Goal: Information Seeking & Learning: Learn about a topic

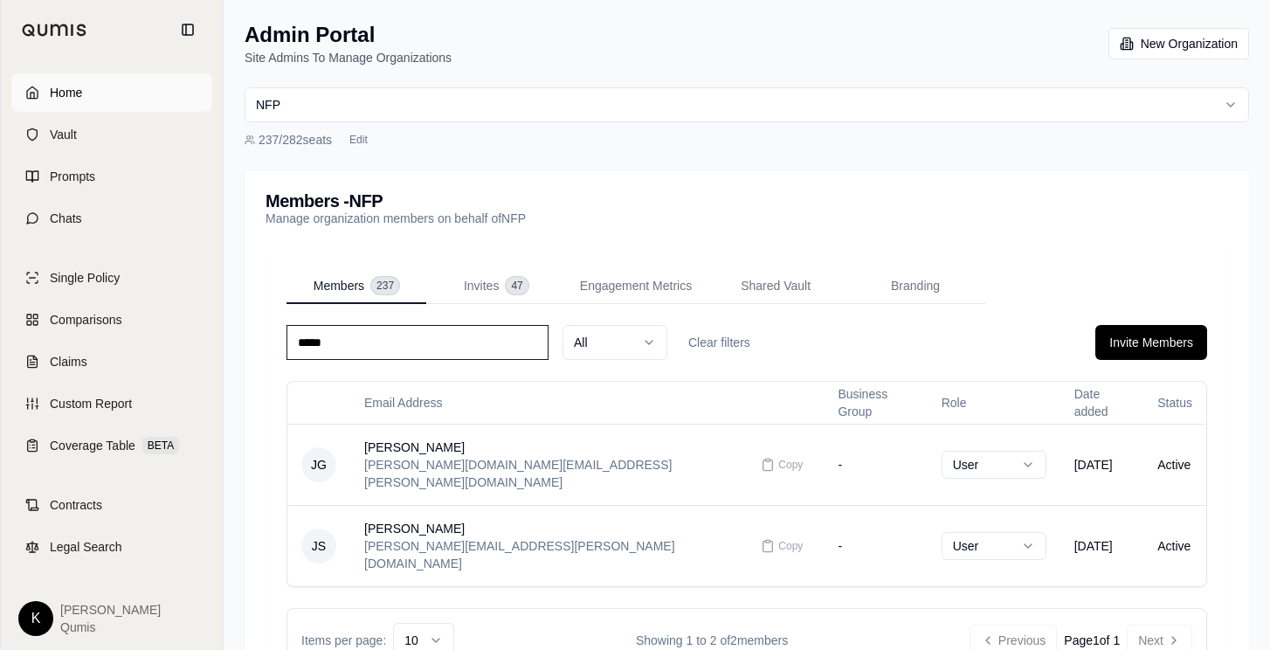
click at [78, 99] on span "Home" at bounding box center [66, 92] width 32 height 17
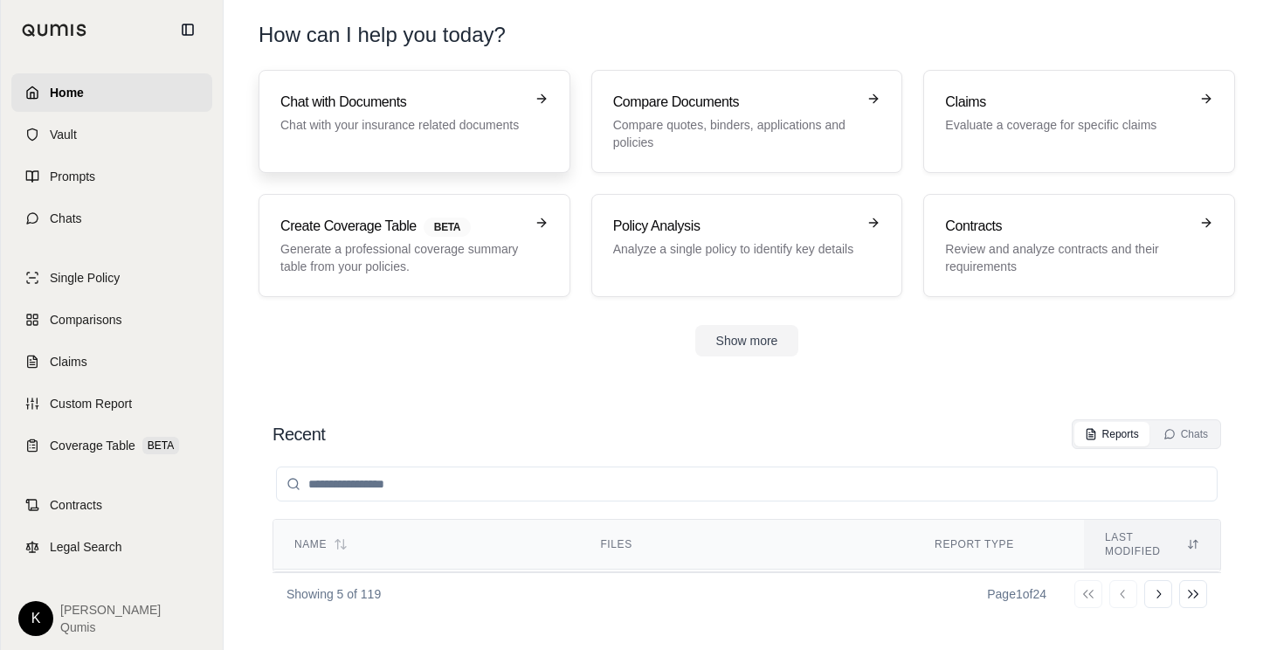
click at [361, 96] on h3 "Chat with Documents" at bounding box center [402, 102] width 244 height 21
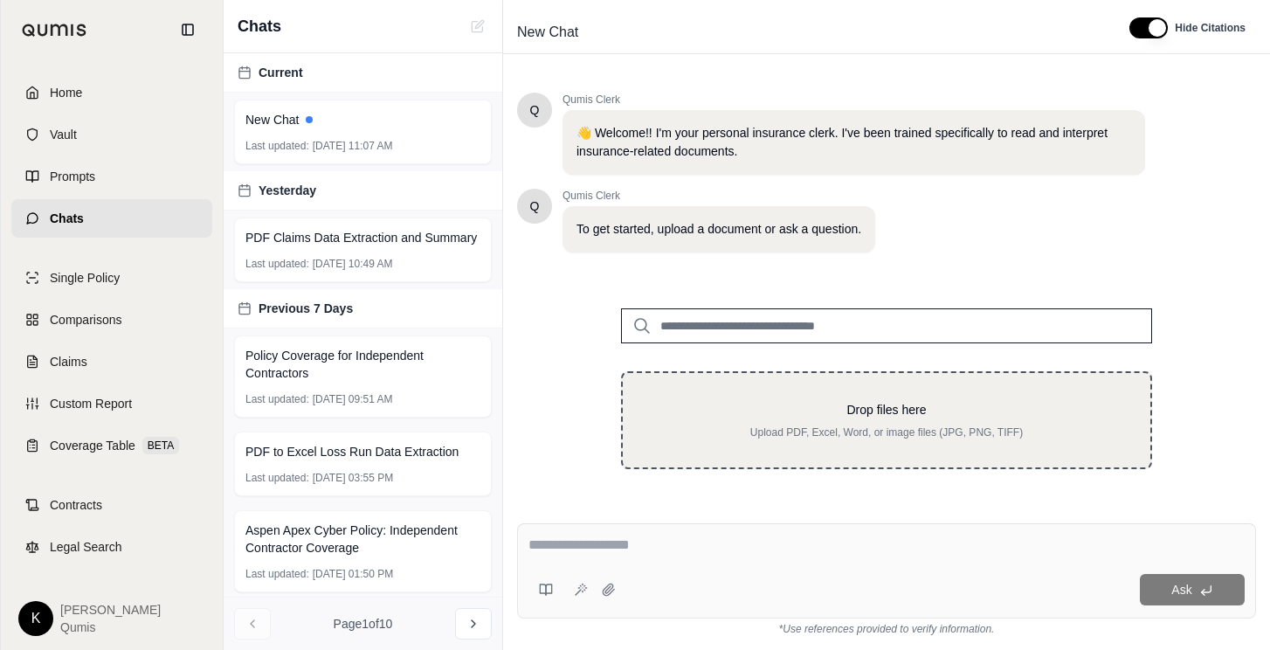
click at [1044, 403] on p "Drop files here" at bounding box center [887, 409] width 472 height 17
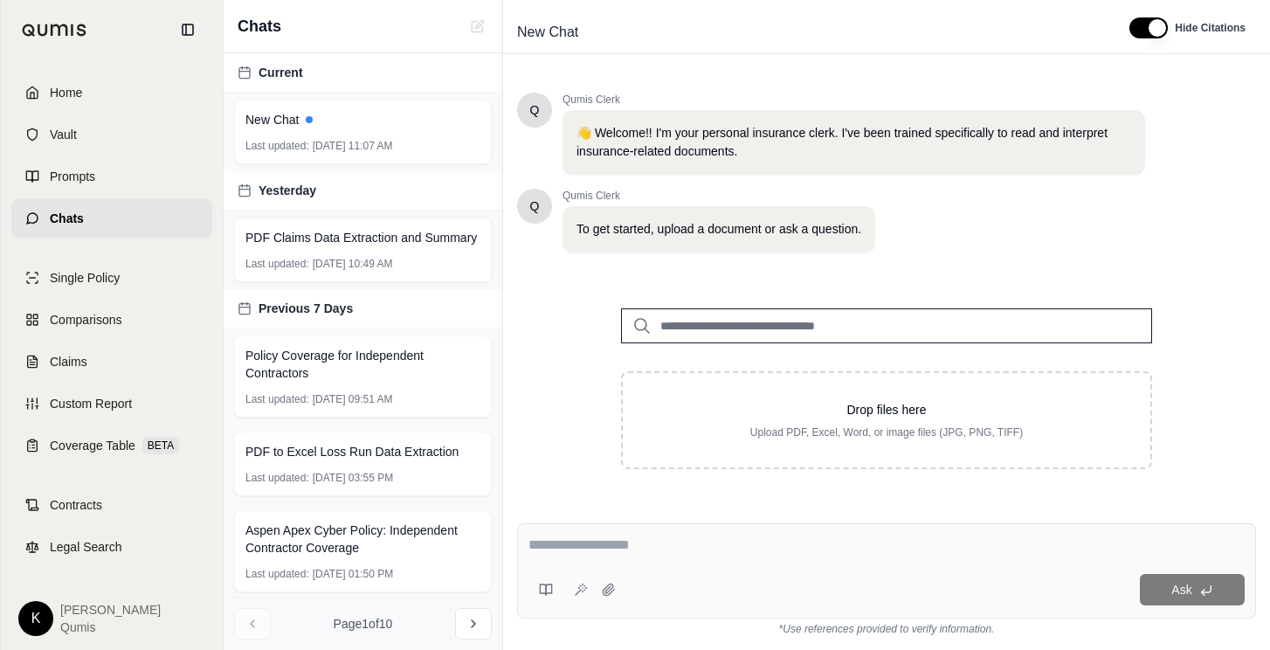
click at [803, 330] on input "search" at bounding box center [886, 325] width 531 height 35
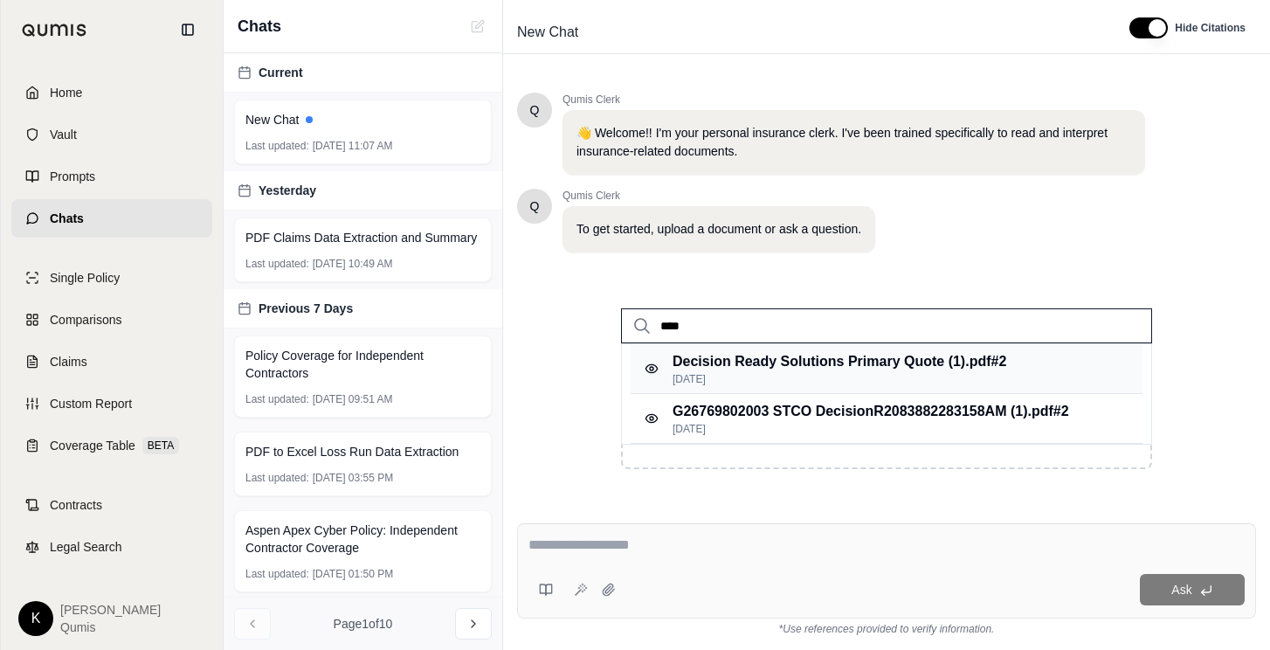
type input "****"
click at [880, 359] on p "Decision Ready Solutions Primary Quote (1).pdf #2" at bounding box center [839, 361] width 334 height 21
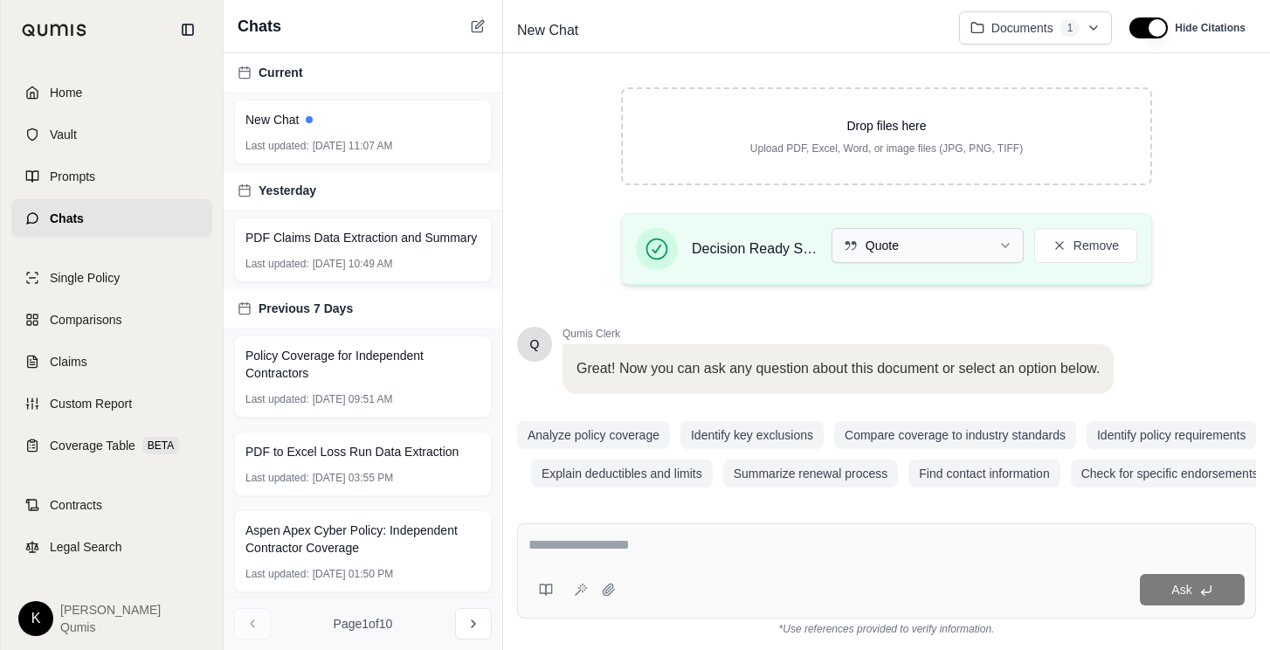
scroll to position [295, 0]
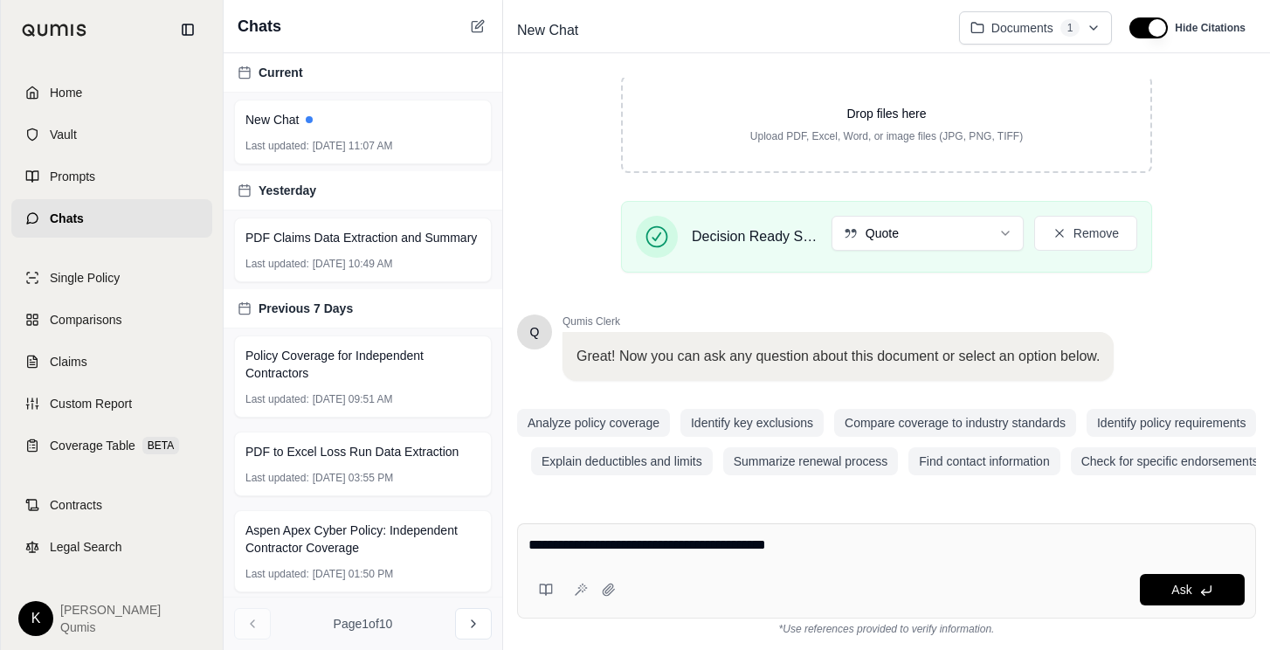
type textarea "**********"
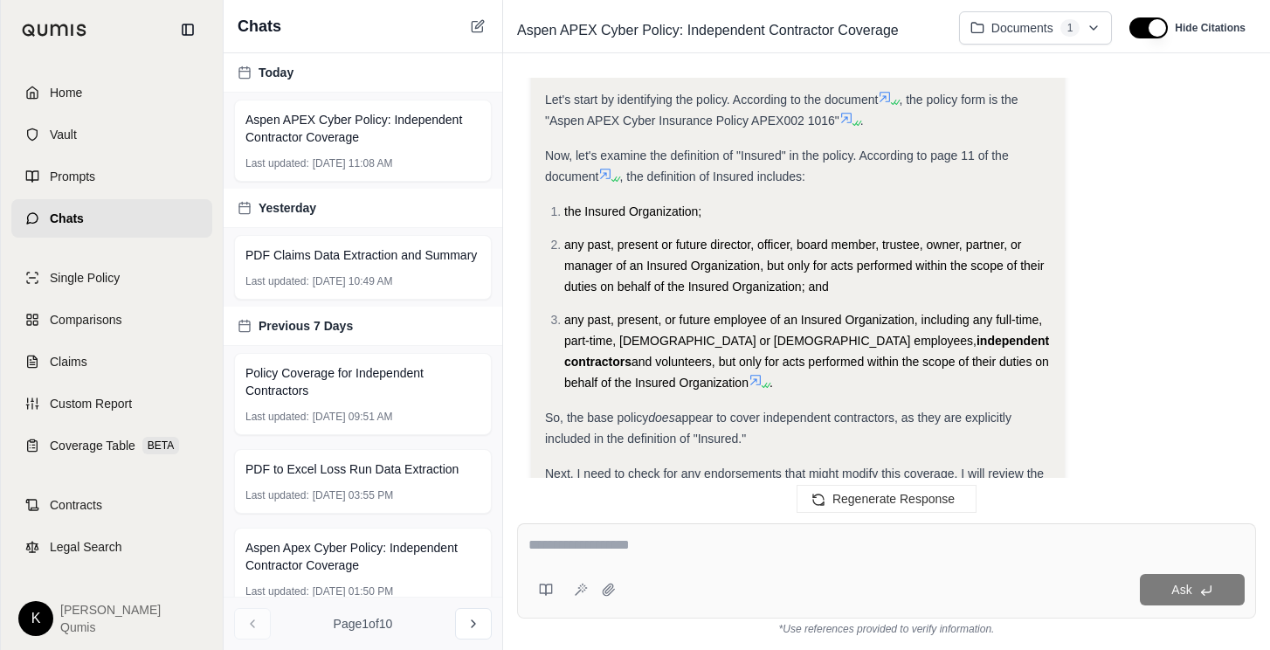
scroll to position [484, 0]
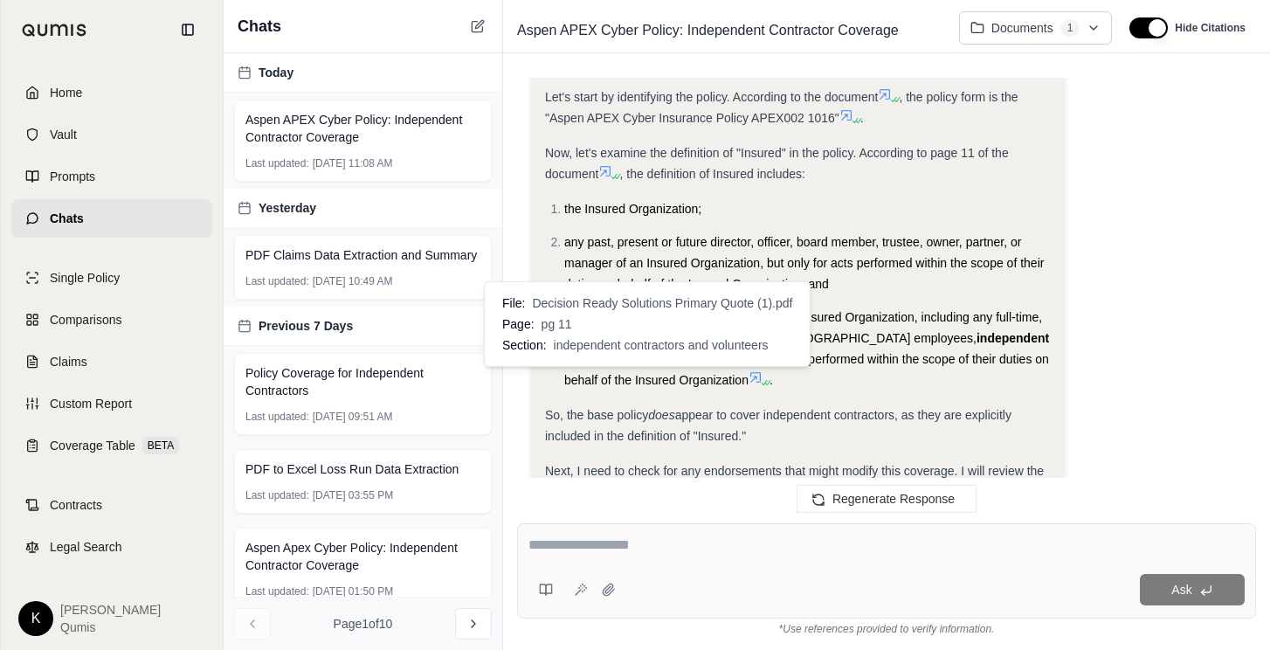
click at [748, 379] on icon at bounding box center [755, 377] width 14 height 14
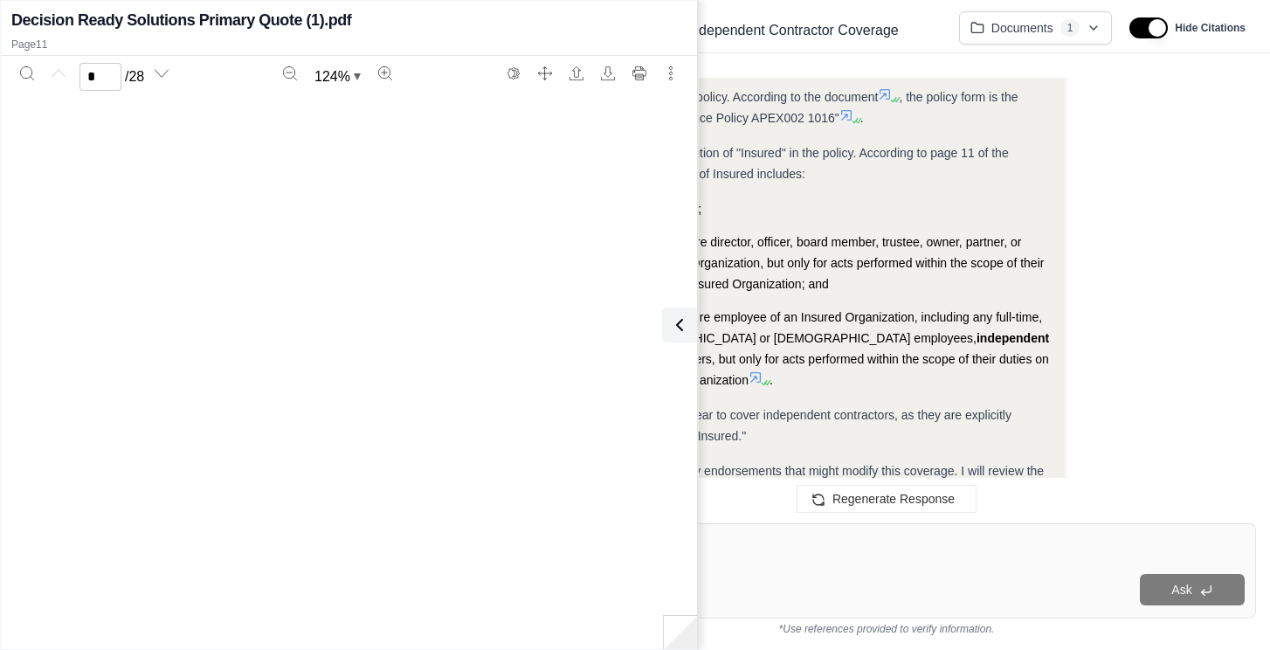
scroll to position [8598, 0]
type input "**"
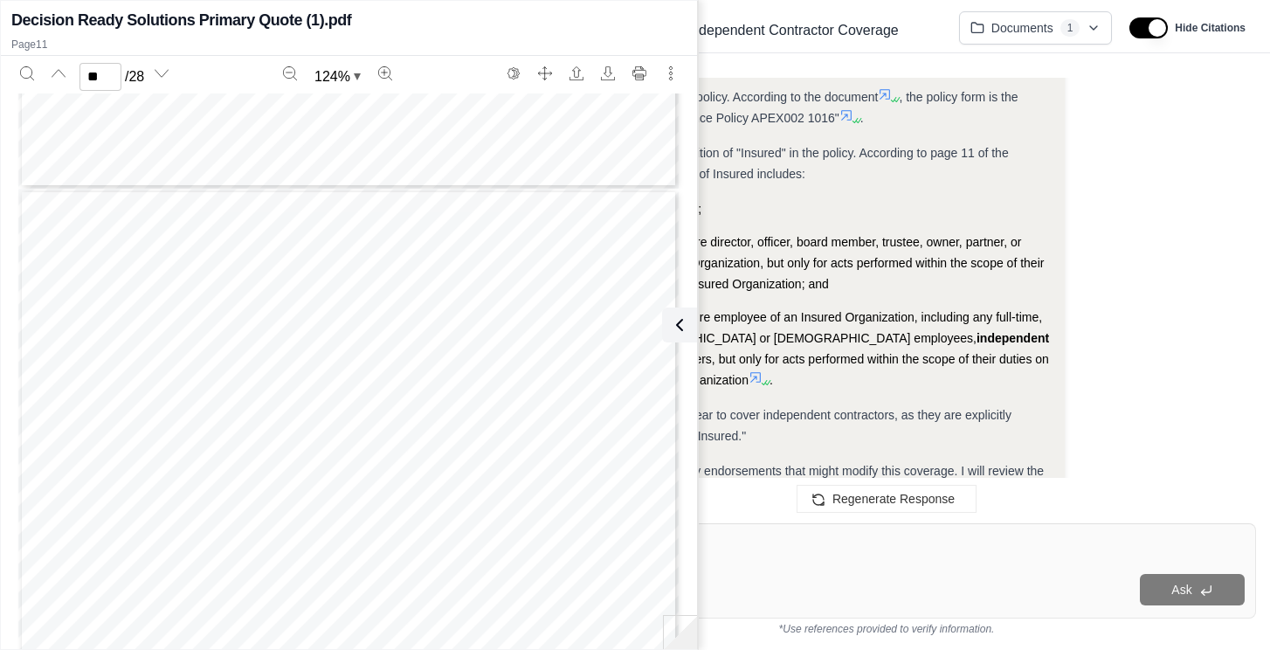
scroll to position [8592, 0]
click at [680, 320] on icon at bounding box center [675, 324] width 21 height 21
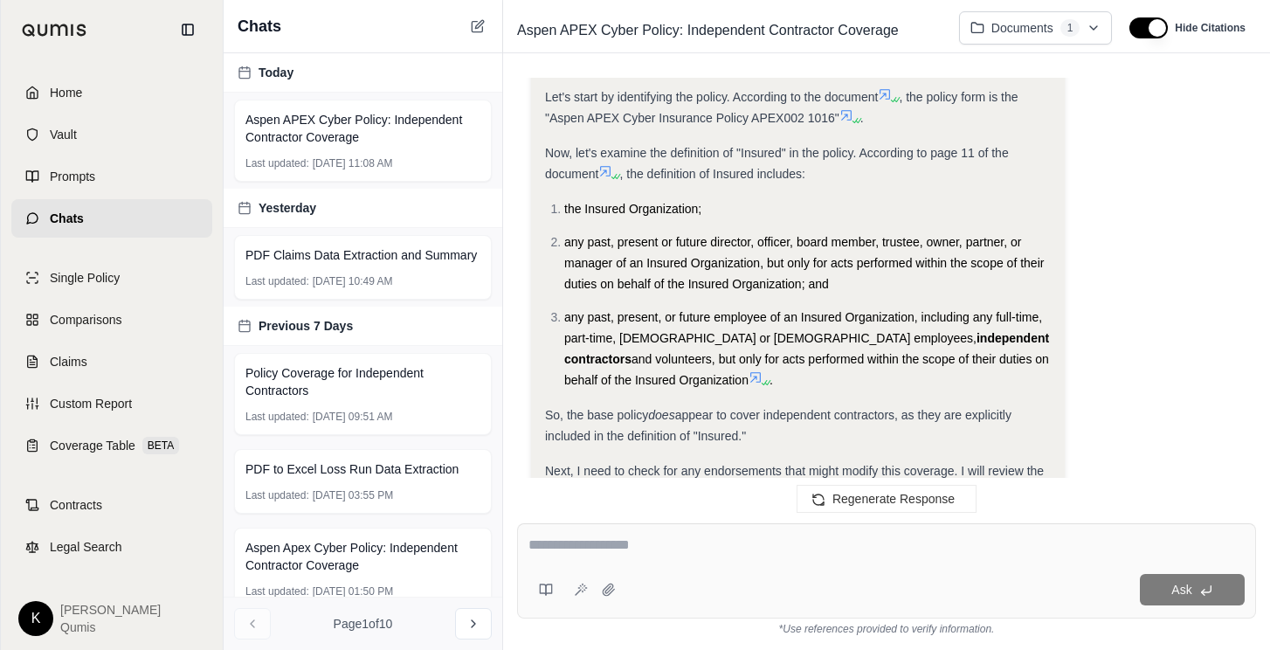
click at [750, 378] on icon at bounding box center [755, 377] width 10 height 10
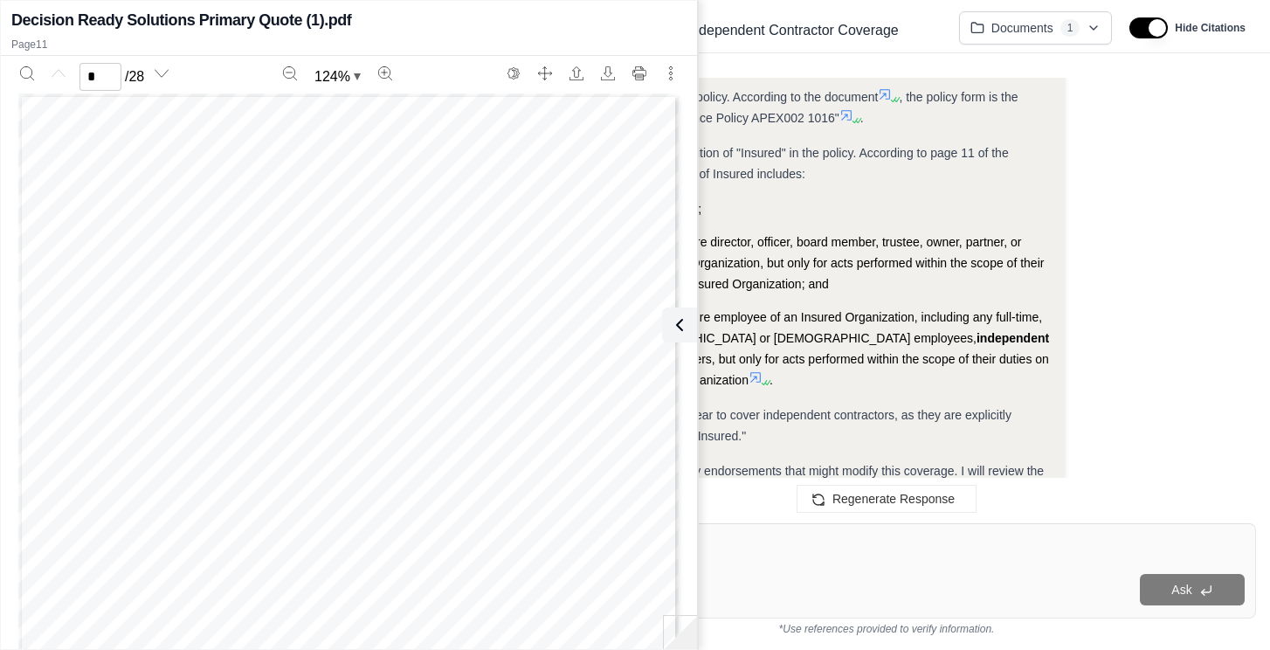
scroll to position [8598, 0]
type input "**"
click at [682, 324] on icon at bounding box center [675, 324] width 21 height 21
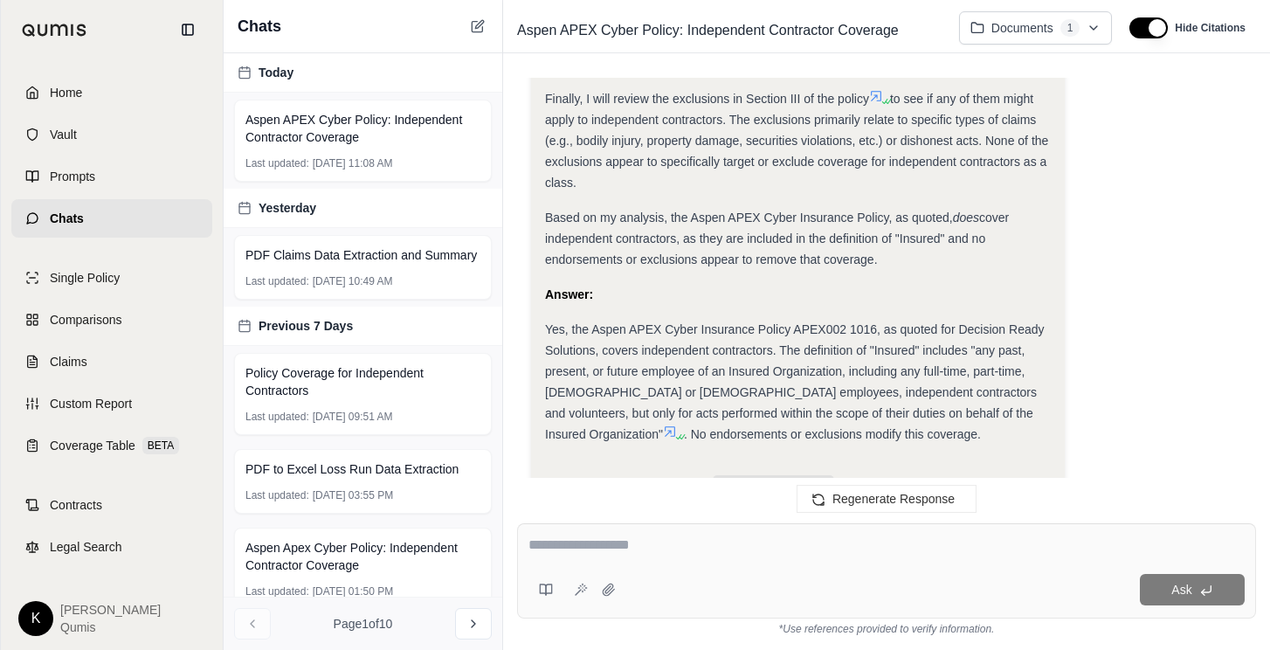
scroll to position [2313, 0]
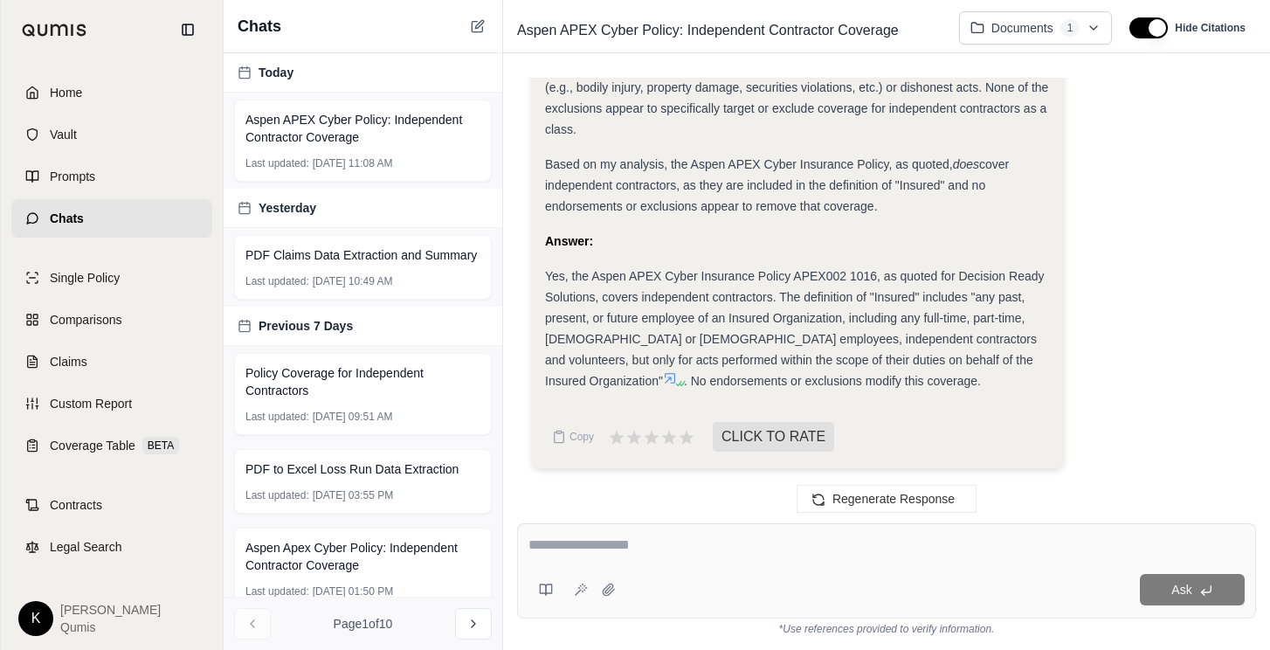
click at [668, 568] on div "Ask" at bounding box center [886, 570] width 739 height 95
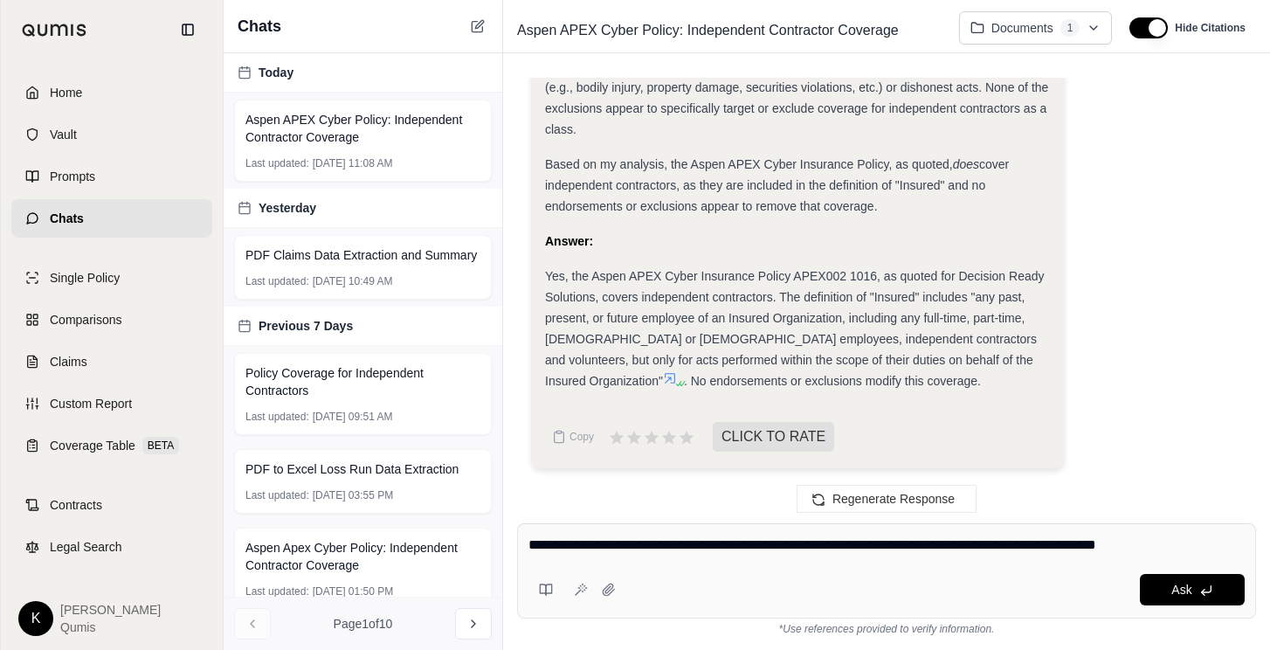
type textarea "**********"
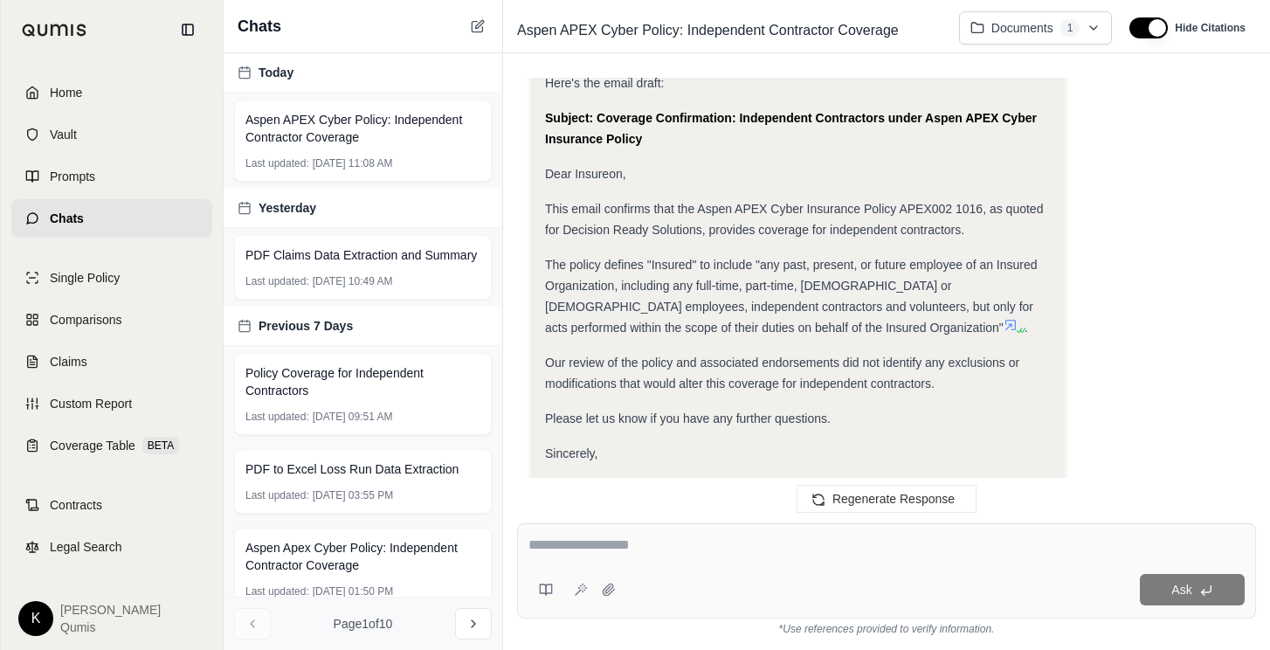
scroll to position [3855, 0]
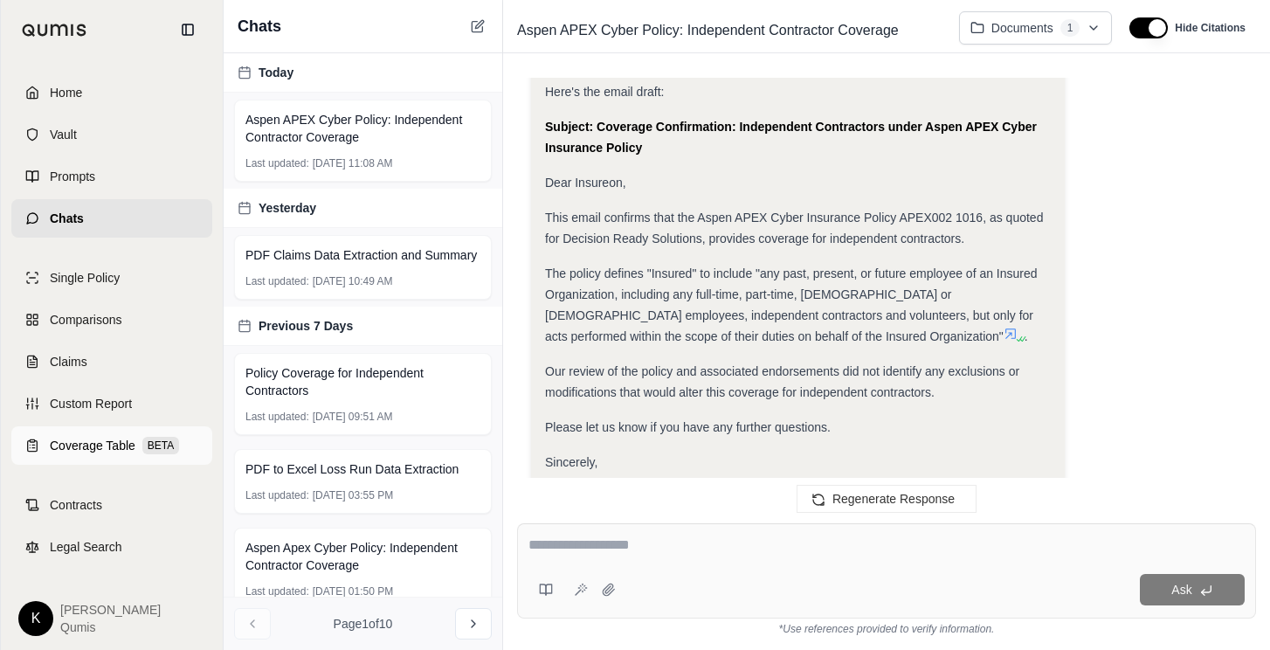
click at [65, 448] on span "Coverage Table" at bounding box center [93, 445] width 86 height 17
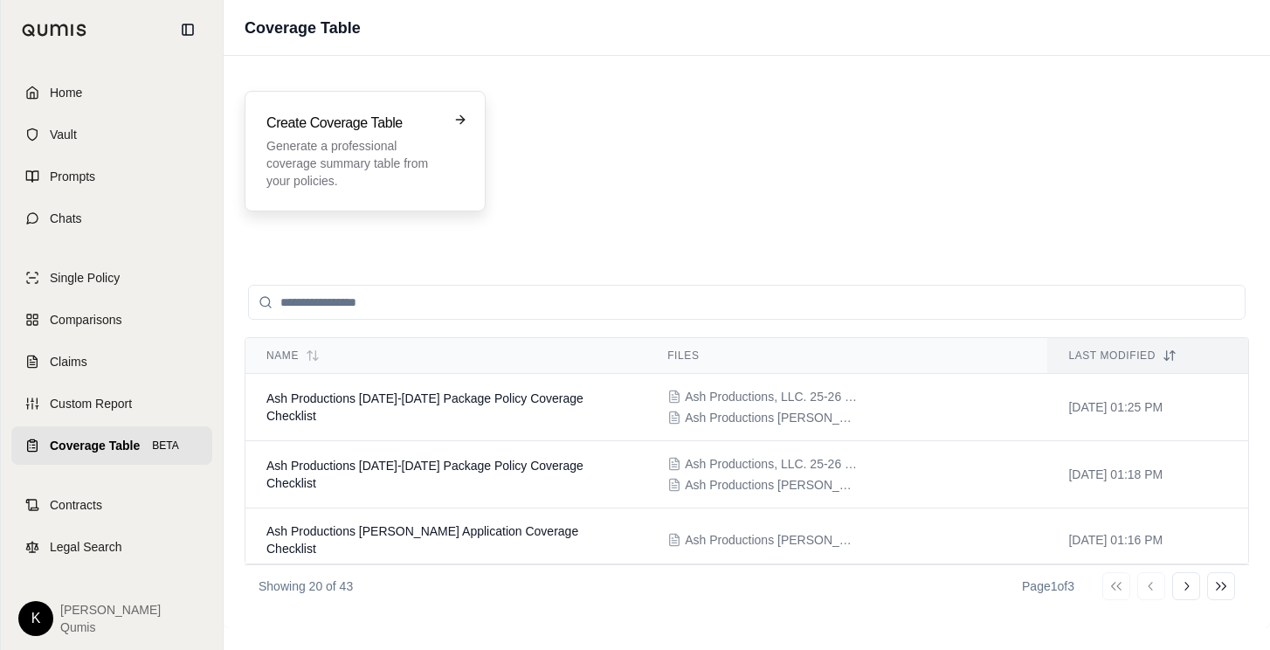
click at [391, 206] on div "Create Coverage Table Generate a professional coverage summary table from your …" at bounding box center [365, 151] width 241 height 121
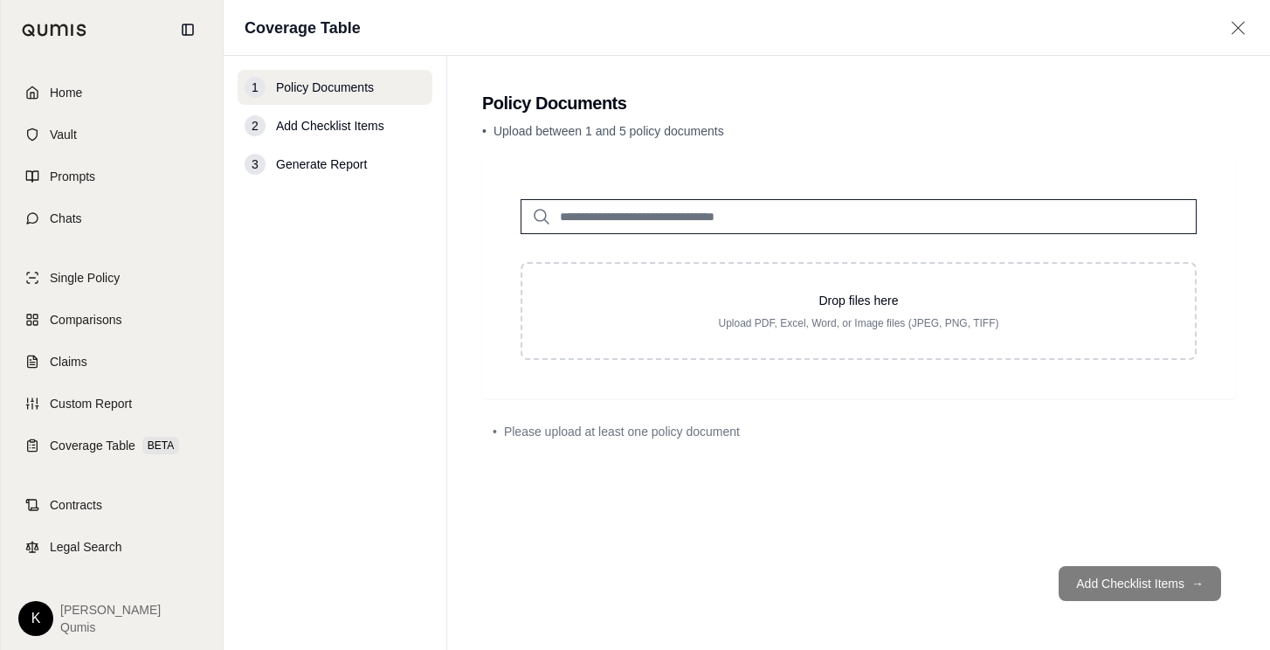
click at [718, 223] on input "search" at bounding box center [858, 216] width 676 height 35
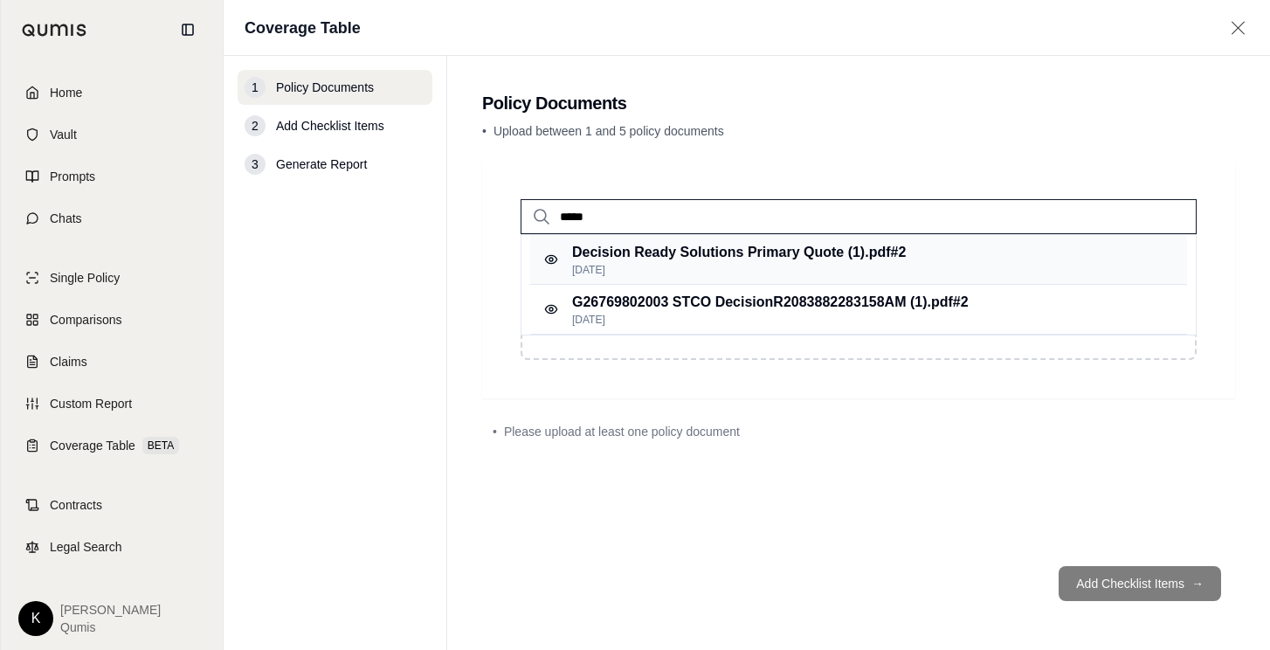
type input "*****"
click at [733, 254] on p "Decision Ready Solutions Primary Quote (1).pdf #2" at bounding box center [739, 252] width 334 height 21
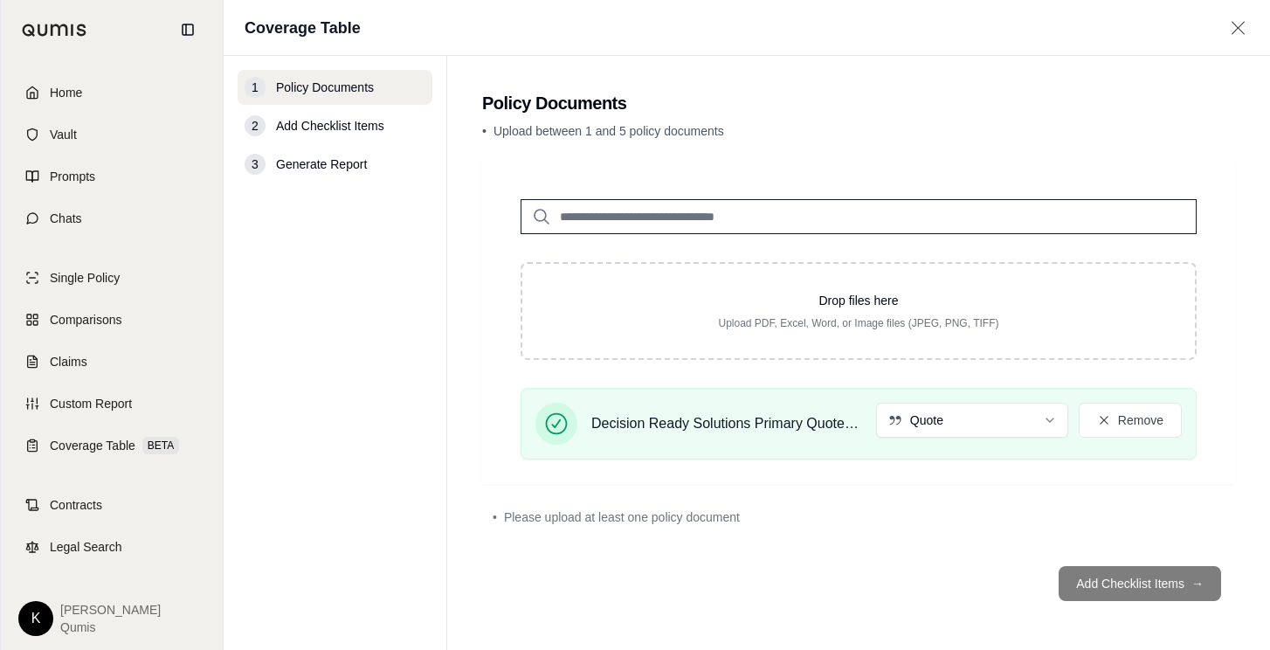
click at [639, 217] on input "search" at bounding box center [858, 216] width 676 height 35
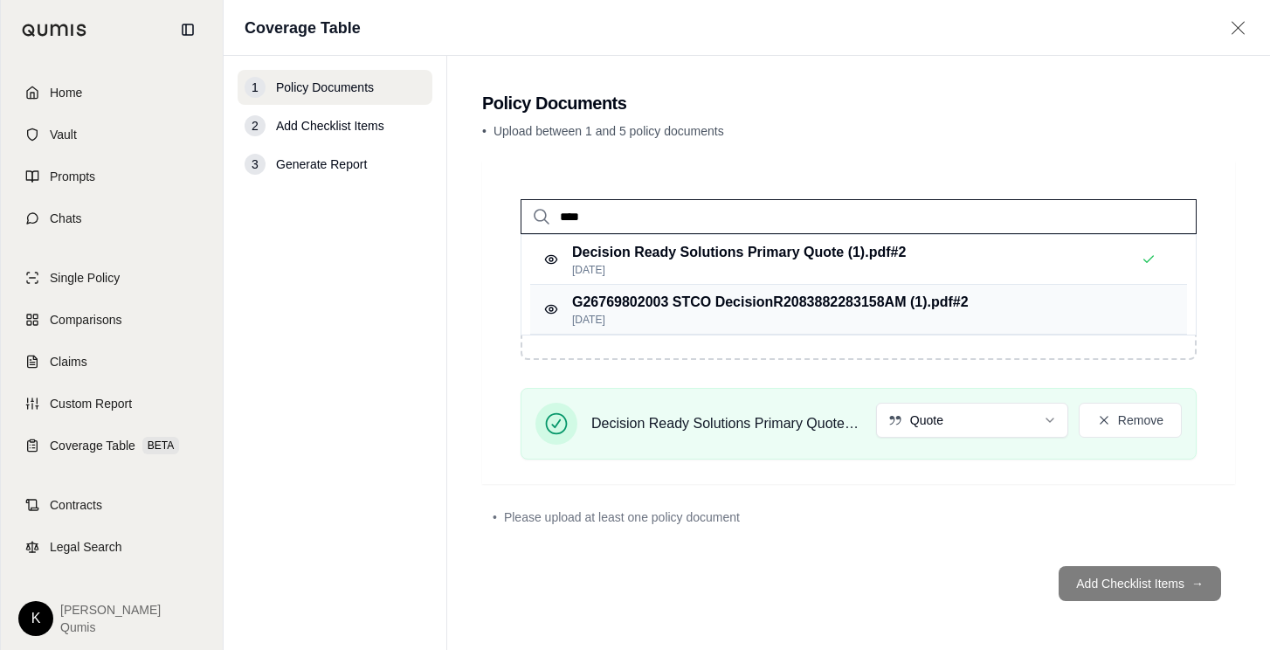
type input "****"
click at [679, 289] on div "G26769802003 STCO DecisionR2083882283158AM (1).pdf #2 [DATE]" at bounding box center [858, 310] width 657 height 50
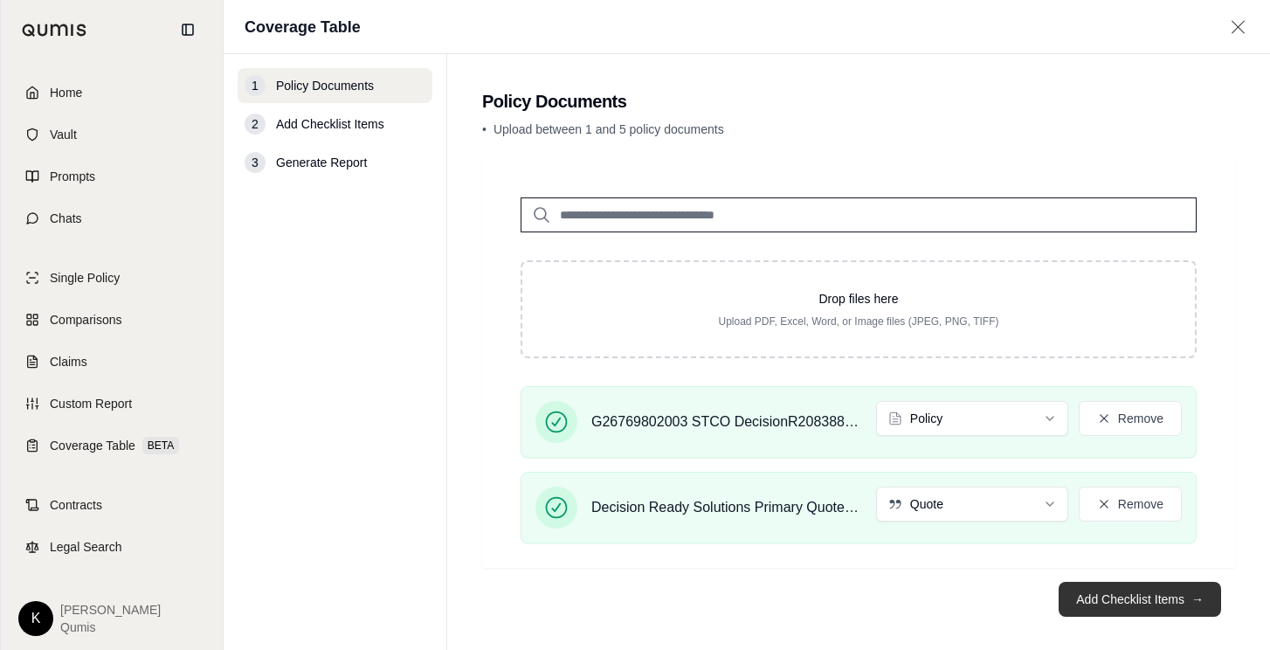
click at [1081, 596] on button "Add Checklist Items →" at bounding box center [1139, 599] width 162 height 35
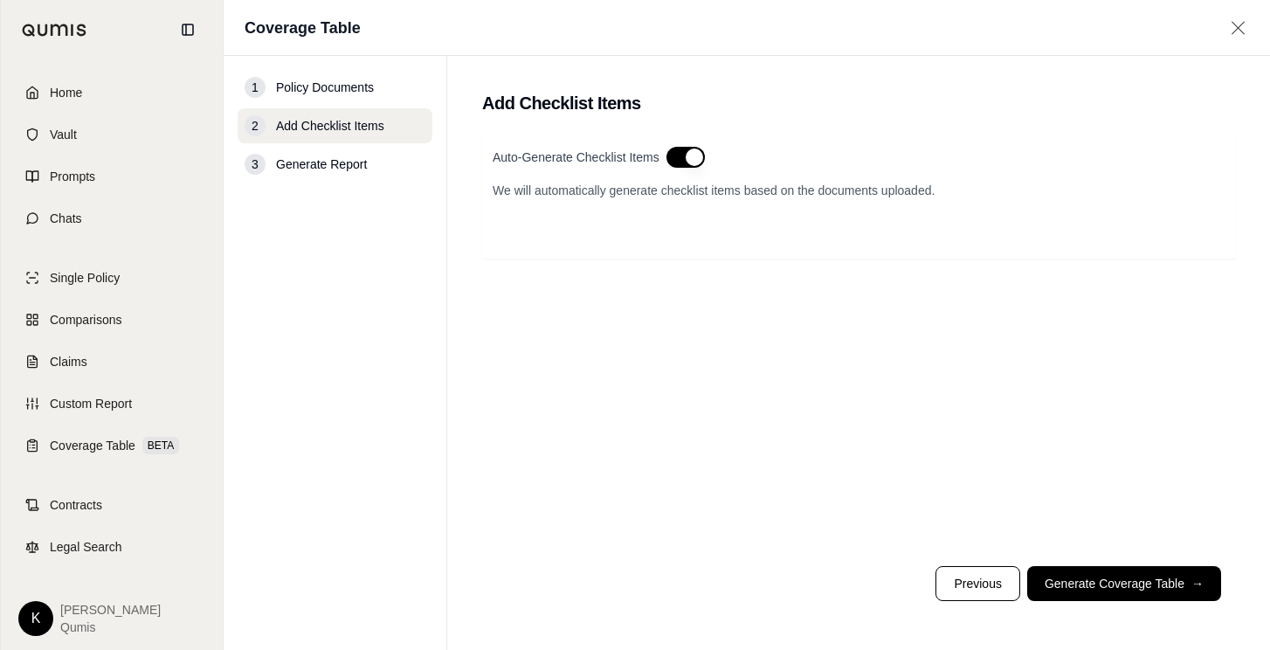
click at [687, 156] on button "button" at bounding box center [685, 157] width 38 height 21
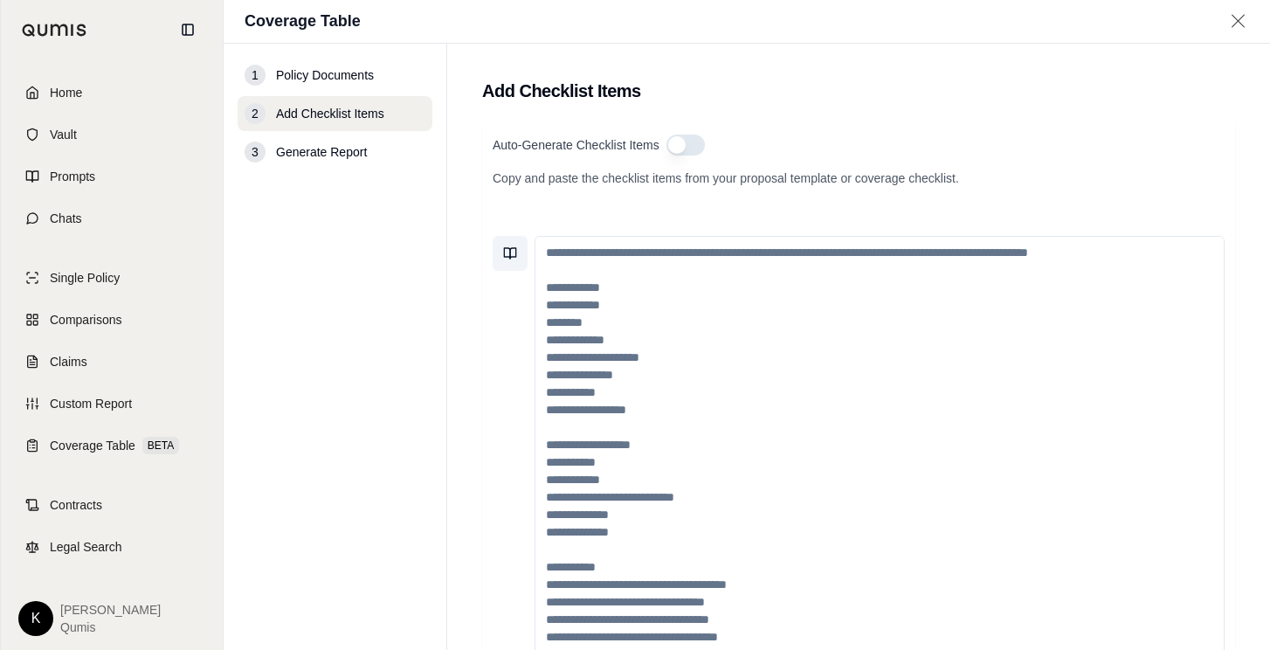
click at [508, 252] on icon at bounding box center [510, 253] width 14 height 14
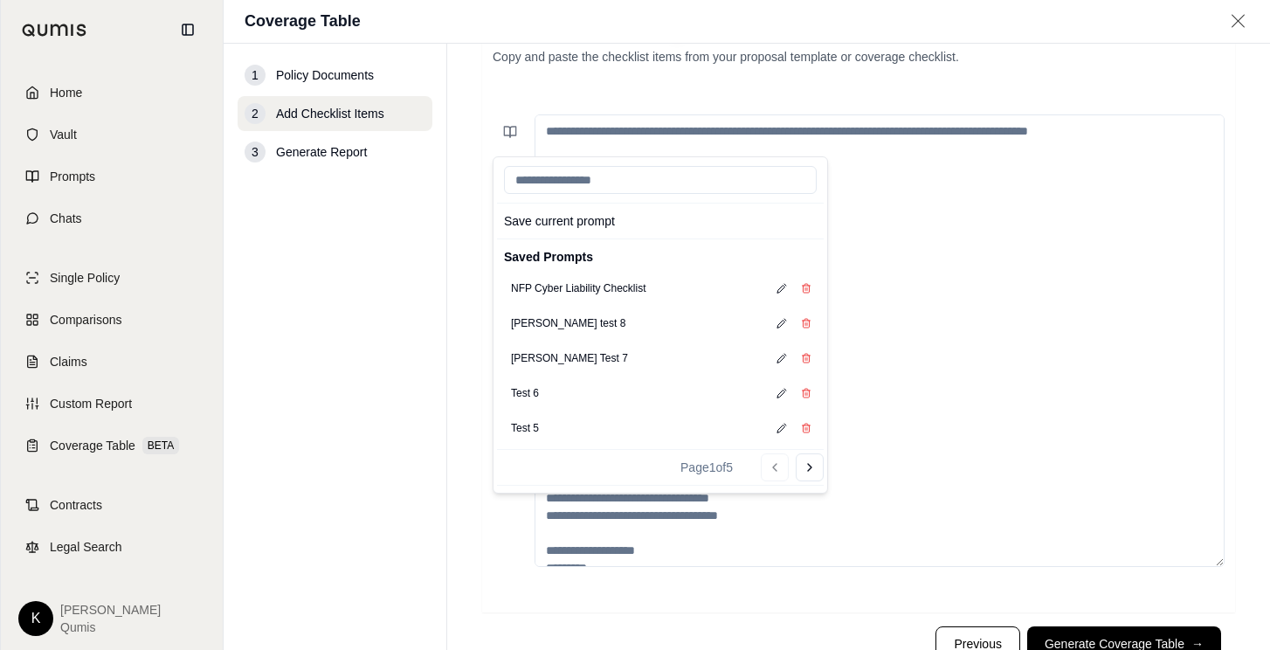
scroll to position [155, 0]
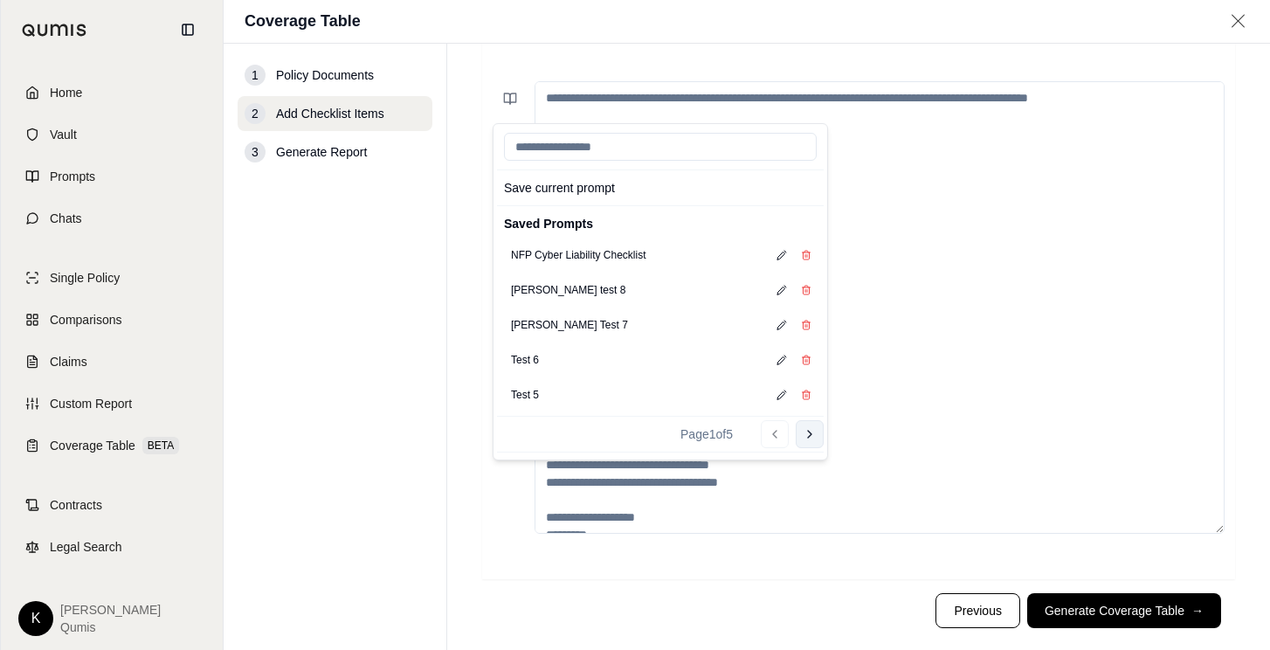
click at [808, 438] on icon at bounding box center [810, 434] width 14 height 14
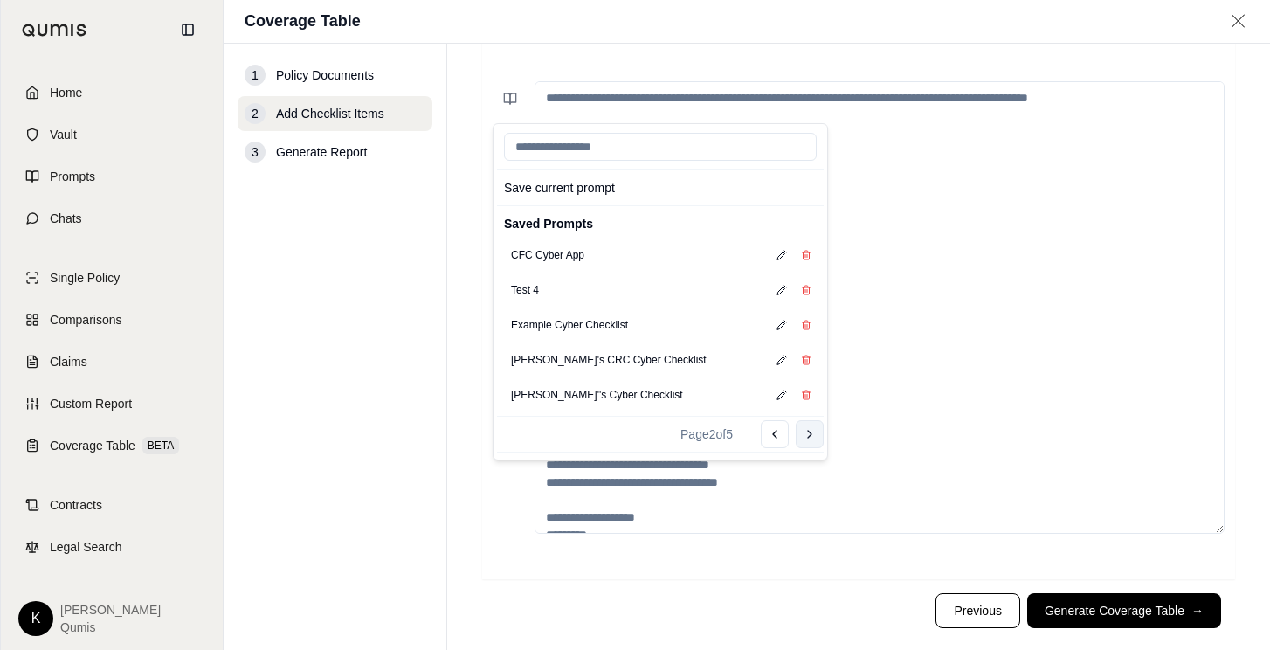
click at [807, 438] on icon at bounding box center [810, 434] width 14 height 14
click at [596, 289] on button "Cyber Liability Checklist" at bounding box center [566, 290] width 125 height 24
type textarea "**********"
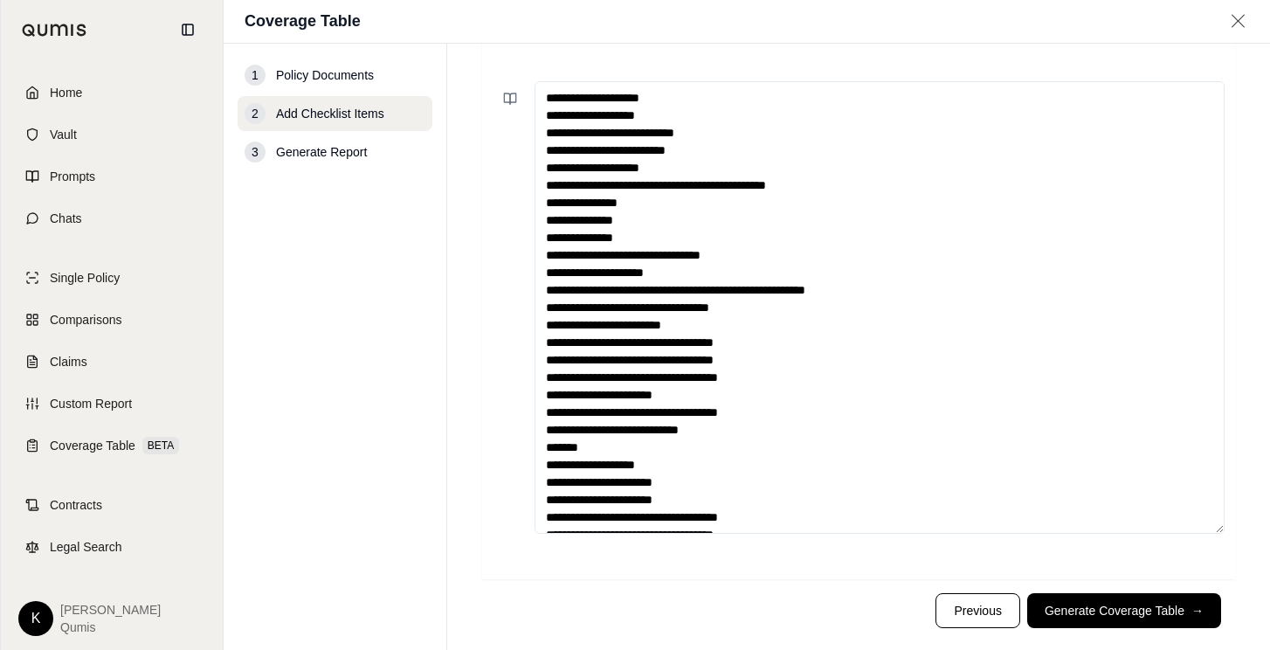
click at [958, 342] on textarea at bounding box center [879, 307] width 690 height 452
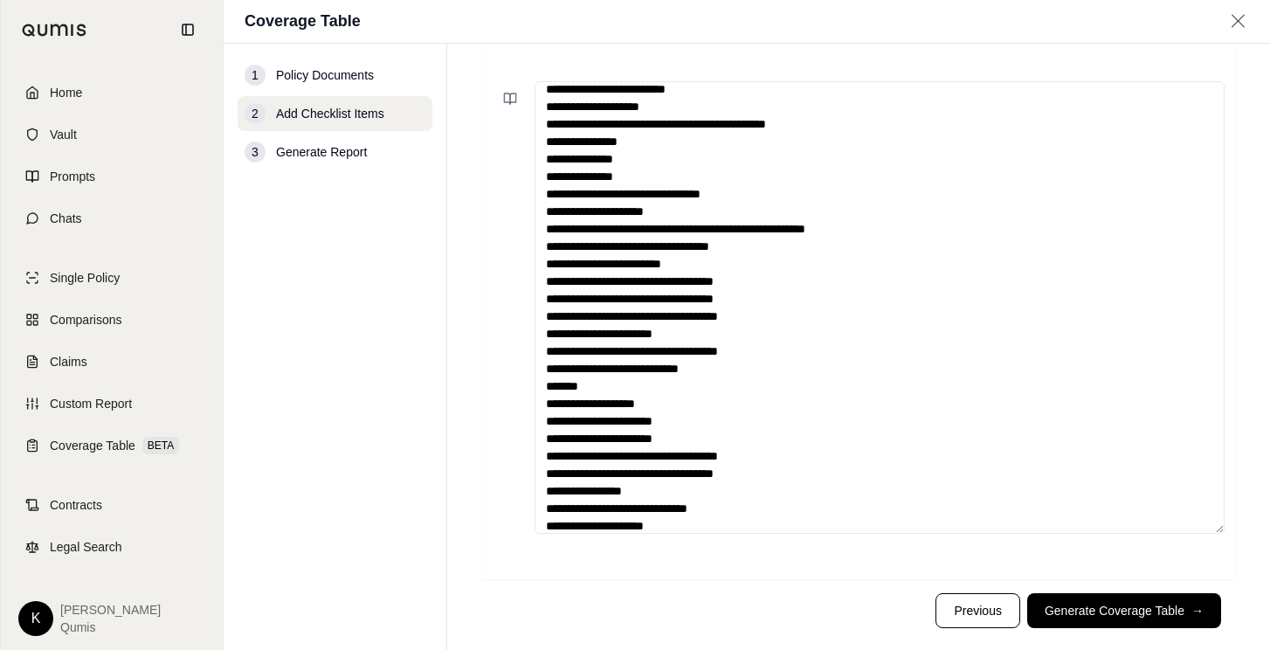
scroll to position [0, 0]
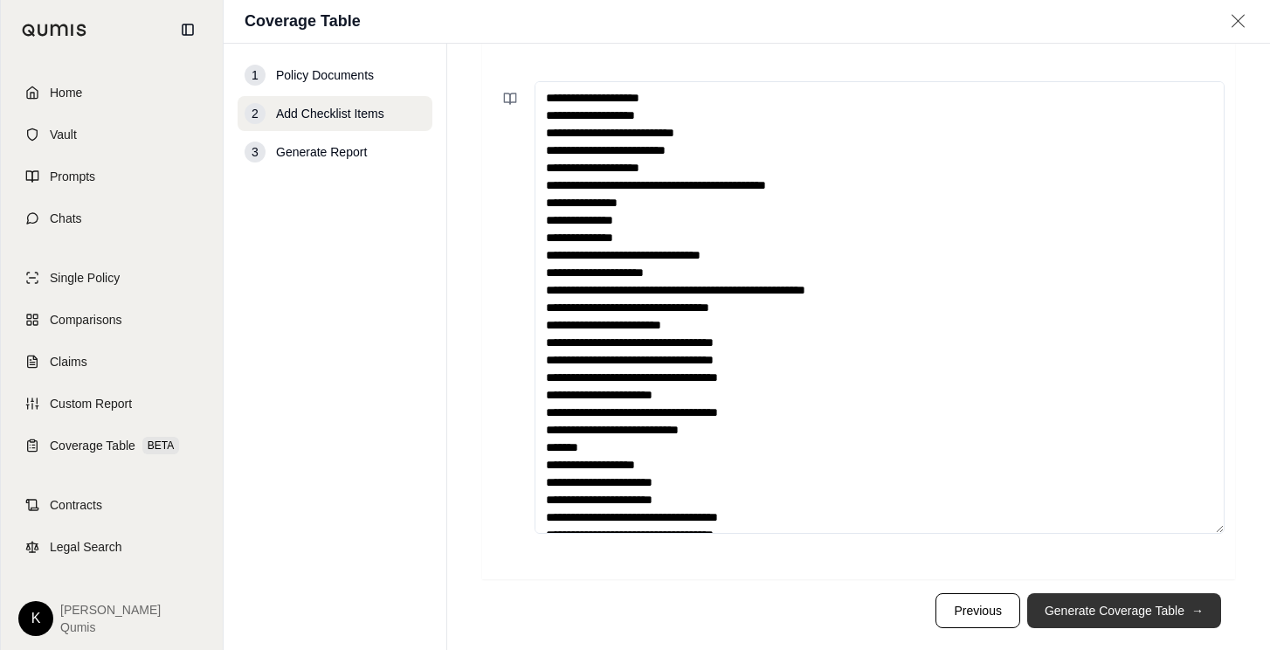
click at [1082, 617] on button "Generate Coverage Table →" at bounding box center [1124, 610] width 194 height 35
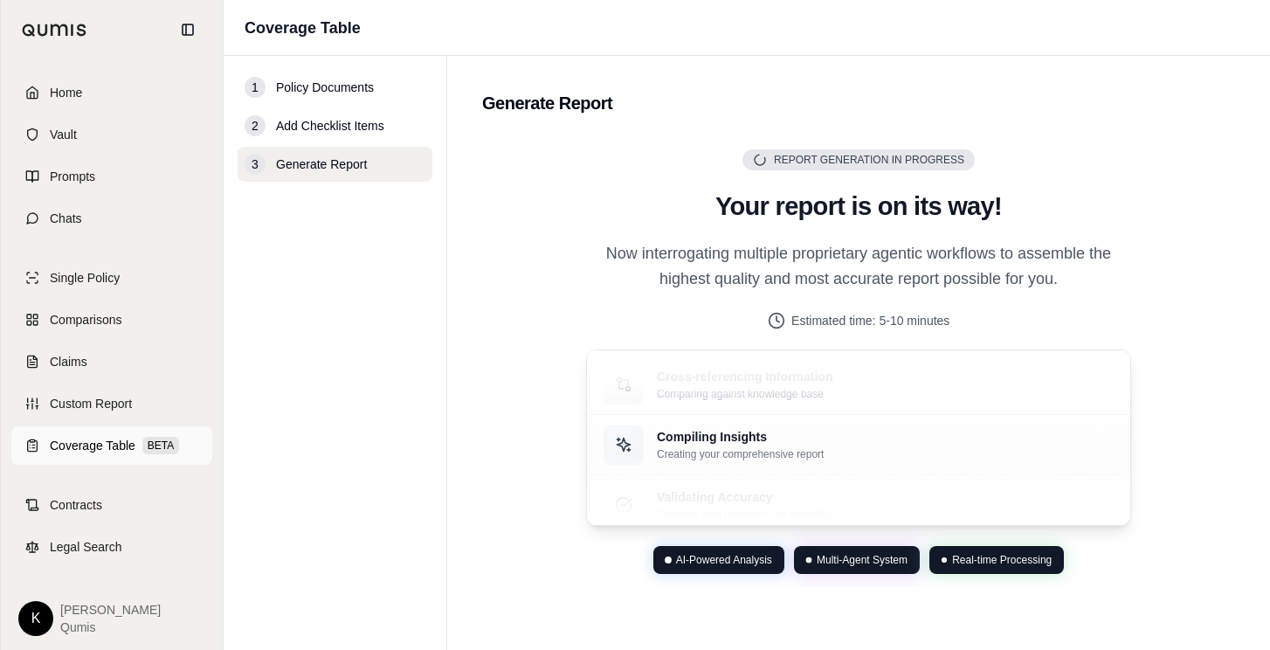
click at [84, 438] on span "Coverage Table" at bounding box center [93, 445] width 86 height 17
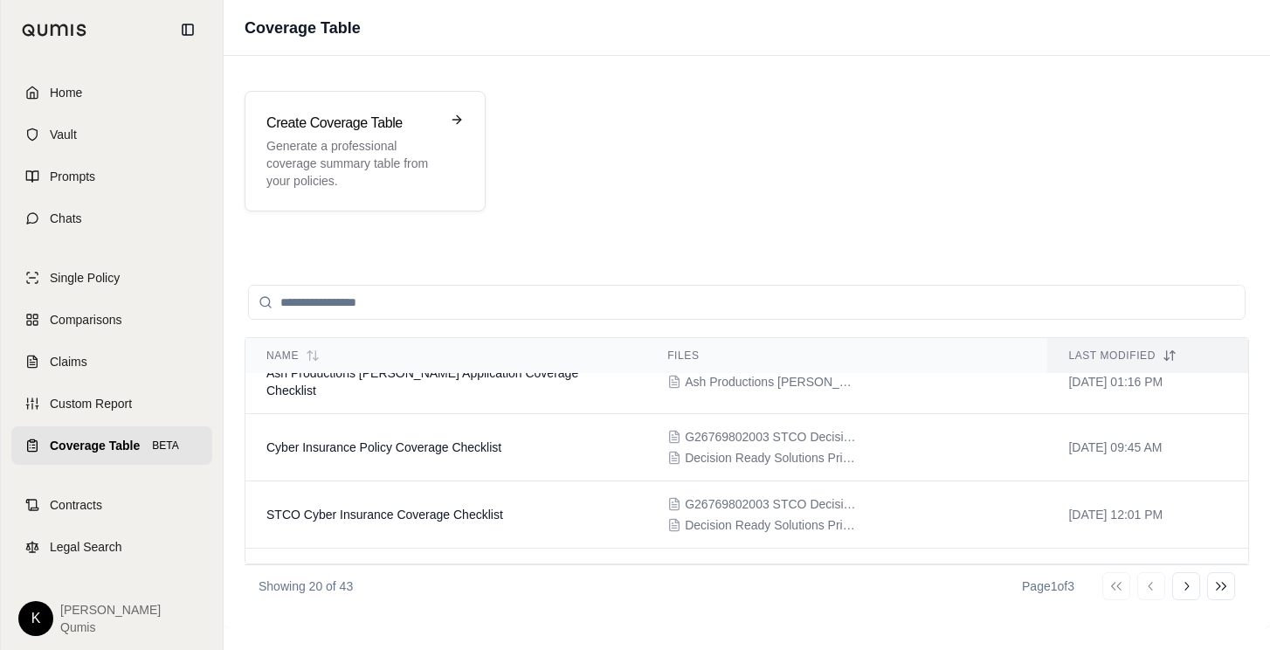
scroll to position [166, 0]
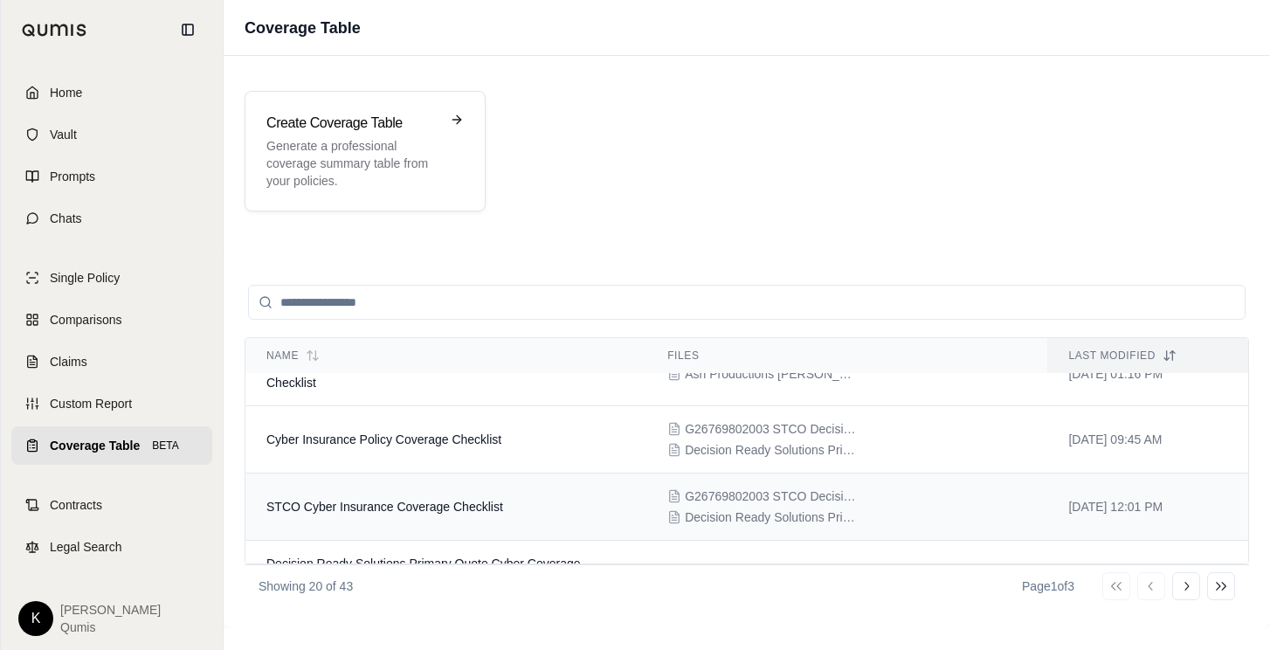
click at [514, 495] on td "STCO Cyber Insurance Coverage Checklist" at bounding box center [445, 506] width 401 height 67
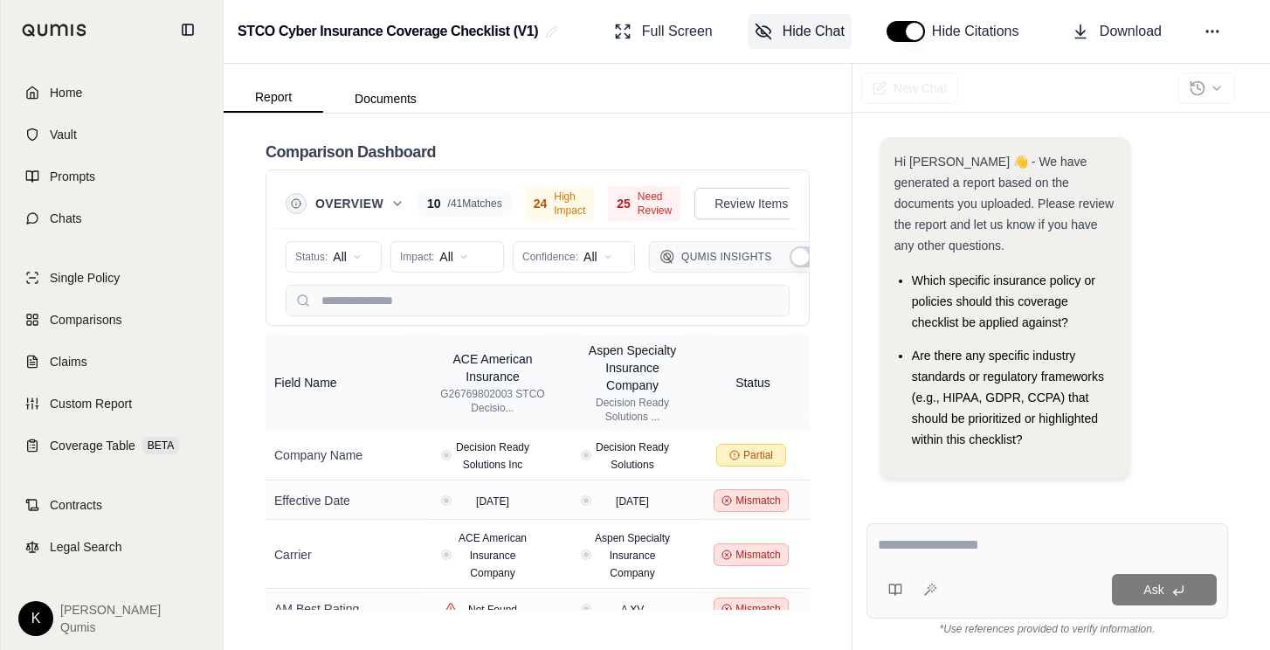
click at [803, 43] on button "Hide Chat" at bounding box center [800, 31] width 104 height 35
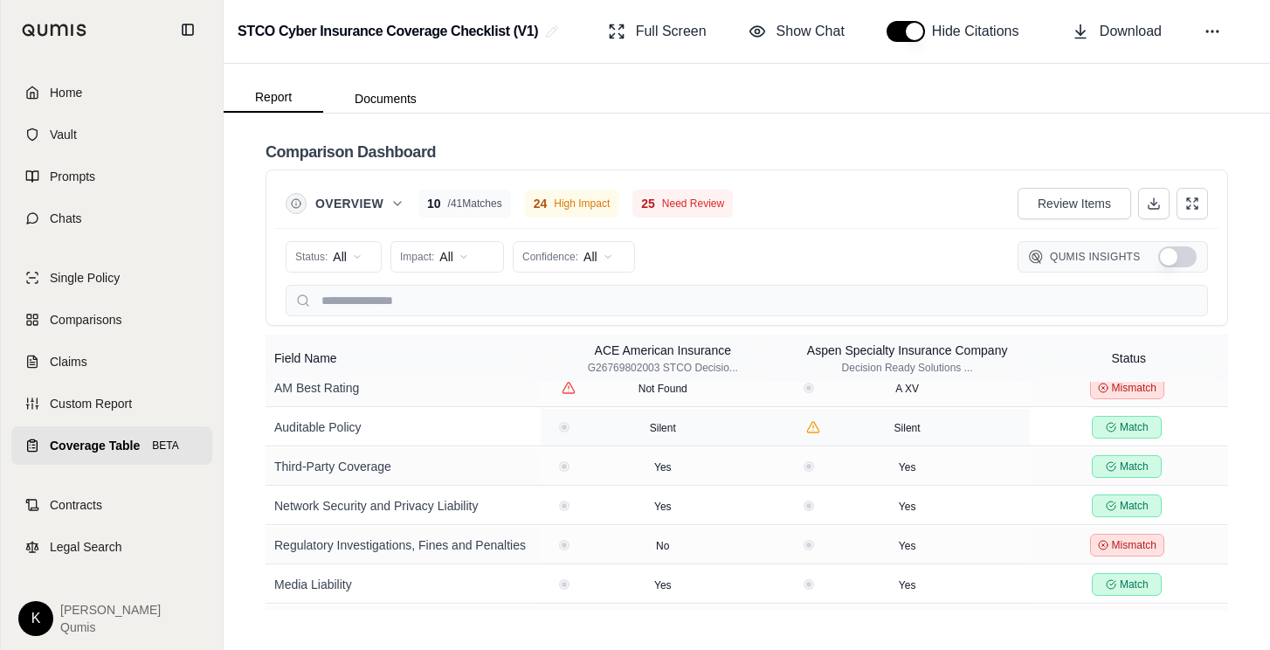
scroll to position [136, 0]
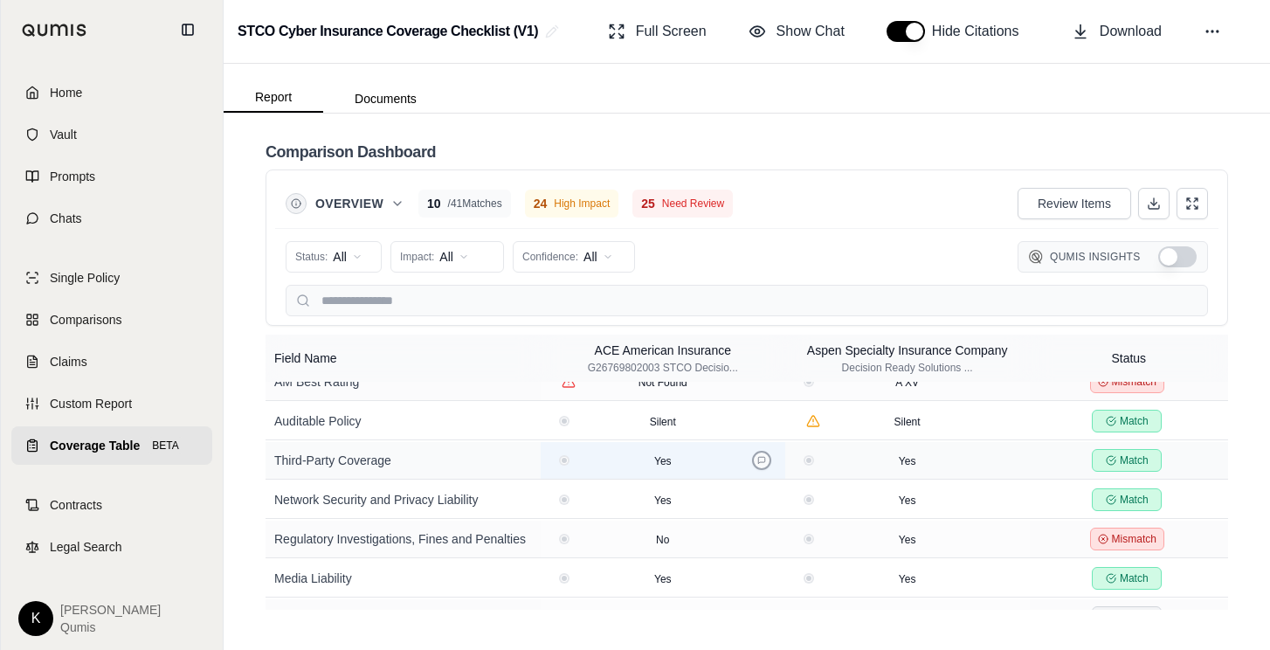
click at [761, 459] on icon at bounding box center [761, 460] width 9 height 9
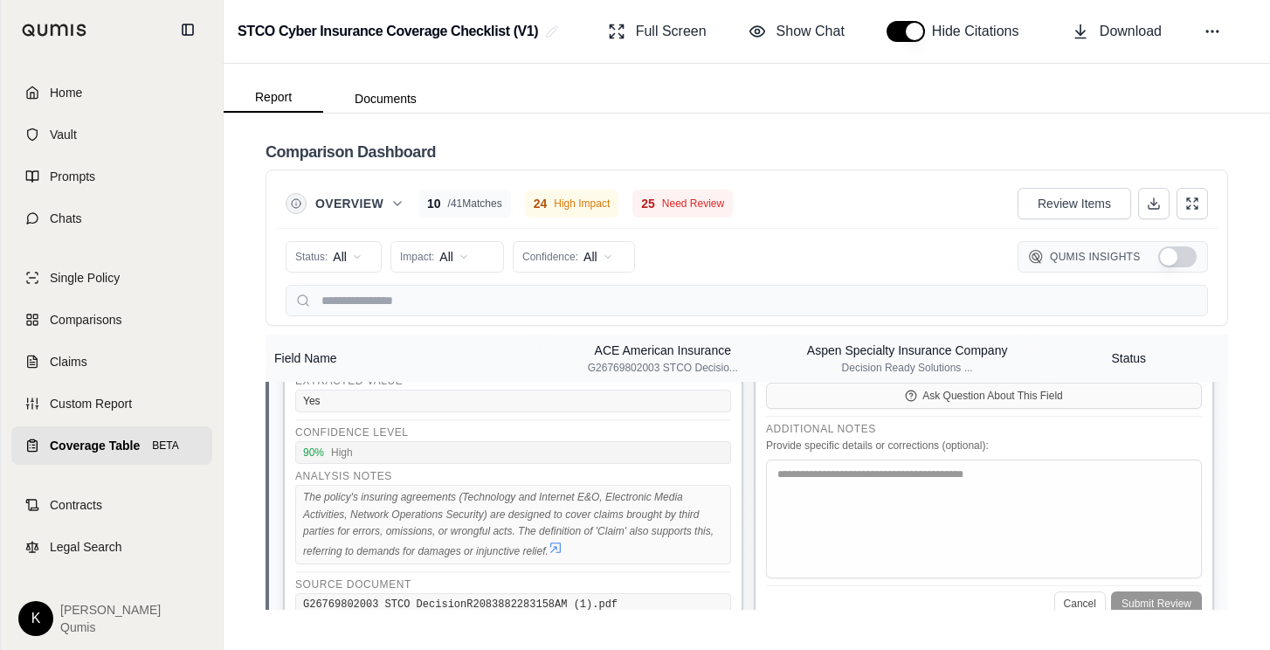
scroll to position [407, 0]
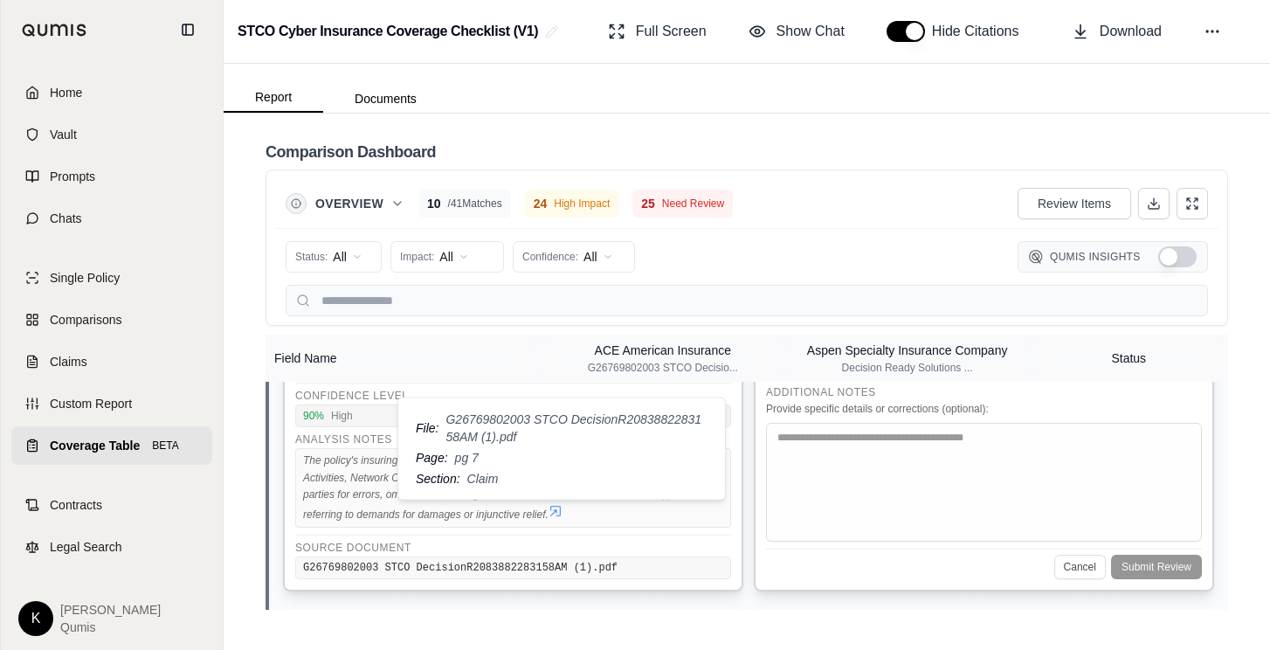
click at [559, 508] on icon at bounding box center [555, 511] width 14 height 14
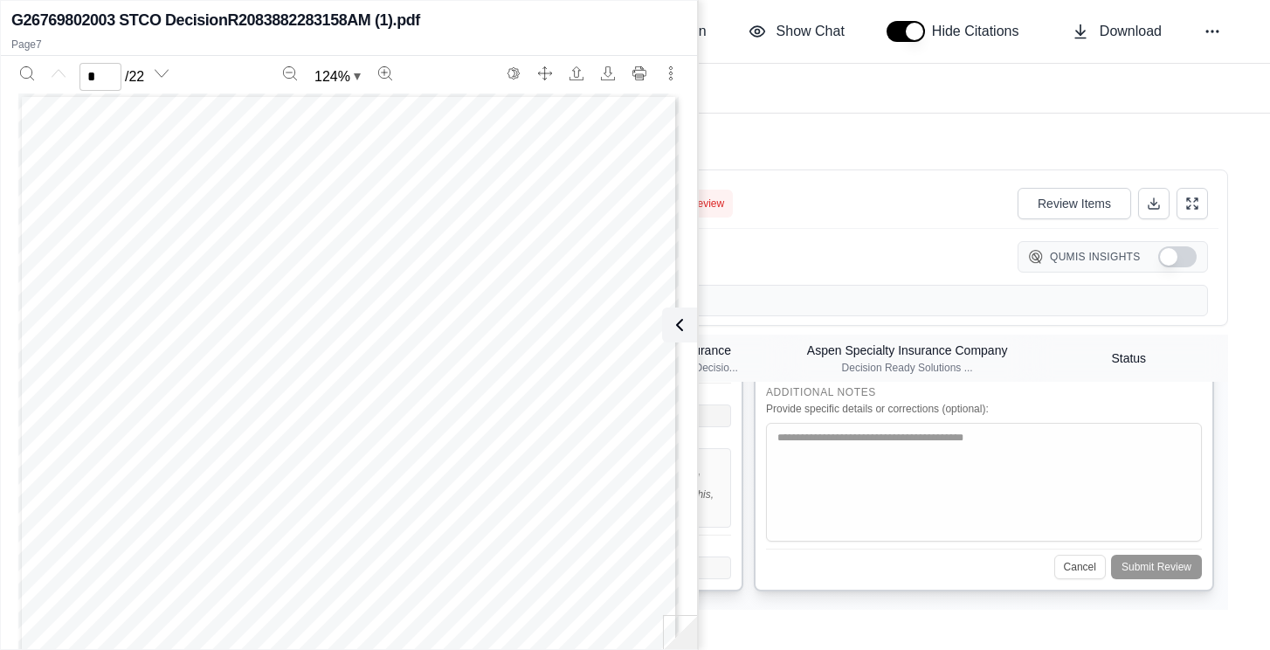
scroll to position [5126, 0]
type input "*"
click at [674, 326] on icon at bounding box center [675, 325] width 5 height 10
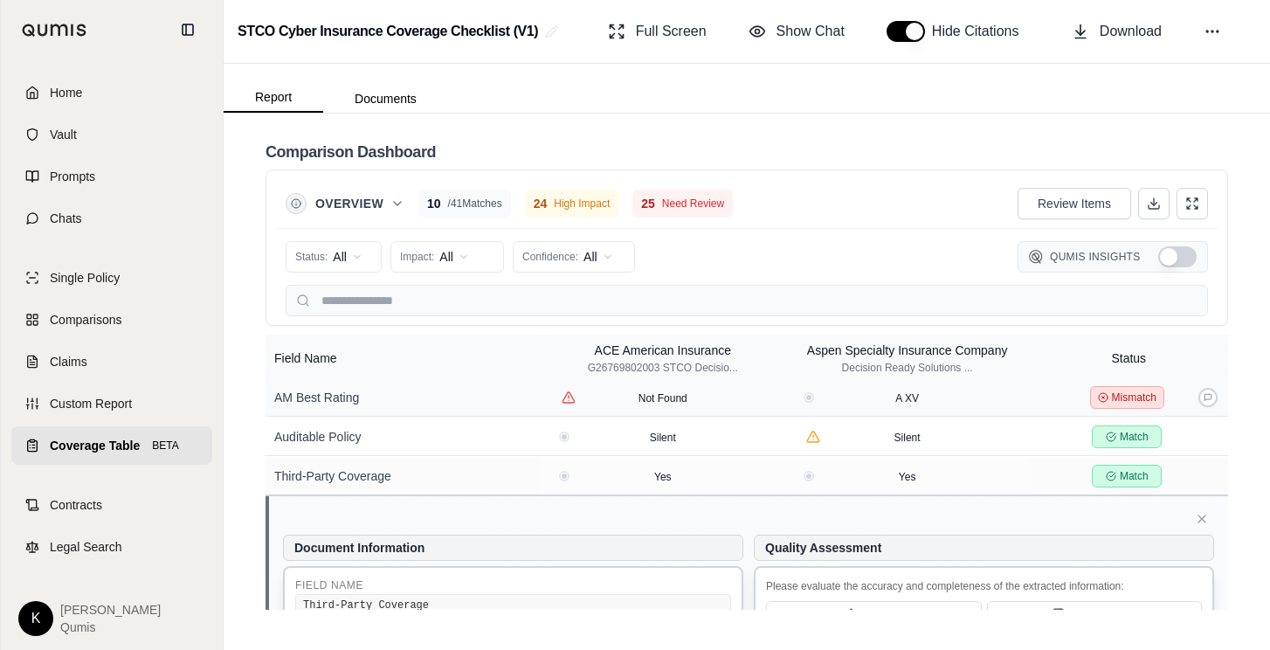
scroll to position [68, 0]
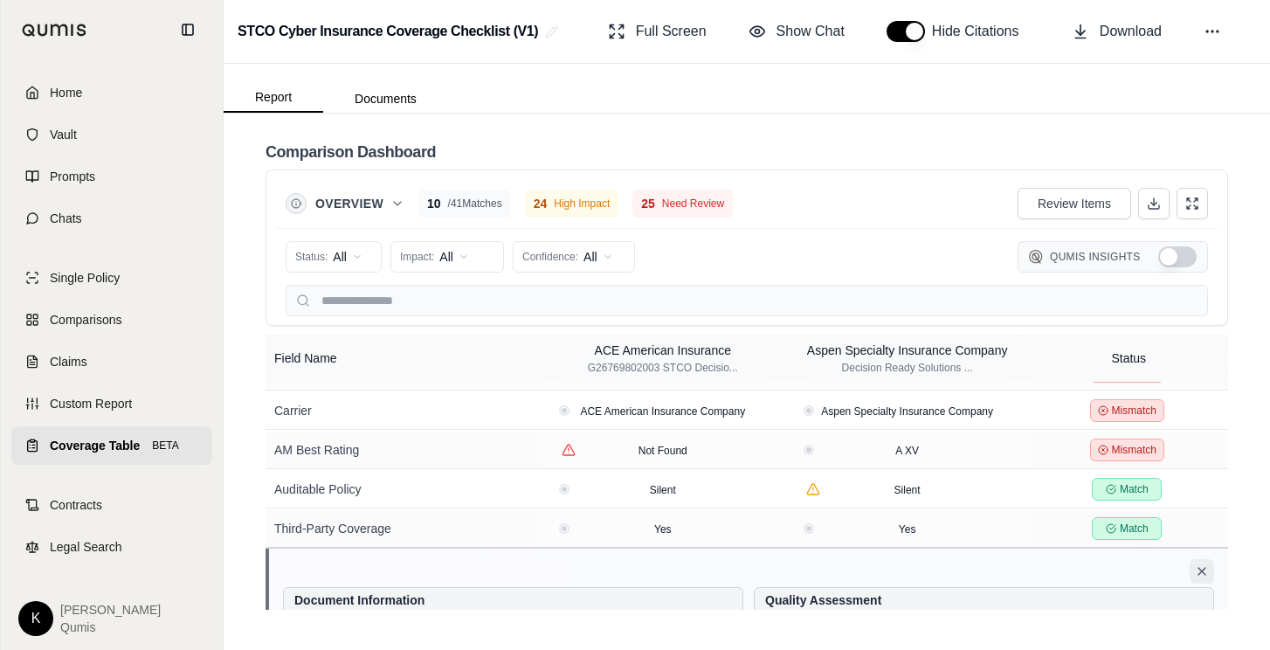
click at [1205, 576] on icon at bounding box center [1202, 571] width 14 height 14
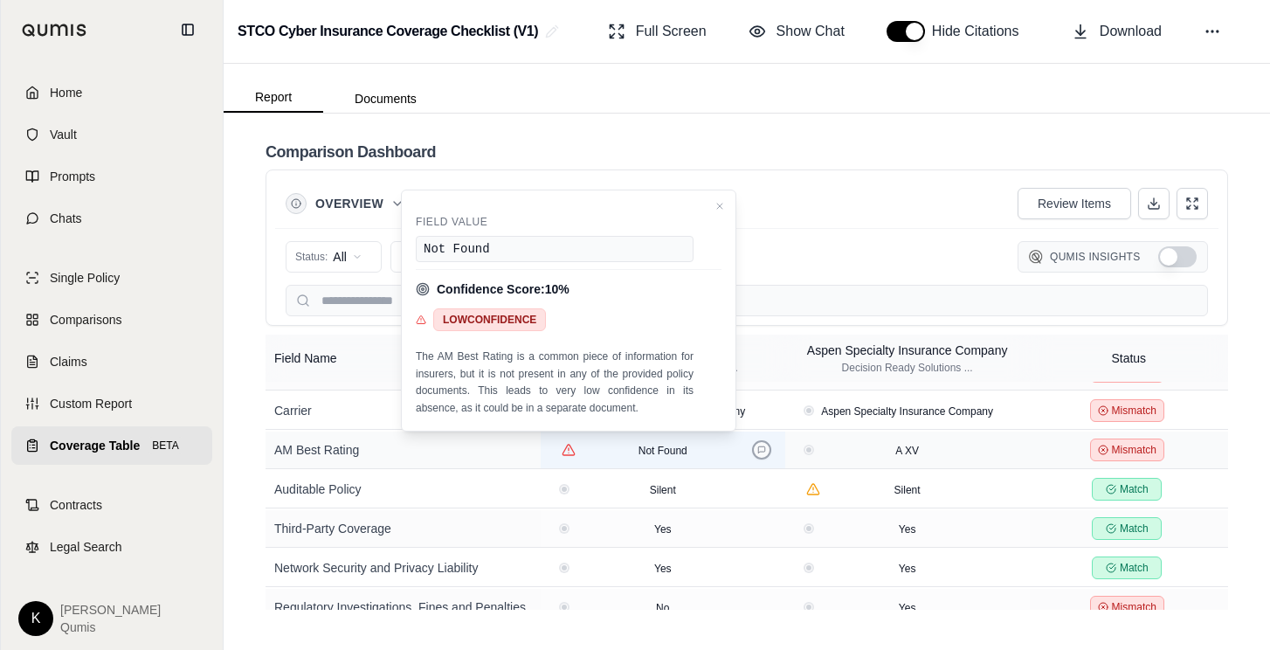
click at [761, 446] on icon at bounding box center [761, 449] width 7 height 7
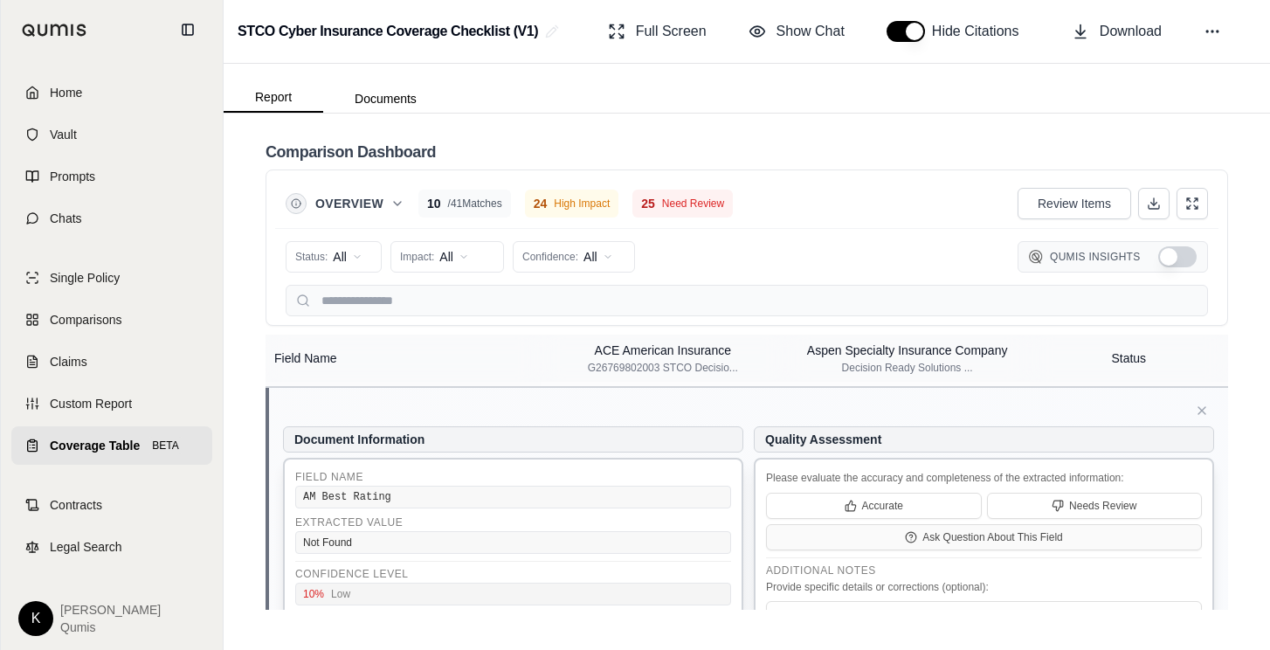
scroll to position [128, 0]
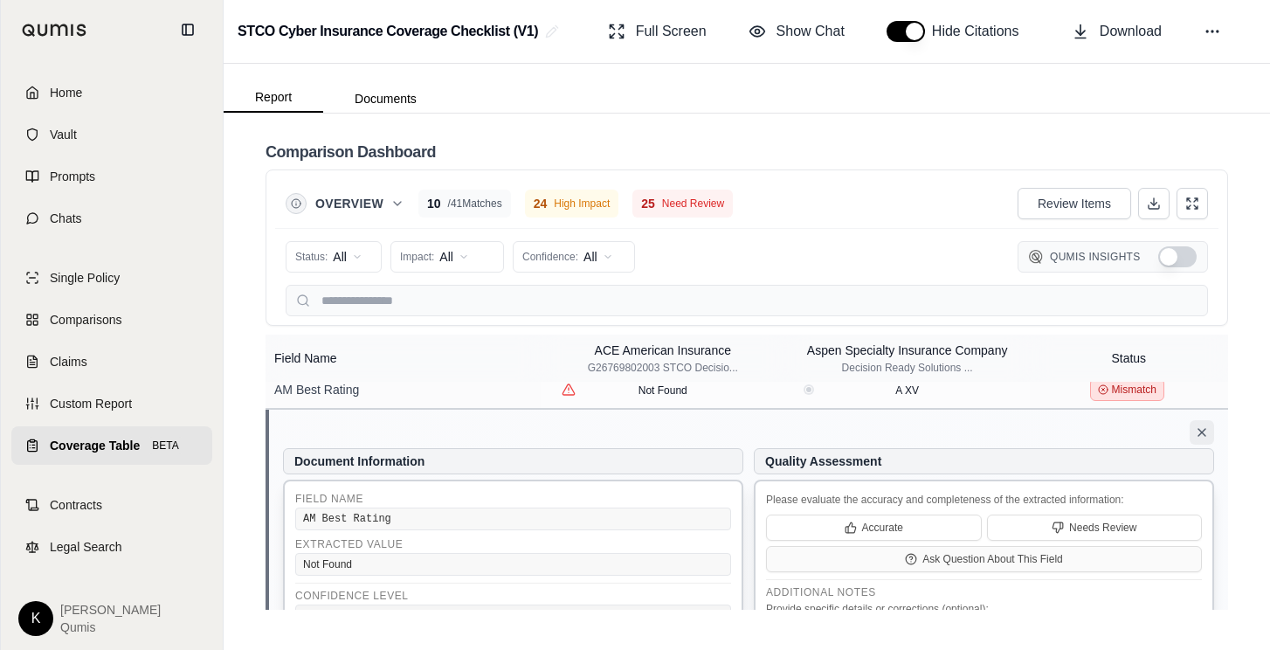
click at [1196, 432] on icon at bounding box center [1202, 432] width 14 height 14
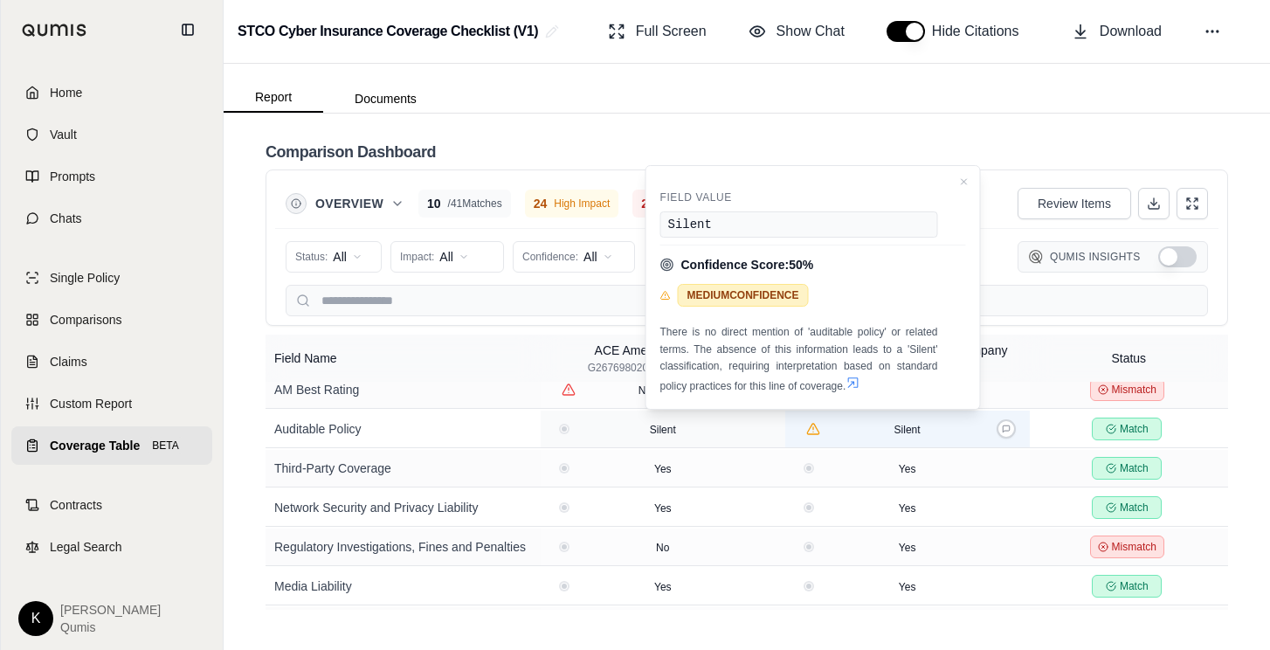
click at [846, 430] on div "Silent" at bounding box center [907, 428] width 231 height 17
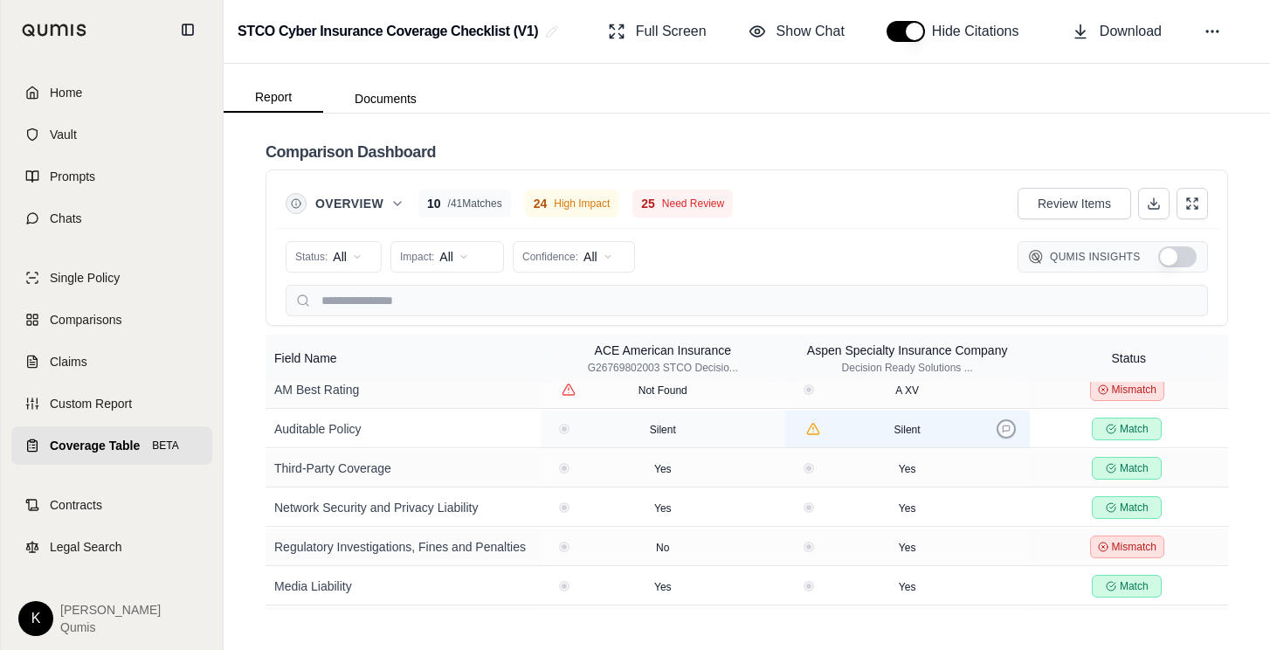
click at [1005, 426] on icon at bounding box center [1006, 428] width 9 height 9
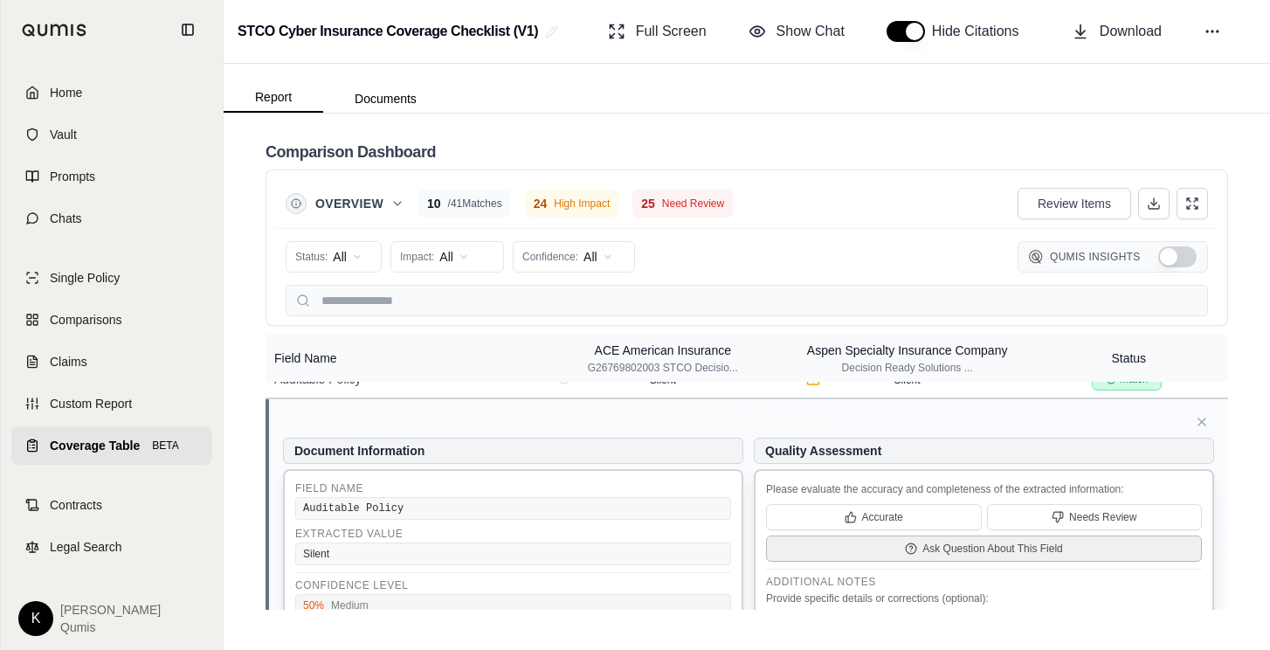
scroll to position [171, 0]
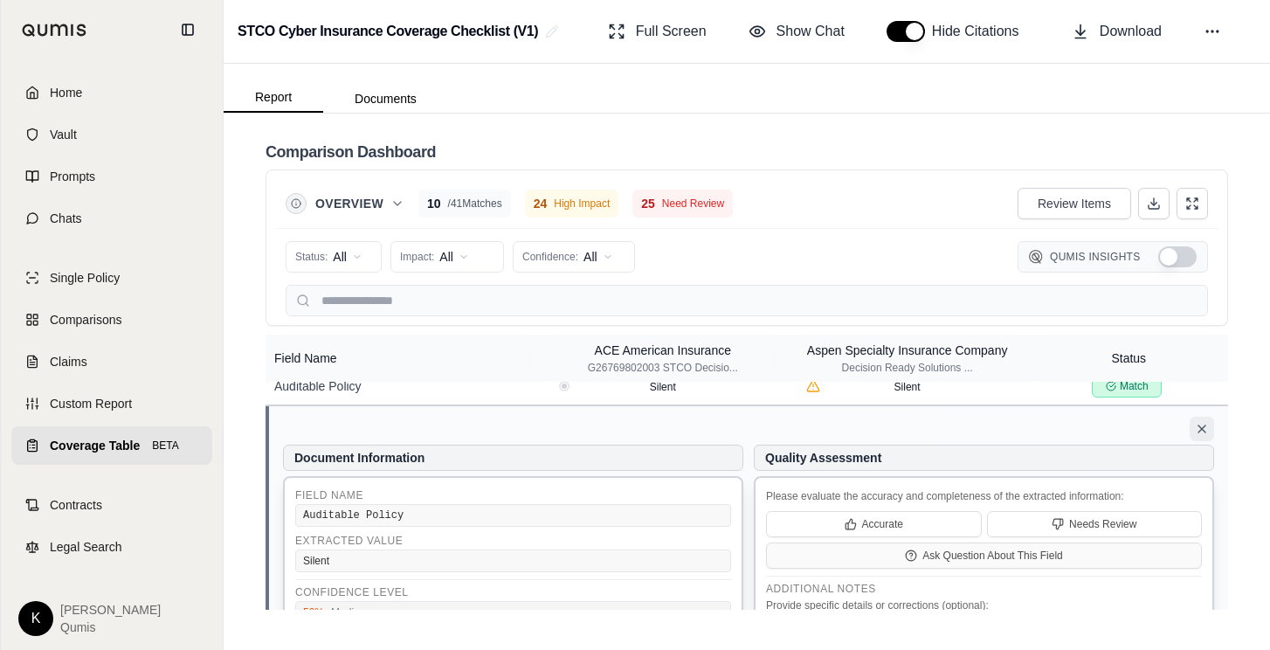
click at [1200, 424] on icon at bounding box center [1202, 429] width 14 height 14
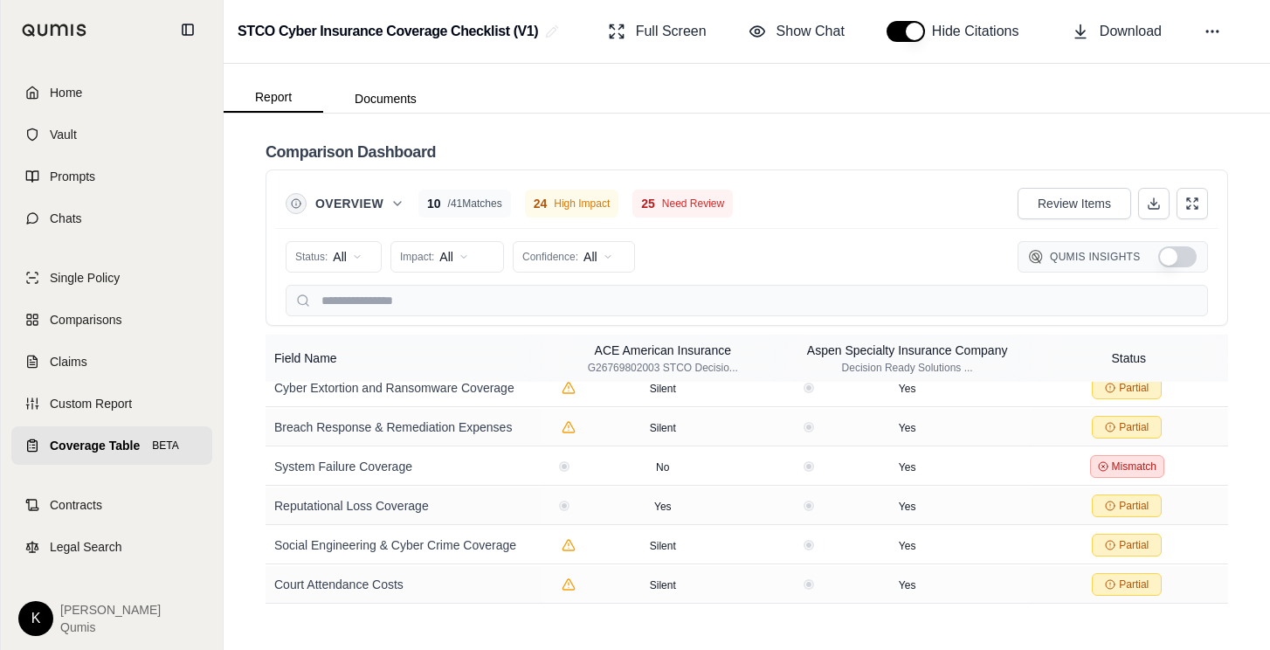
scroll to position [655, 0]
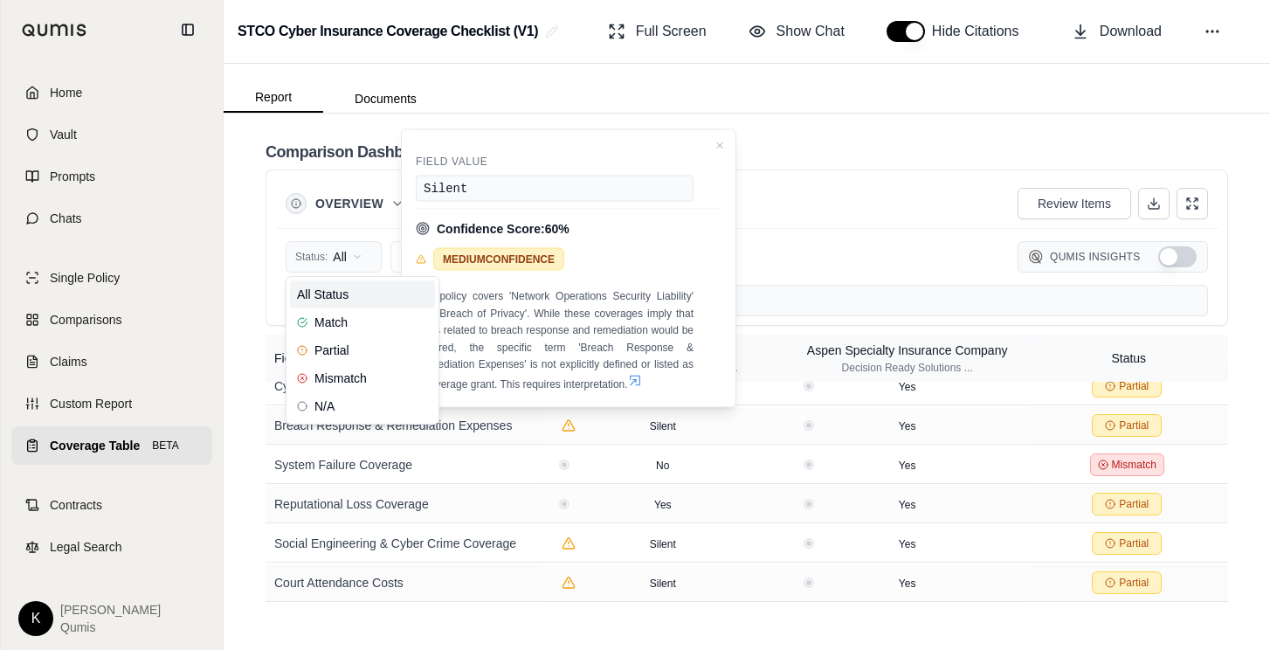
click at [321, 262] on html "Home Vault Prompts Chats Single Policy Comparisons Claims Custom Report Coverag…" at bounding box center [635, 325] width 1270 height 650
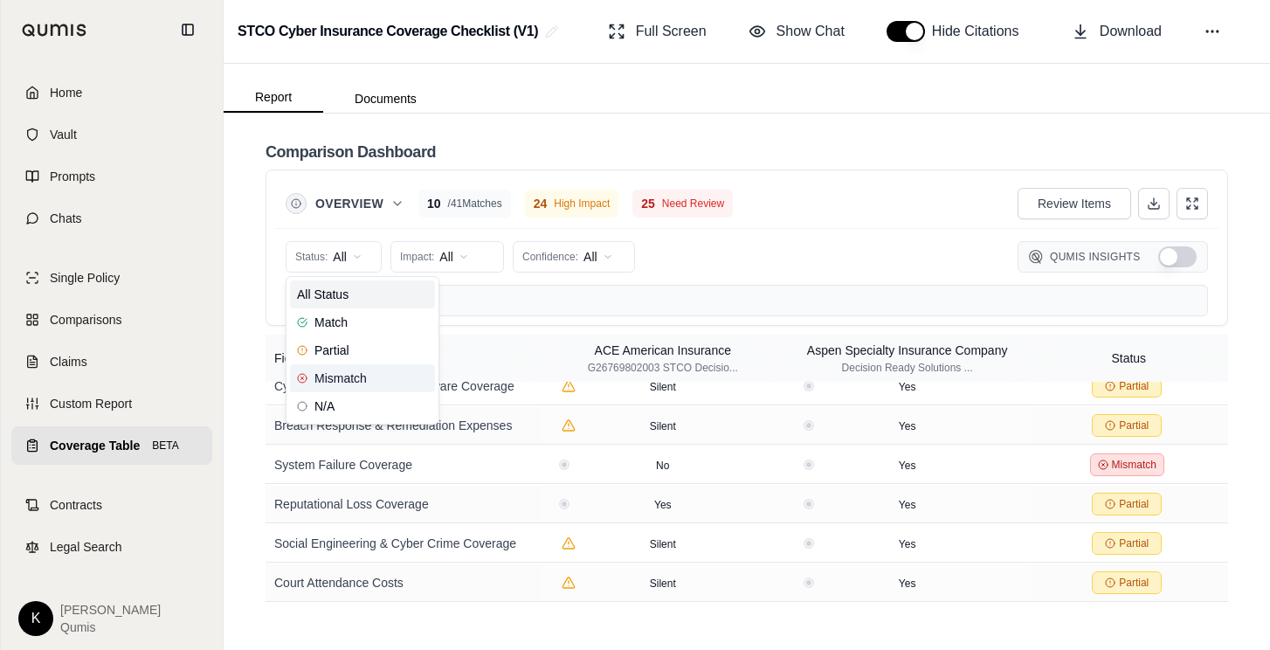
click at [321, 375] on span "Mismatch" at bounding box center [332, 377] width 70 height 17
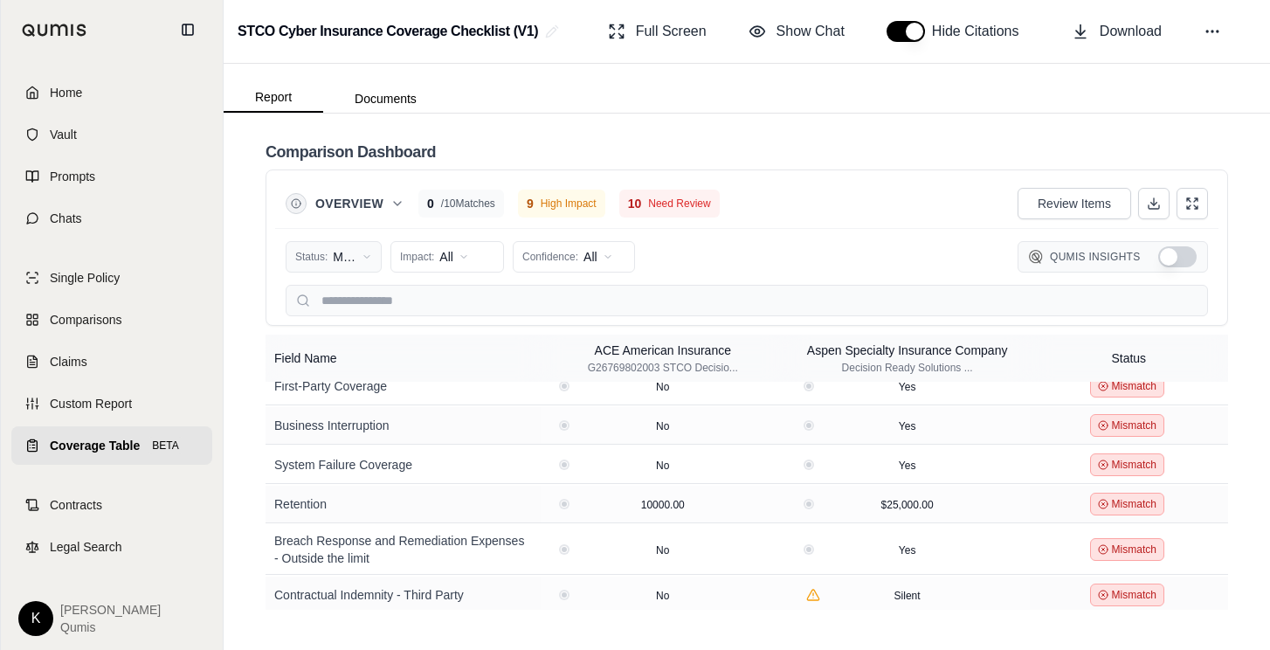
click at [350, 263] on html "Home Vault Prompts Chats Single Policy Comparisons Claims Custom Report Coverag…" at bounding box center [635, 325] width 1270 height 650
click at [348, 346] on span "Partial" at bounding box center [323, 349] width 52 height 17
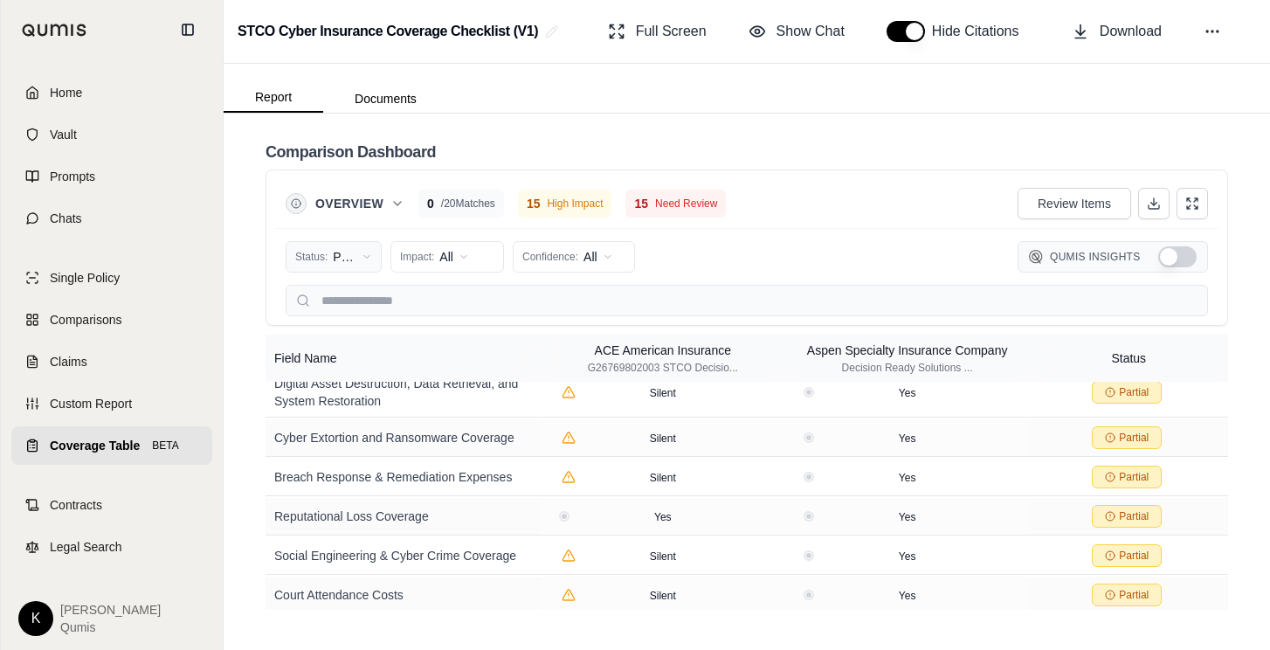
click at [369, 254] on html "Home Vault Prompts Chats Single Policy Comparisons Claims Custom Report Coverag…" at bounding box center [635, 325] width 1270 height 650
click at [355, 288] on div "All Status" at bounding box center [362, 294] width 145 height 28
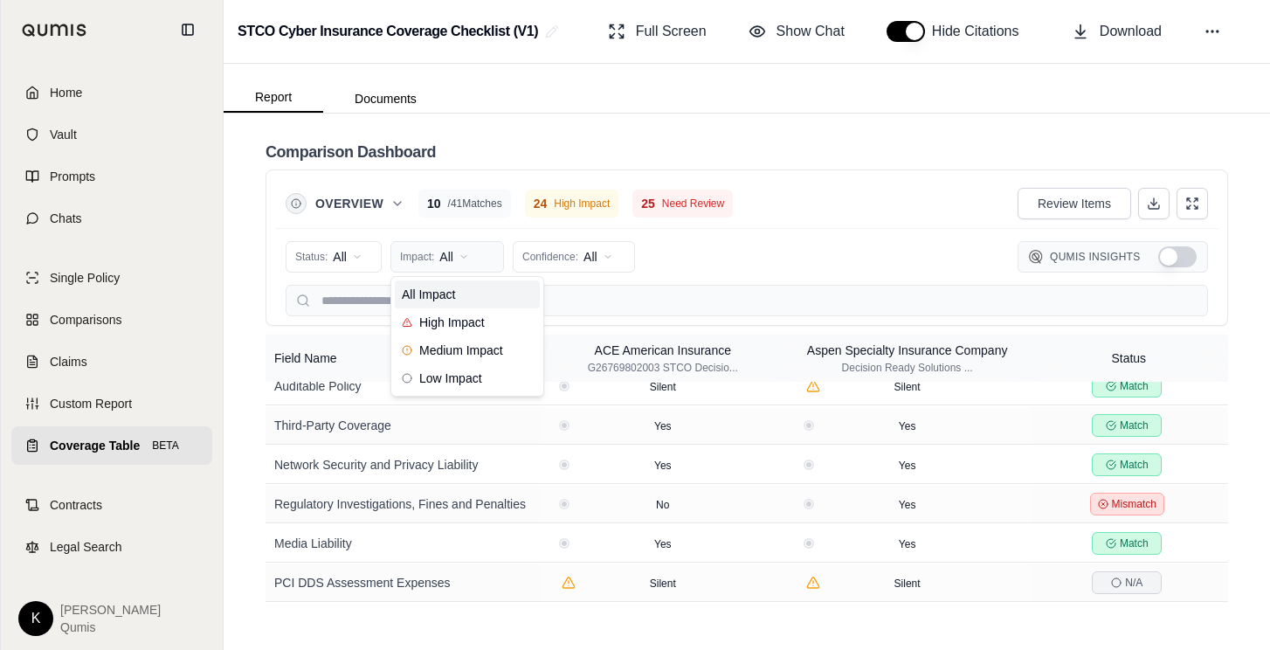
click at [449, 262] on html "Home Vault Prompts Chats Single Policy Comparisons Claims Custom Report Coverag…" at bounding box center [635, 325] width 1270 height 650
click at [465, 321] on span "High Impact" at bounding box center [443, 322] width 83 height 17
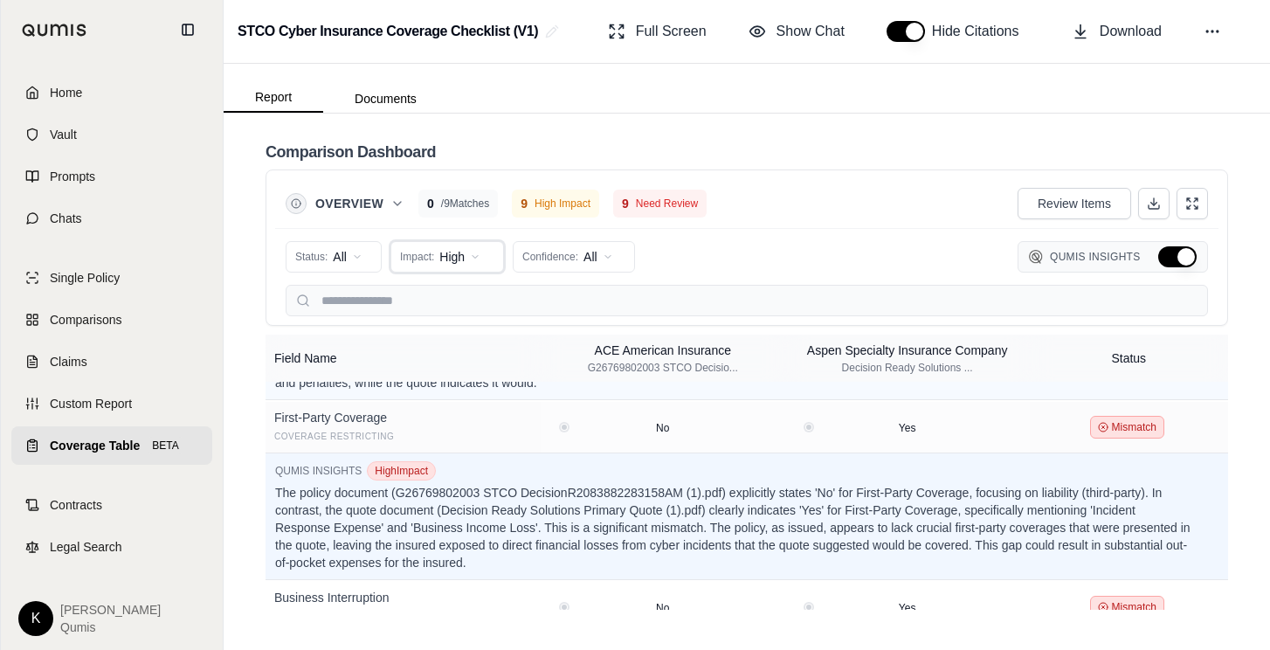
scroll to position [373, 0]
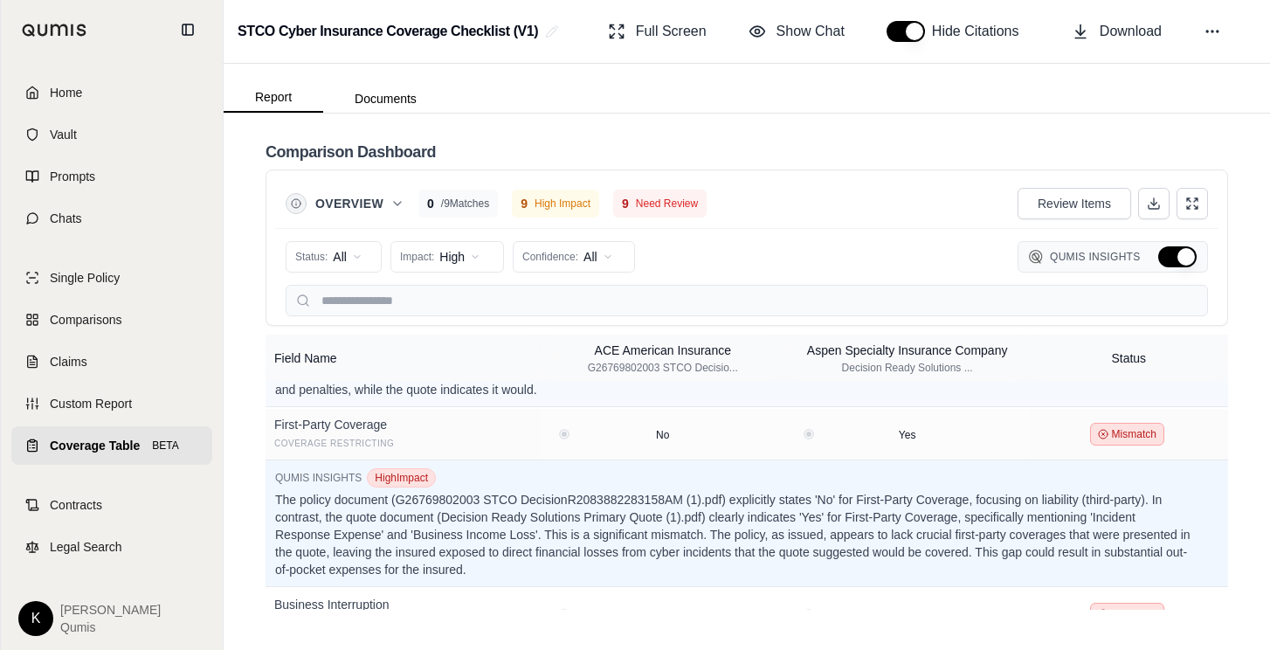
click at [1173, 261] on button "Hide Qumis Insights" at bounding box center [1177, 256] width 38 height 21
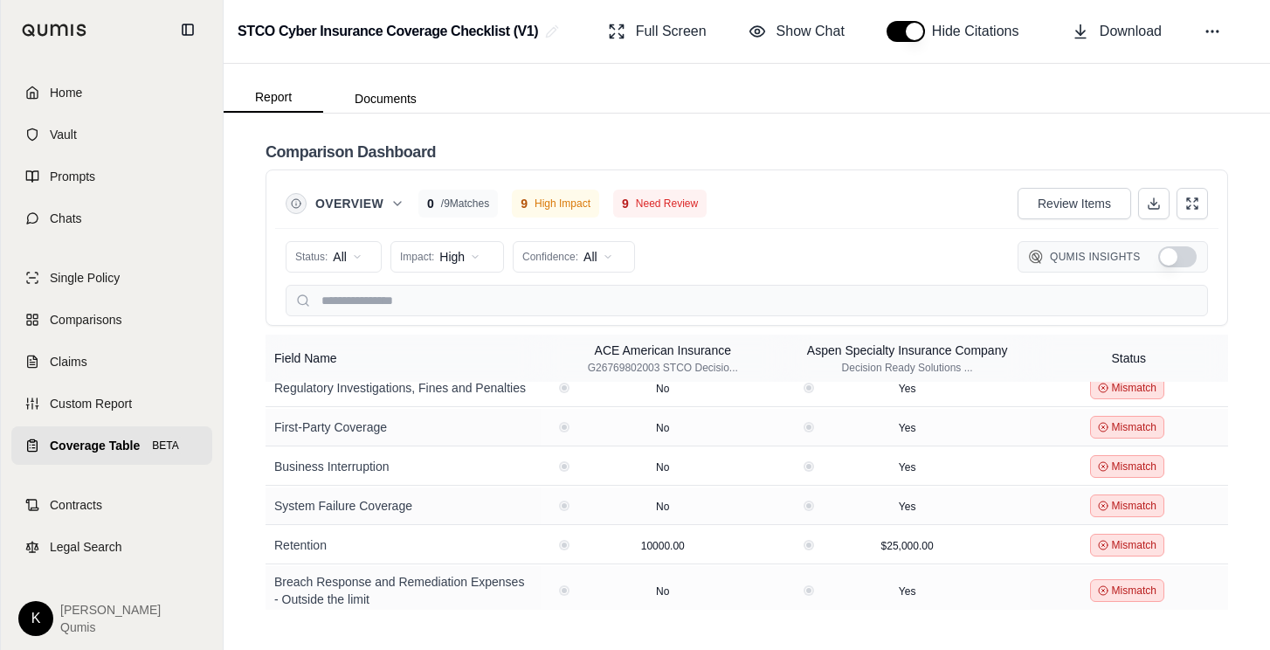
click at [1173, 261] on button "Show Qumis Insights" at bounding box center [1177, 256] width 38 height 21
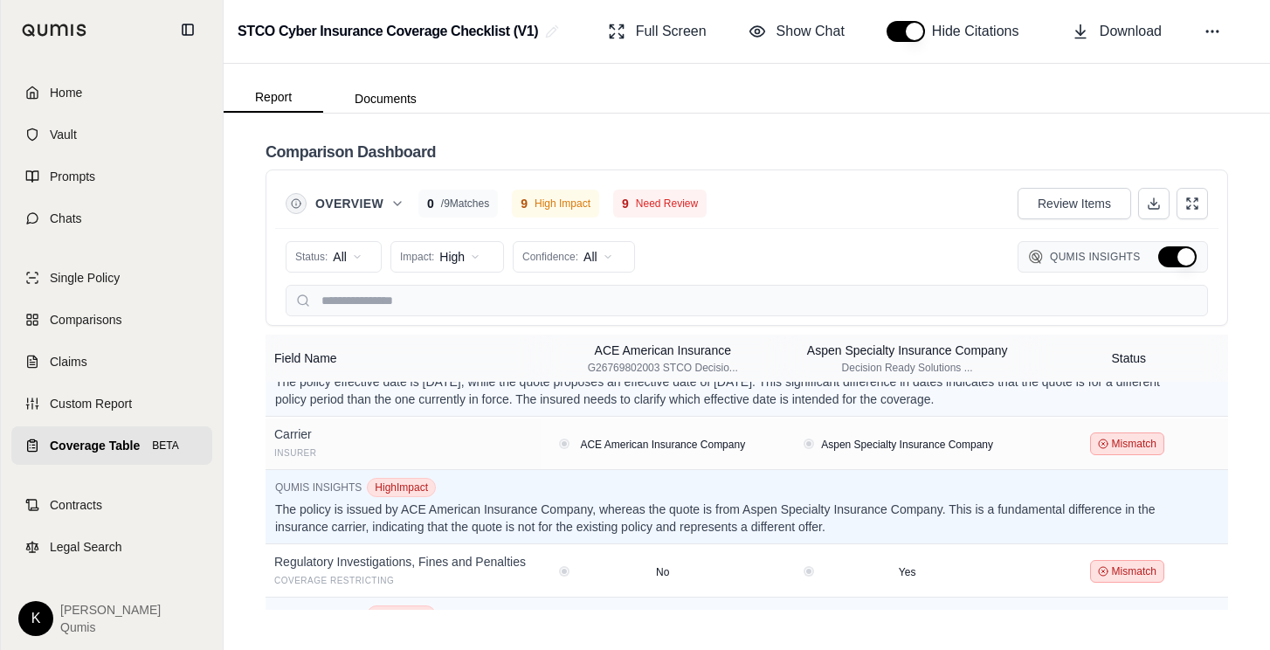
scroll to position [373, 0]
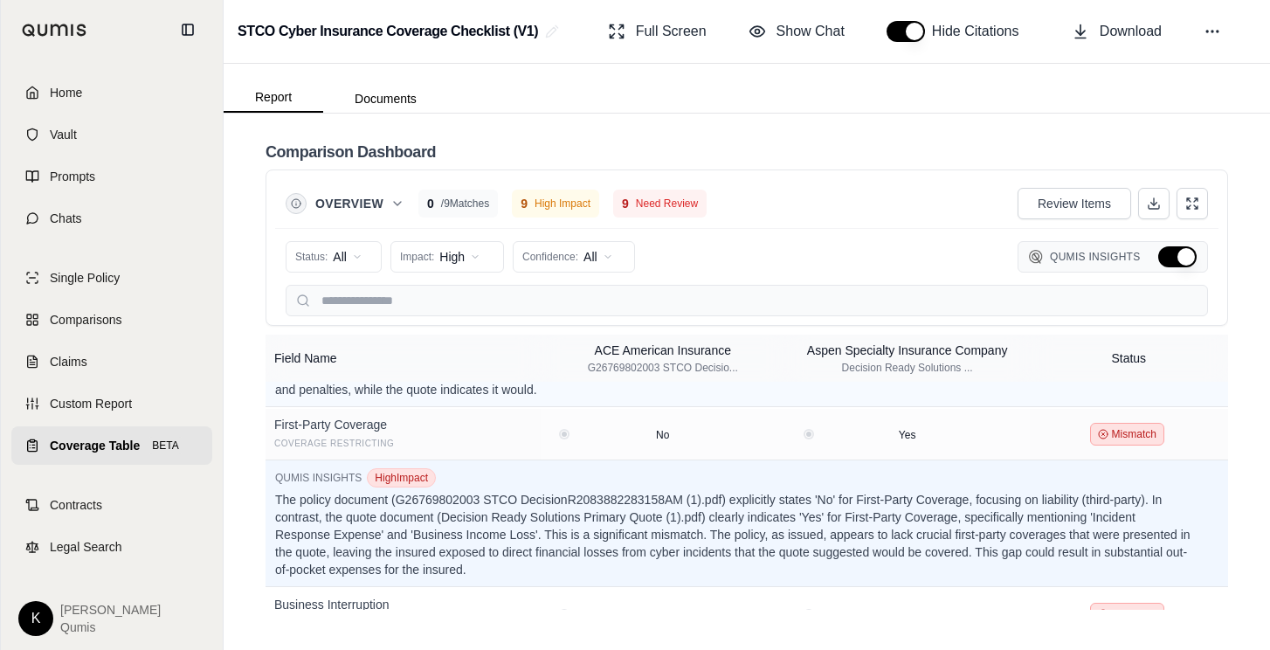
click at [1185, 259] on button "Hide Qumis Insights" at bounding box center [1177, 256] width 38 height 21
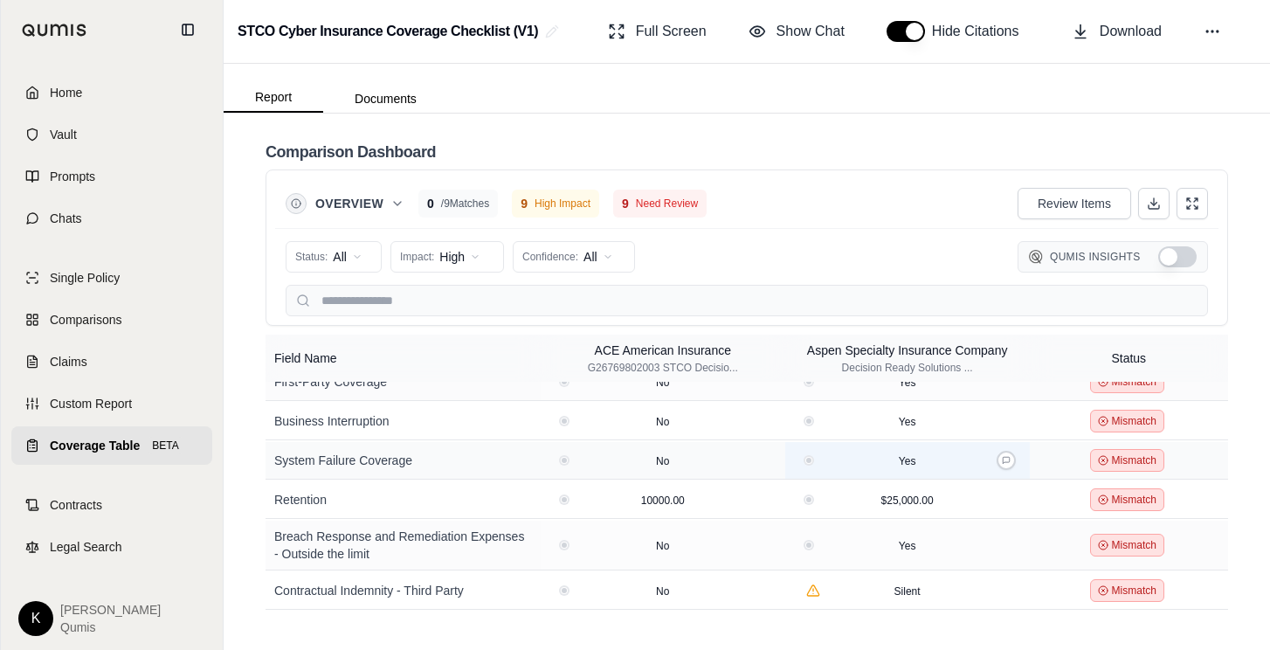
scroll to position [0, 0]
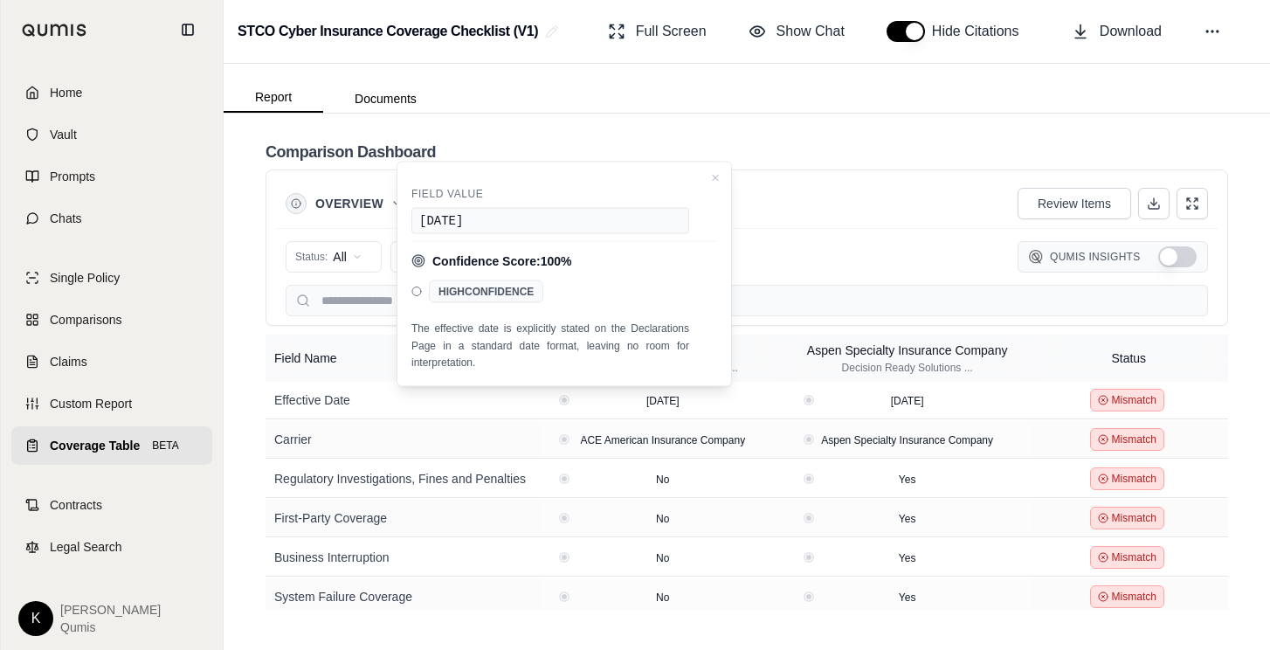
click at [838, 206] on div "Overview 0 / 9 Matches 9 High Impact 9 Need Review Review Items" at bounding box center [747, 203] width 922 height 35
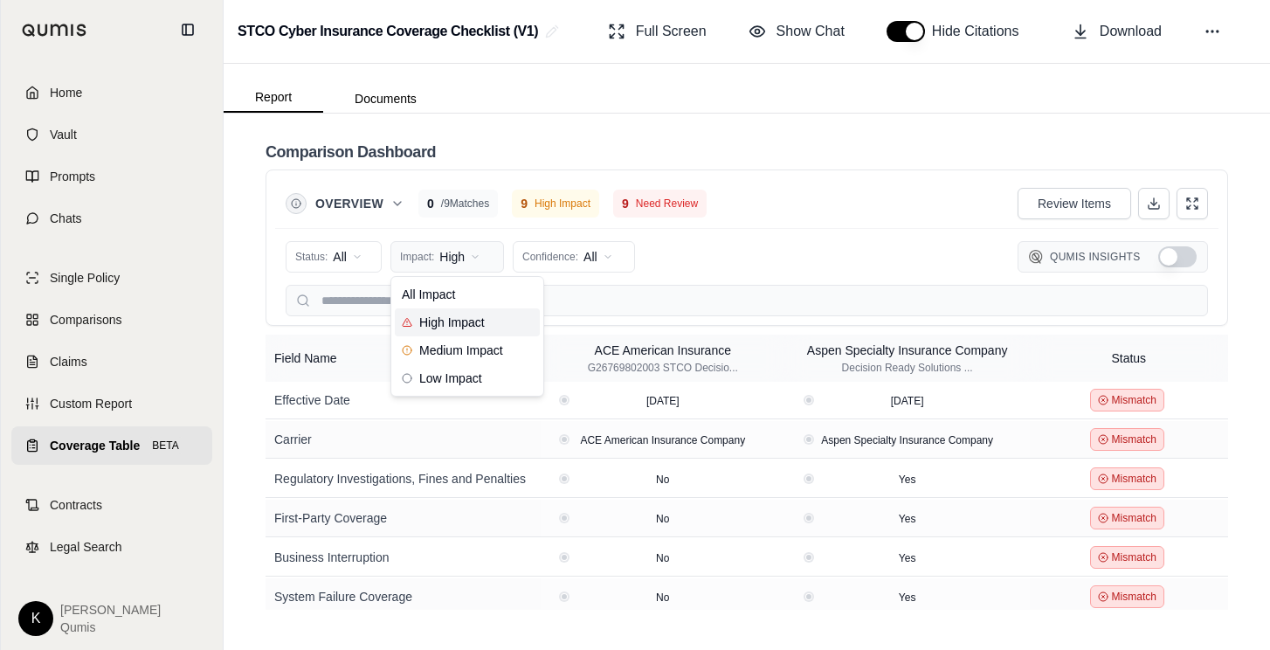
click at [474, 257] on html "Home Vault Prompts Chats Single Policy Comparisons Claims Custom Report Coverag…" at bounding box center [635, 325] width 1270 height 650
click at [465, 293] on div "All Impact" at bounding box center [467, 294] width 145 height 28
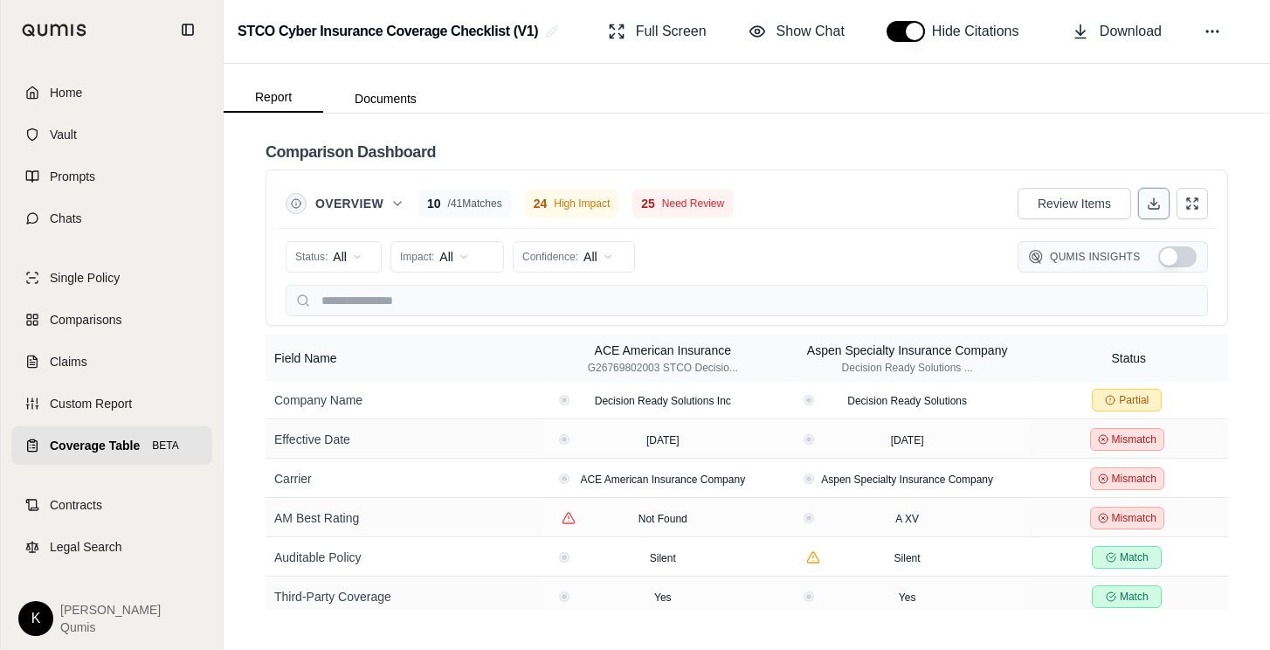
click at [1156, 210] on icon at bounding box center [1154, 203] width 14 height 14
click at [782, 33] on span "Show Chat" at bounding box center [810, 31] width 68 height 21
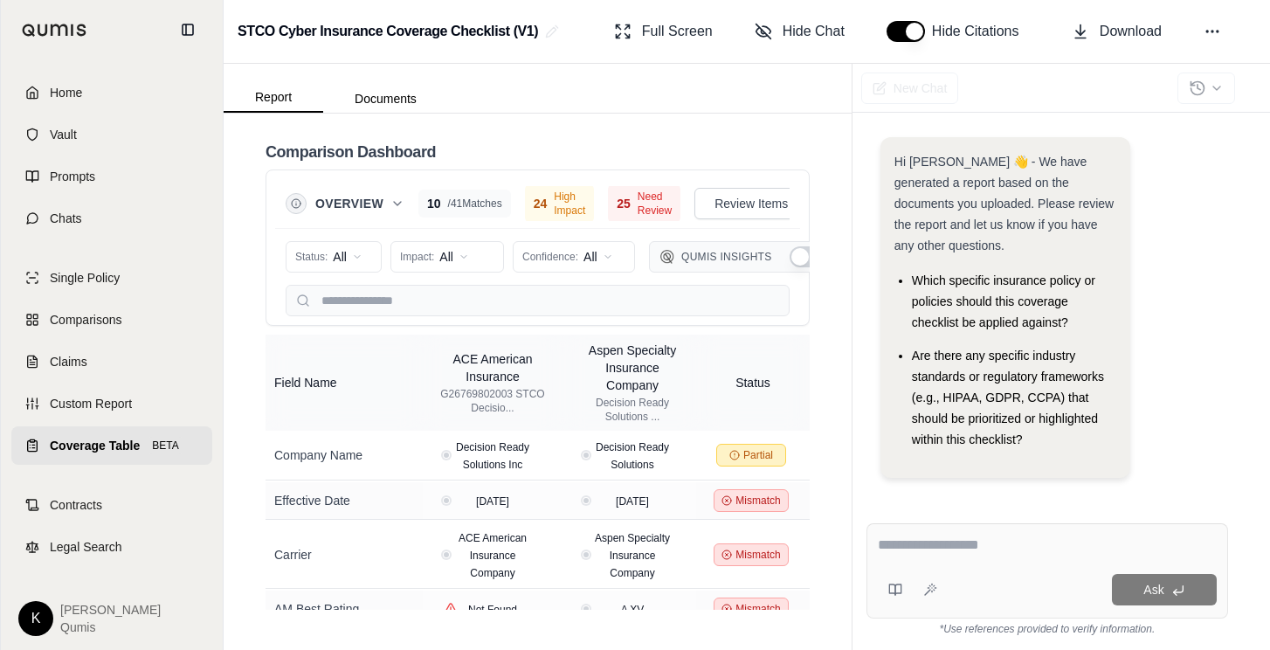
click at [985, 541] on textarea at bounding box center [1047, 544] width 339 height 21
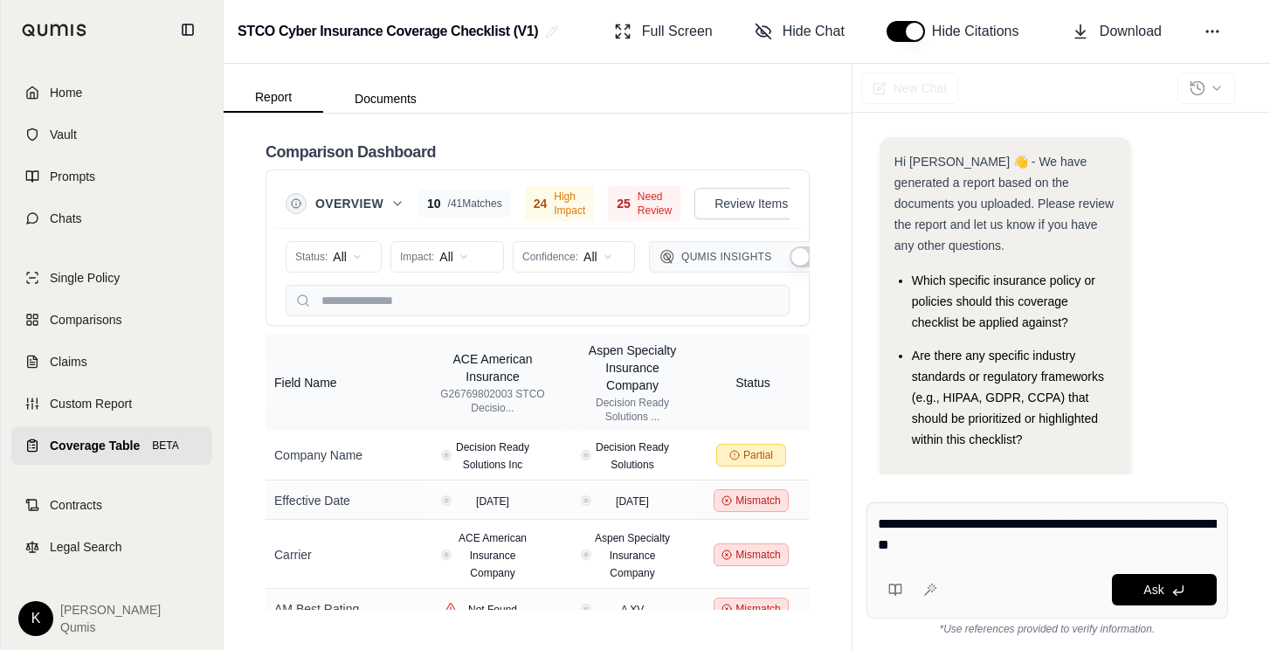
type textarea "**********"
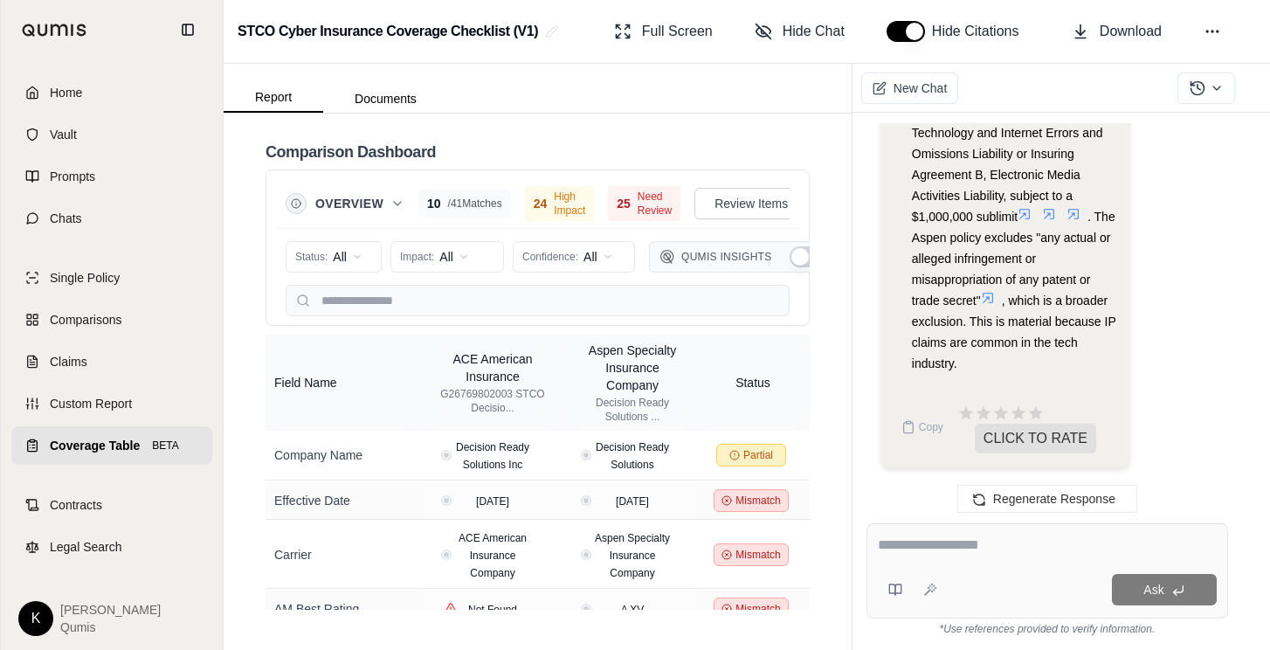
scroll to position [5740, 0]
click at [941, 565] on div "Ask" at bounding box center [1047, 570] width 362 height 95
click at [918, 80] on span "New Chat" at bounding box center [919, 87] width 53 height 17
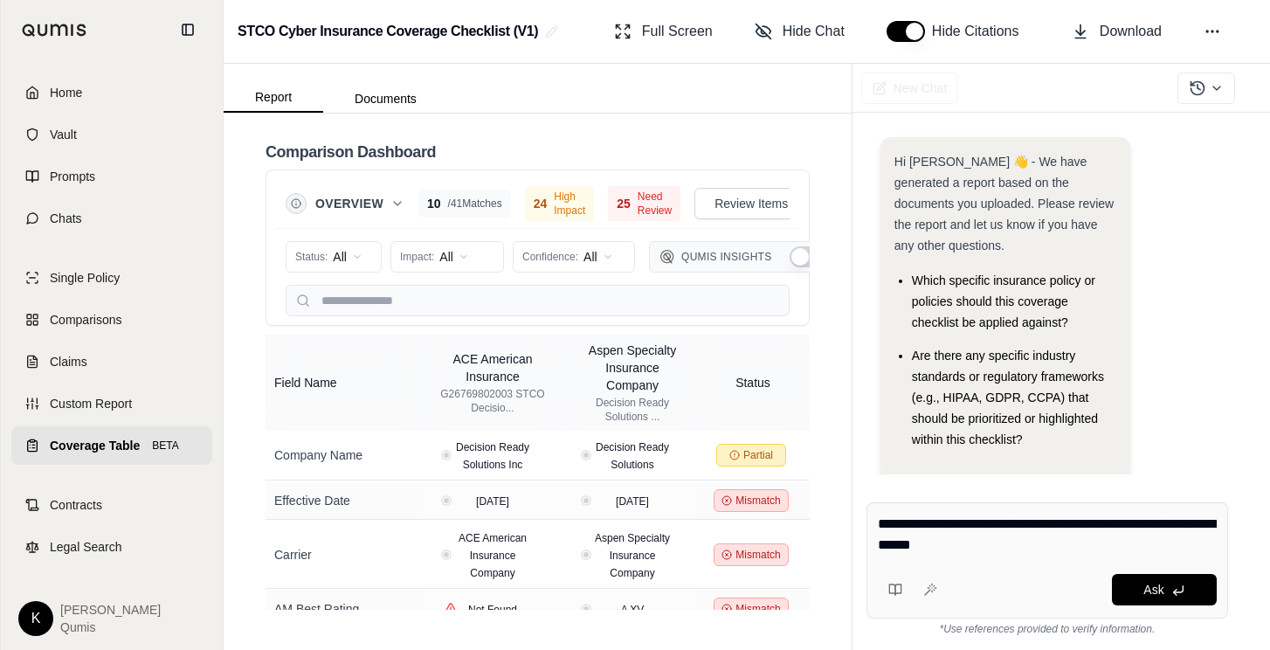
type textarea "**********"
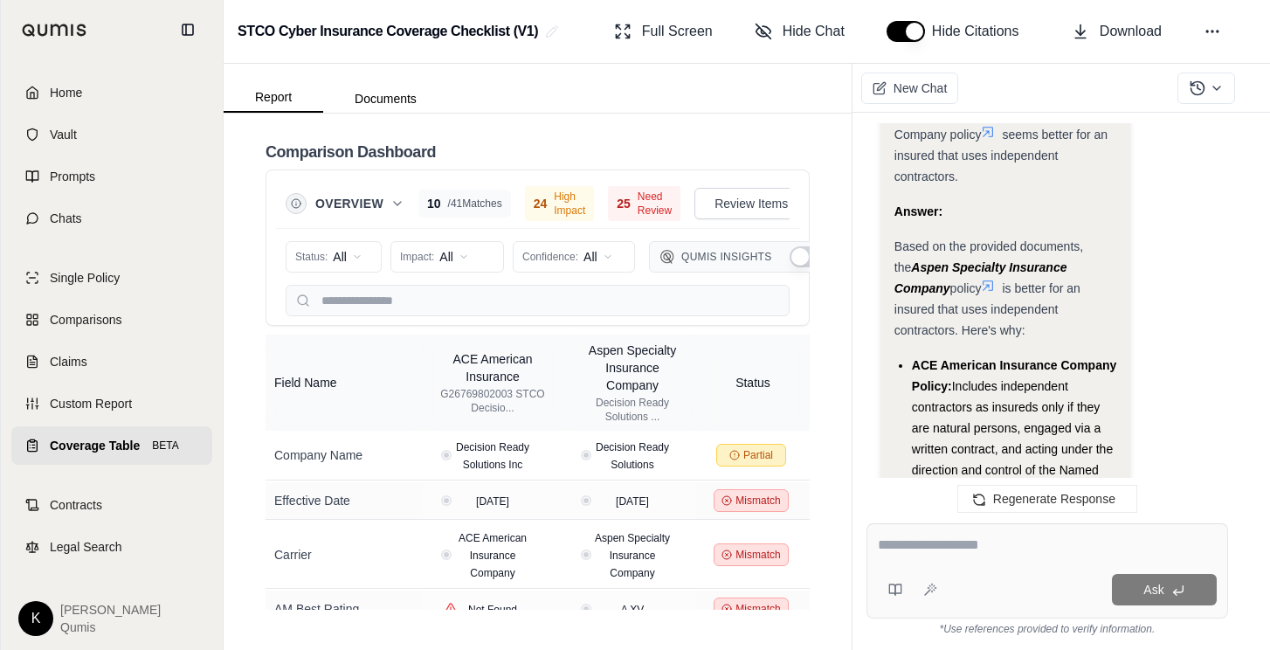
scroll to position [2430, 0]
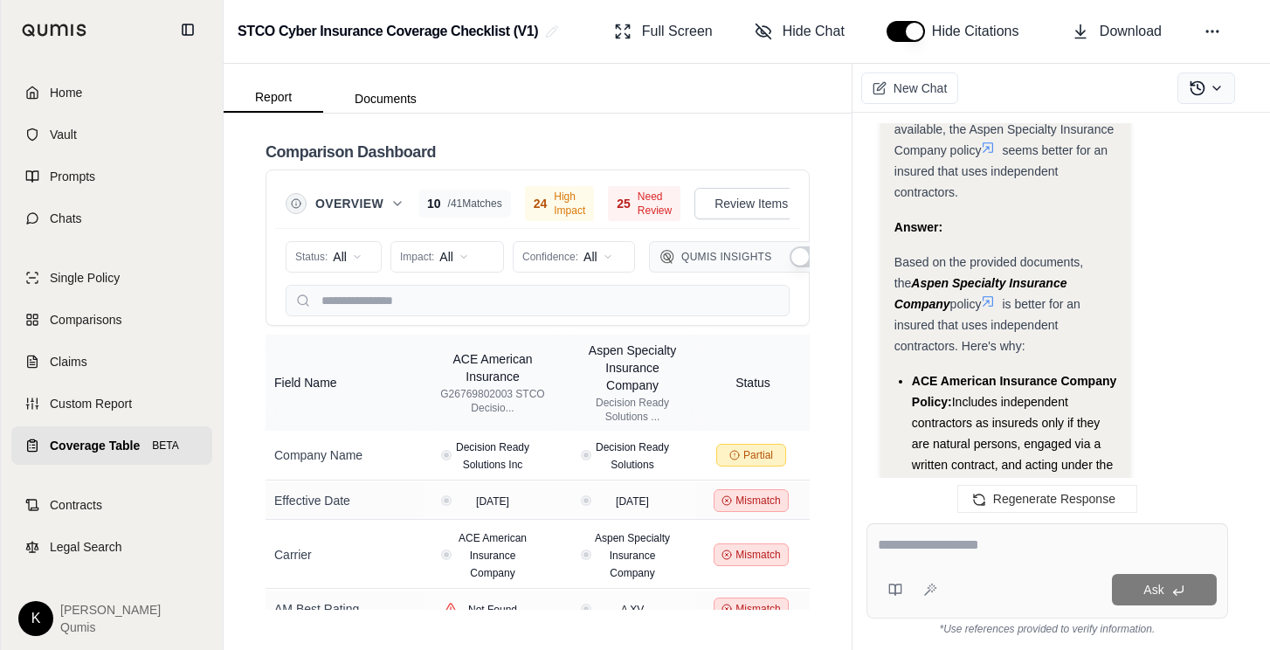
click at [1222, 87] on icon at bounding box center [1217, 88] width 14 height 14
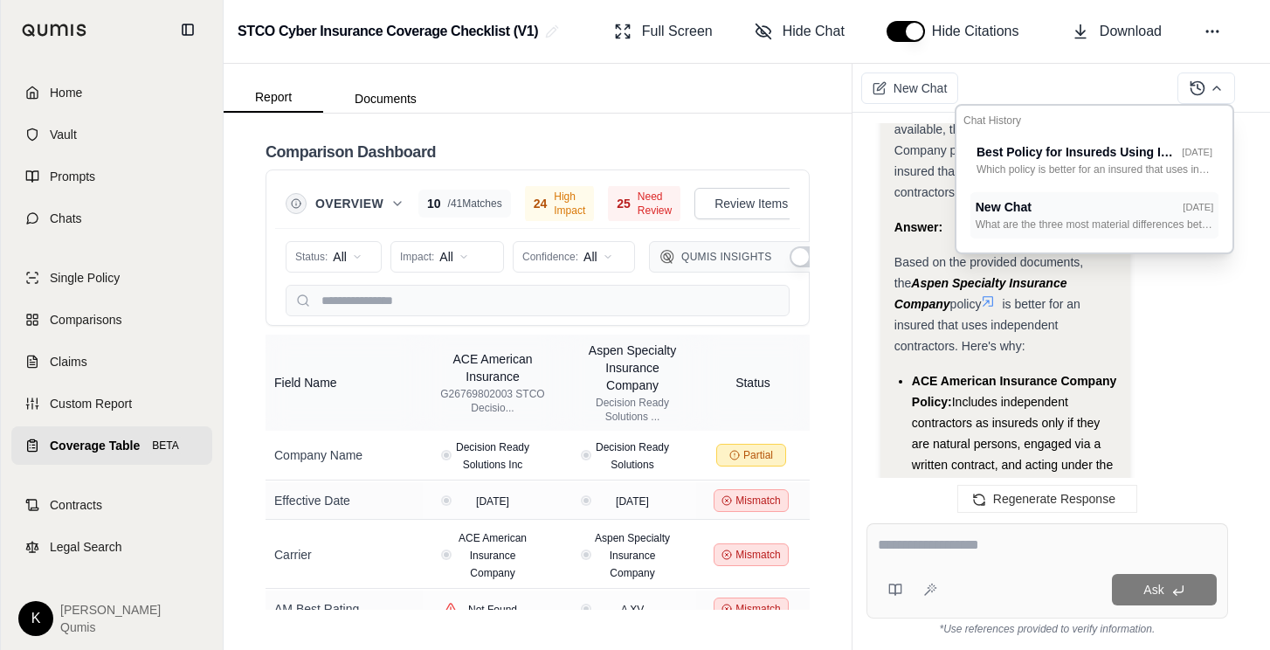
click at [1075, 213] on div "New Chat [DATE]" at bounding box center [1094, 207] width 238 height 18
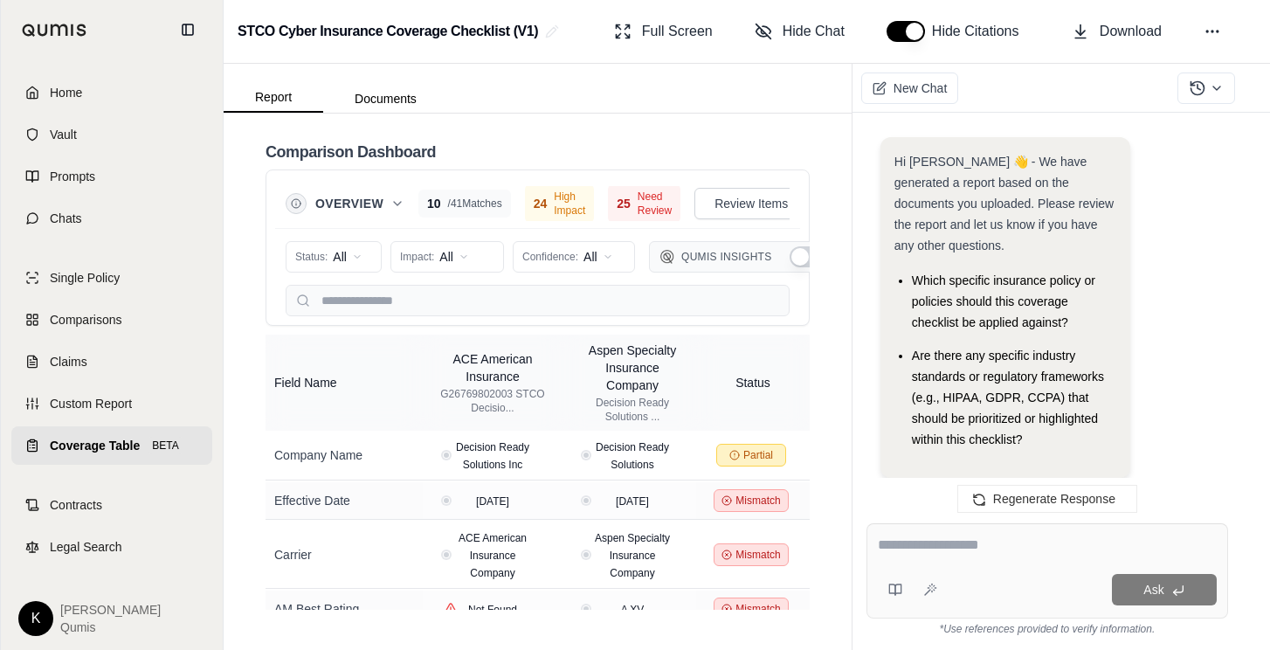
scroll to position [5796, 0]
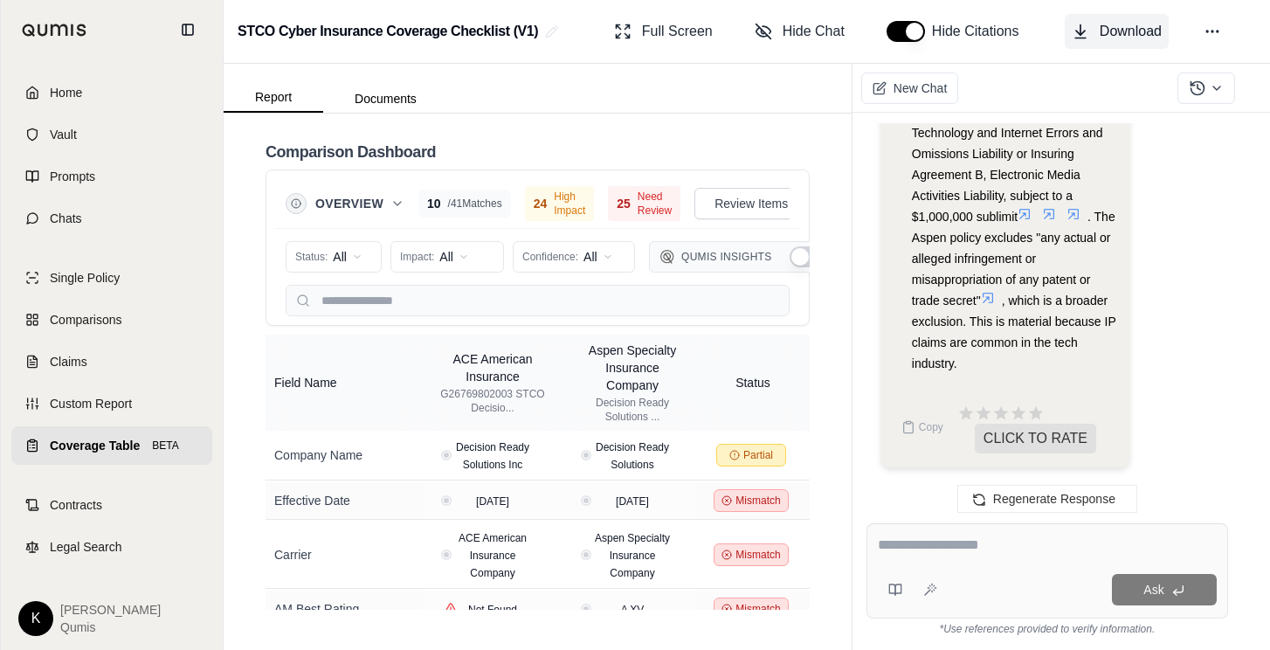
click at [1134, 26] on span "Download" at bounding box center [1131, 31] width 62 height 21
click at [1115, 25] on span "Download" at bounding box center [1131, 31] width 62 height 21
click at [813, 35] on span "Hide Chat" at bounding box center [813, 31] width 62 height 21
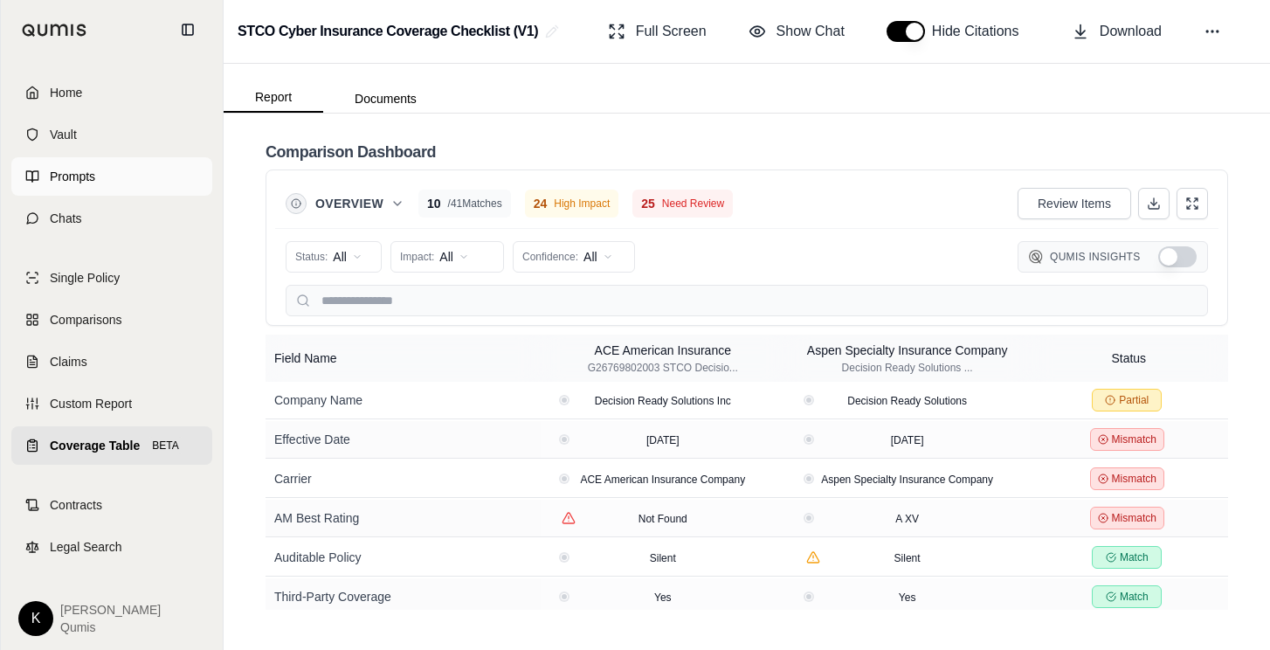
click at [79, 183] on span "Prompts" at bounding box center [72, 176] width 45 height 17
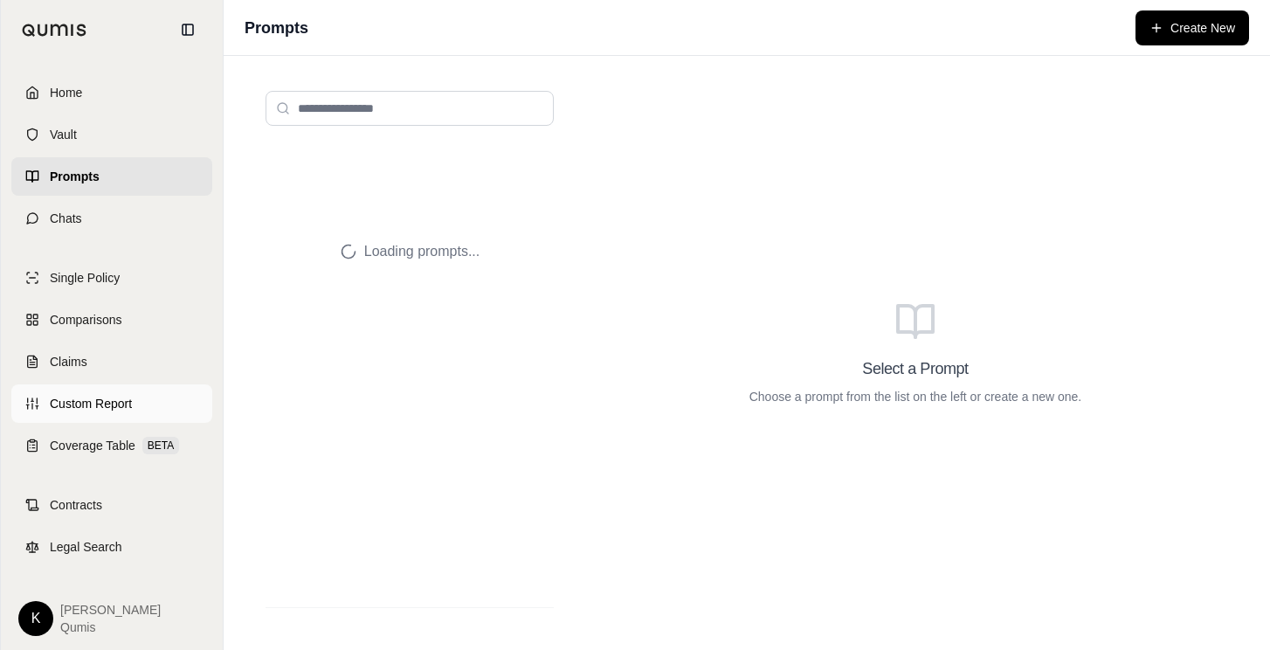
click at [94, 406] on span "Custom Report" at bounding box center [91, 403] width 82 height 17
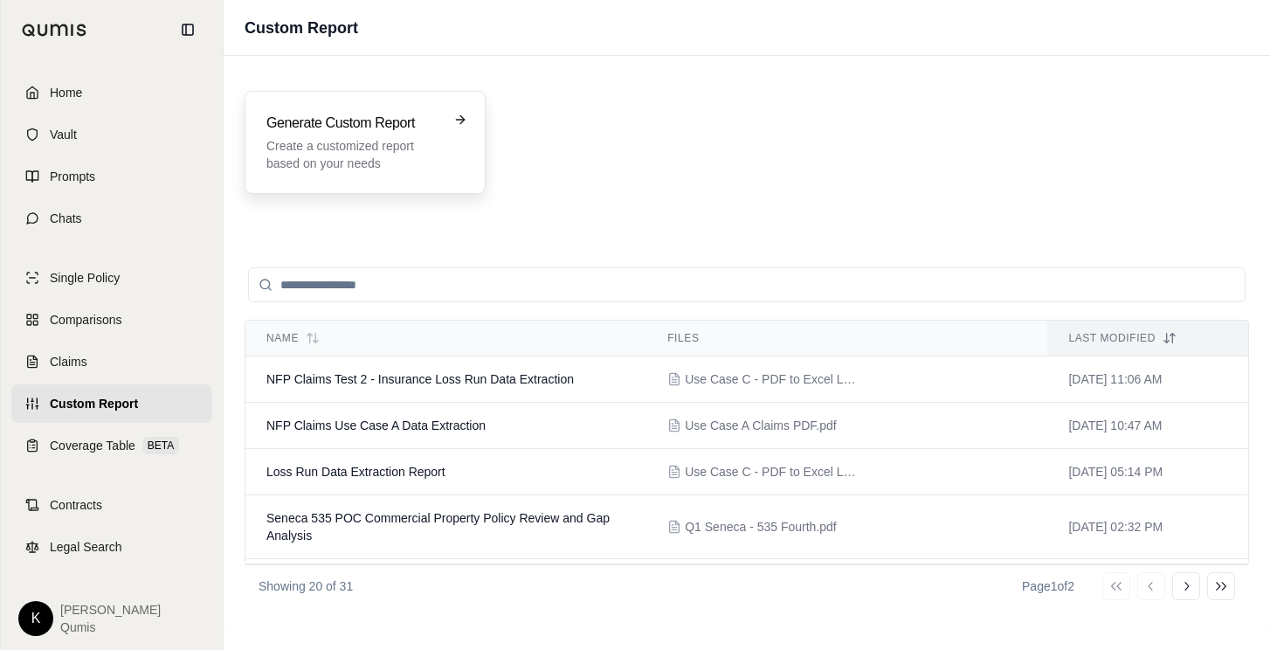
click at [355, 137] on p "Create a customized report based on your needs" at bounding box center [352, 154] width 173 height 35
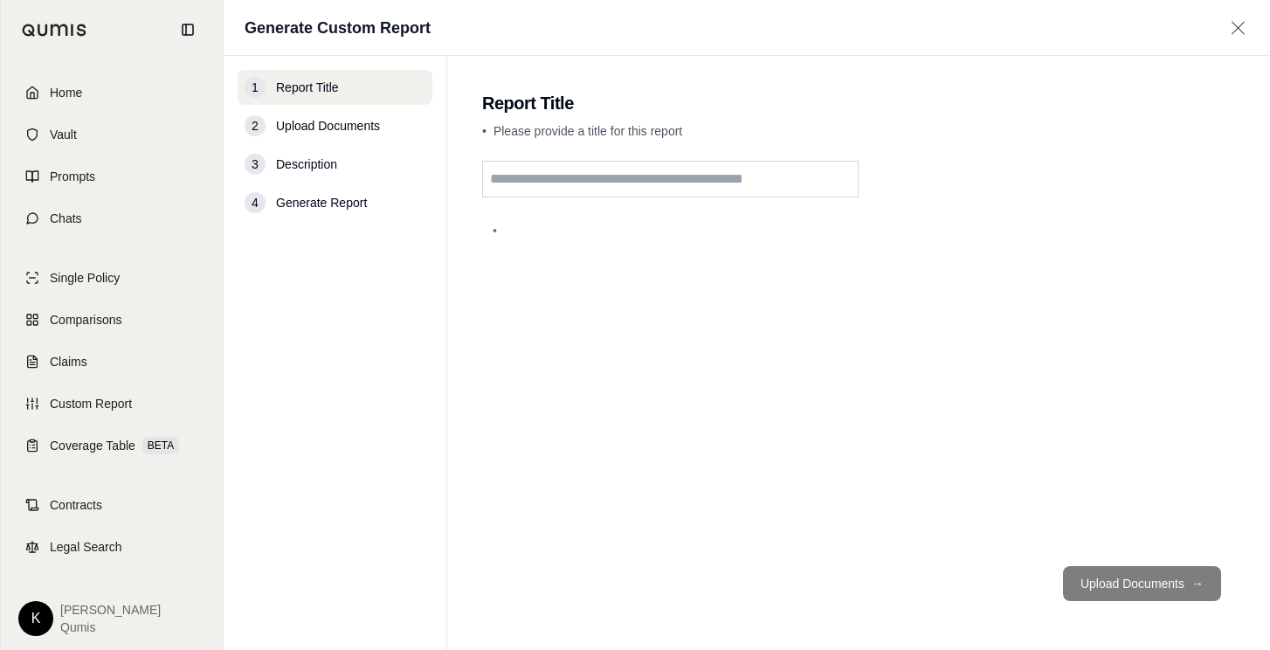
click at [523, 182] on input "text" at bounding box center [670, 179] width 376 height 37
type input "*******"
click at [1086, 576] on button "Upload Documents →" at bounding box center [1142, 583] width 158 height 35
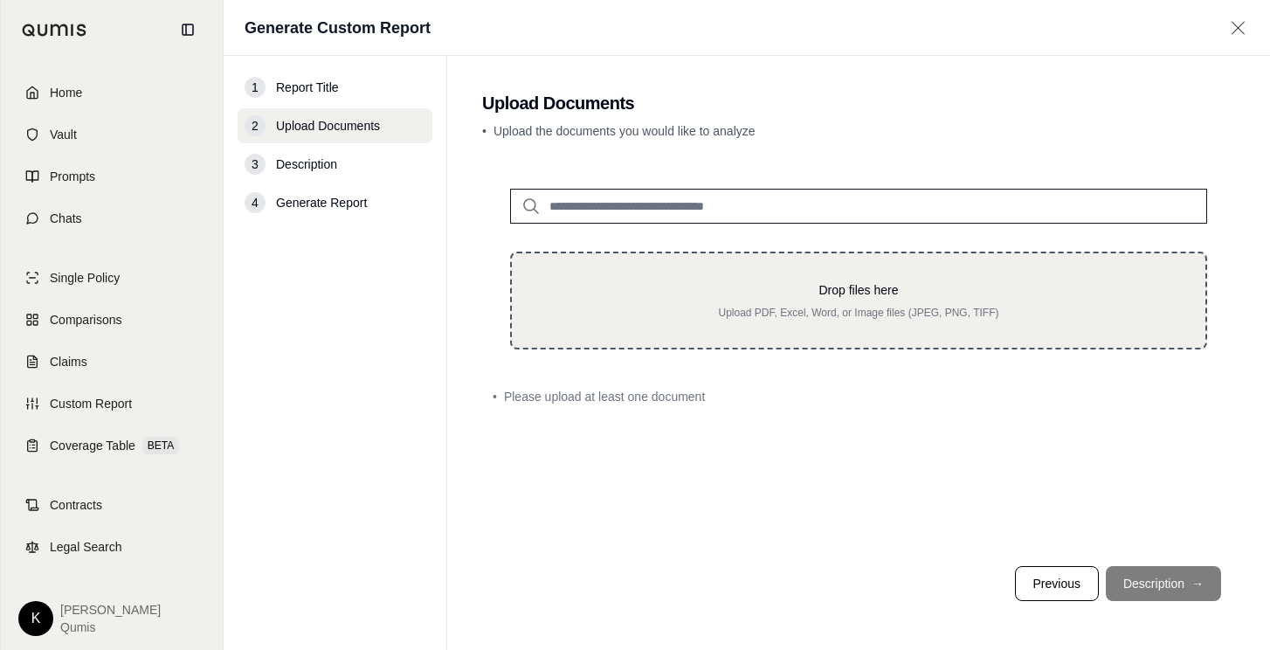
click at [714, 294] on p "Drop files here" at bounding box center [859, 289] width 638 height 17
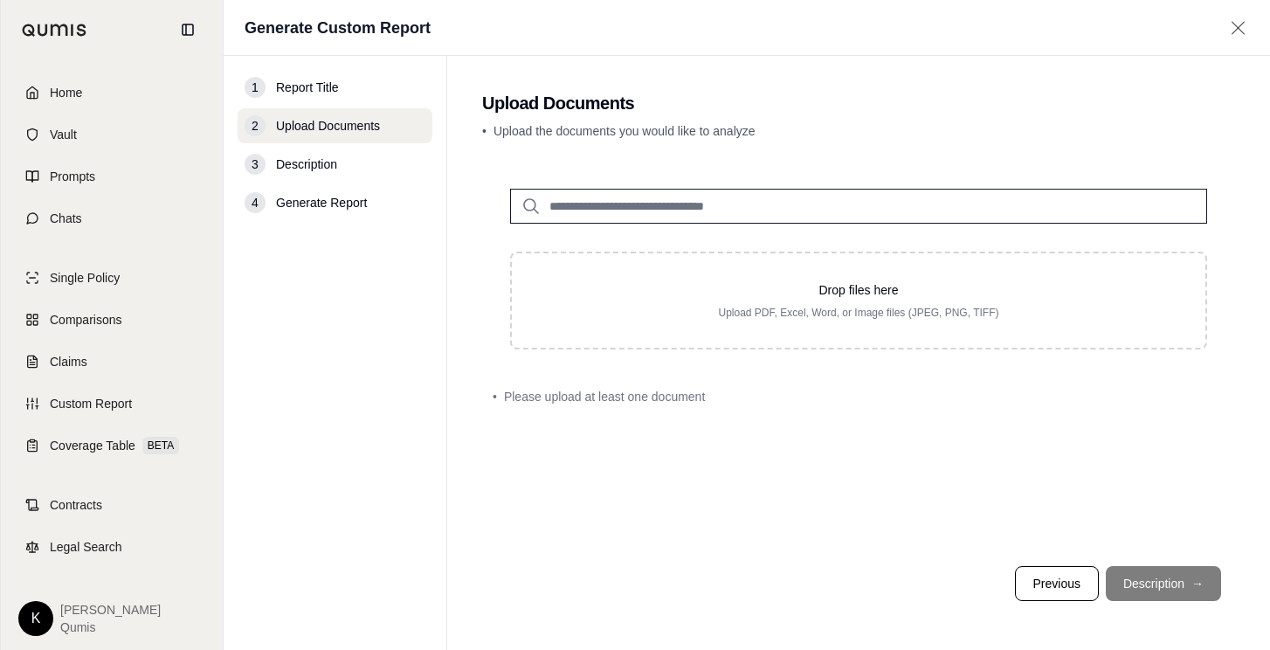
click at [879, 201] on input "search" at bounding box center [858, 206] width 697 height 35
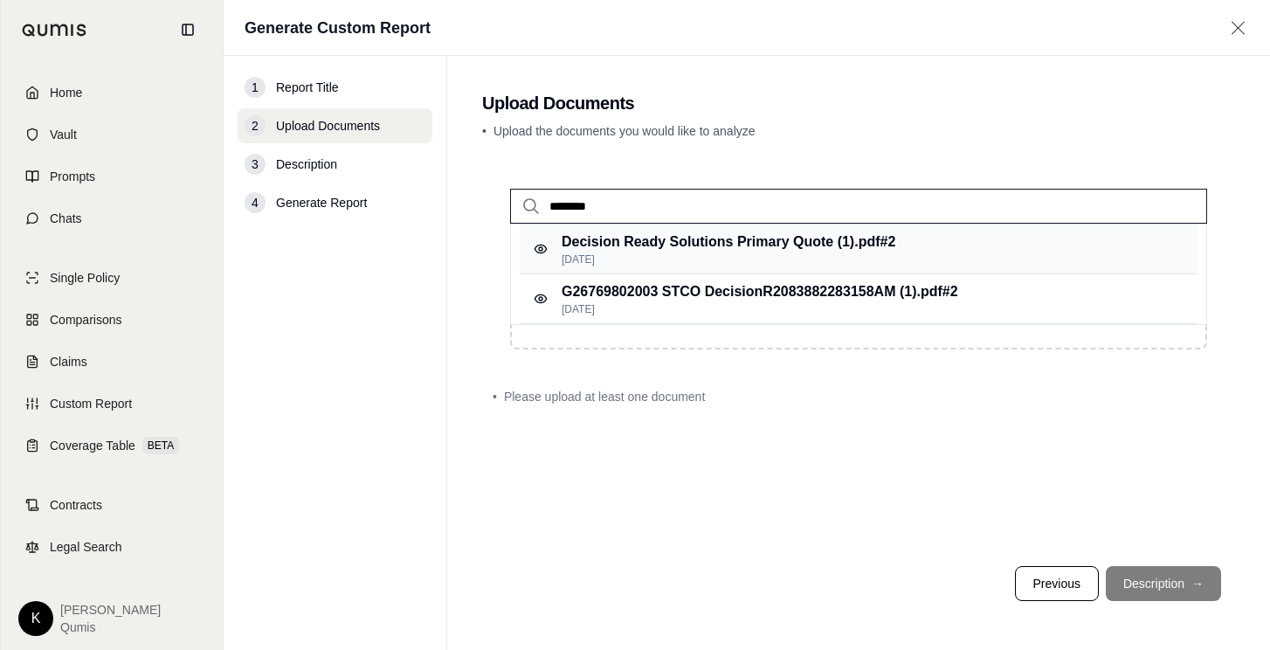
type input "********"
click at [849, 239] on p "Decision Ready Solutions Primary Quote (1).pdf #2" at bounding box center [729, 241] width 334 height 21
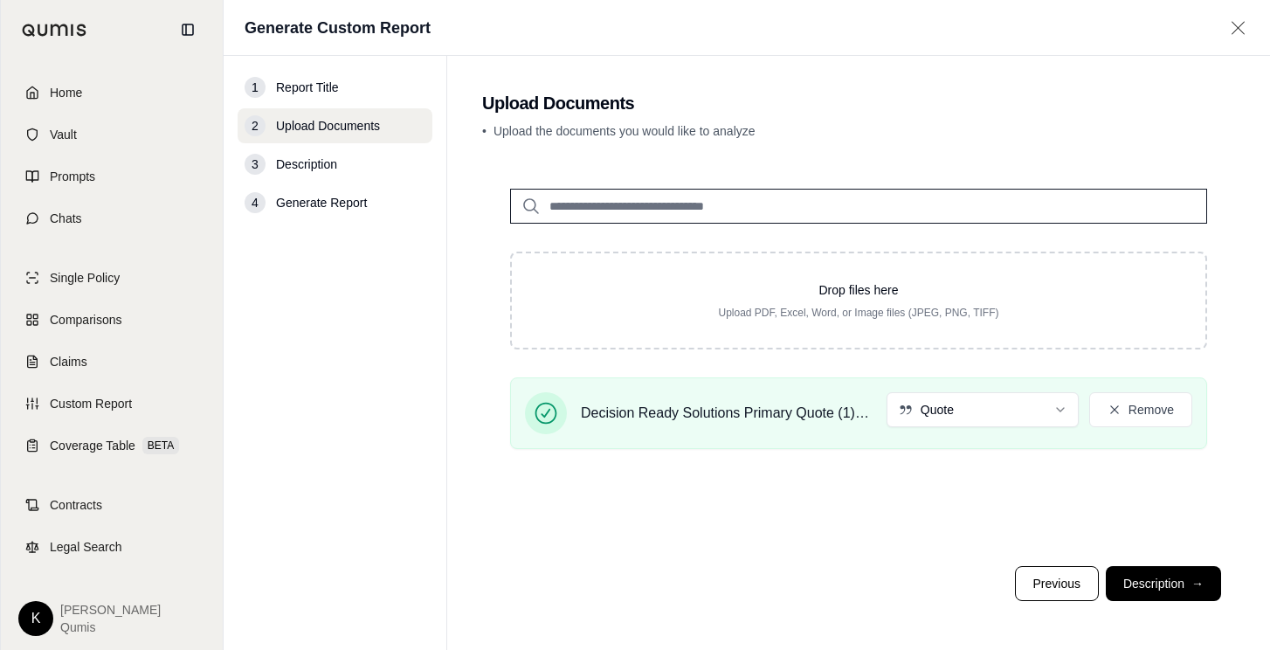
click at [765, 216] on input "search" at bounding box center [858, 206] width 697 height 35
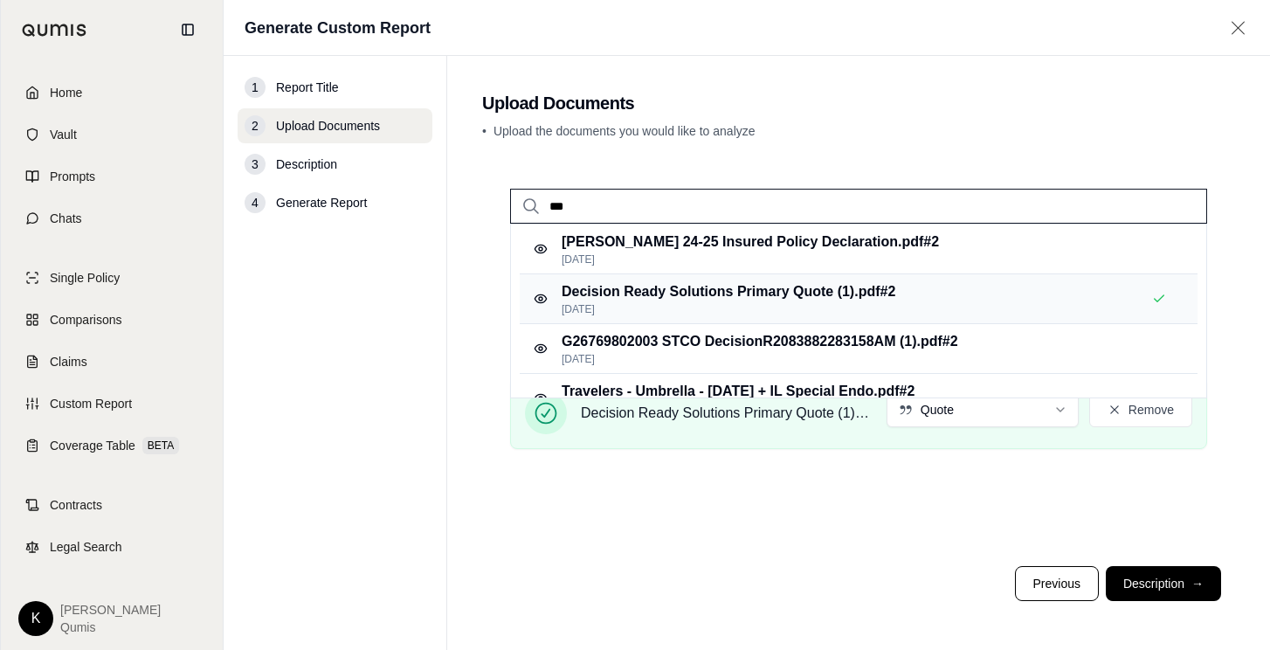
type input "***"
click at [750, 284] on p "Decision Ready Solutions Primary Quote (1).pdf #2" at bounding box center [729, 291] width 334 height 21
click at [977, 306] on div "Decision Ready Solutions Primary Quote (1).pdf #2 [DATE]" at bounding box center [859, 299] width 678 height 50
click at [916, 343] on p "G26769802003 STCO DecisionR2083882283158AM (1).pdf #2" at bounding box center [760, 341] width 396 height 21
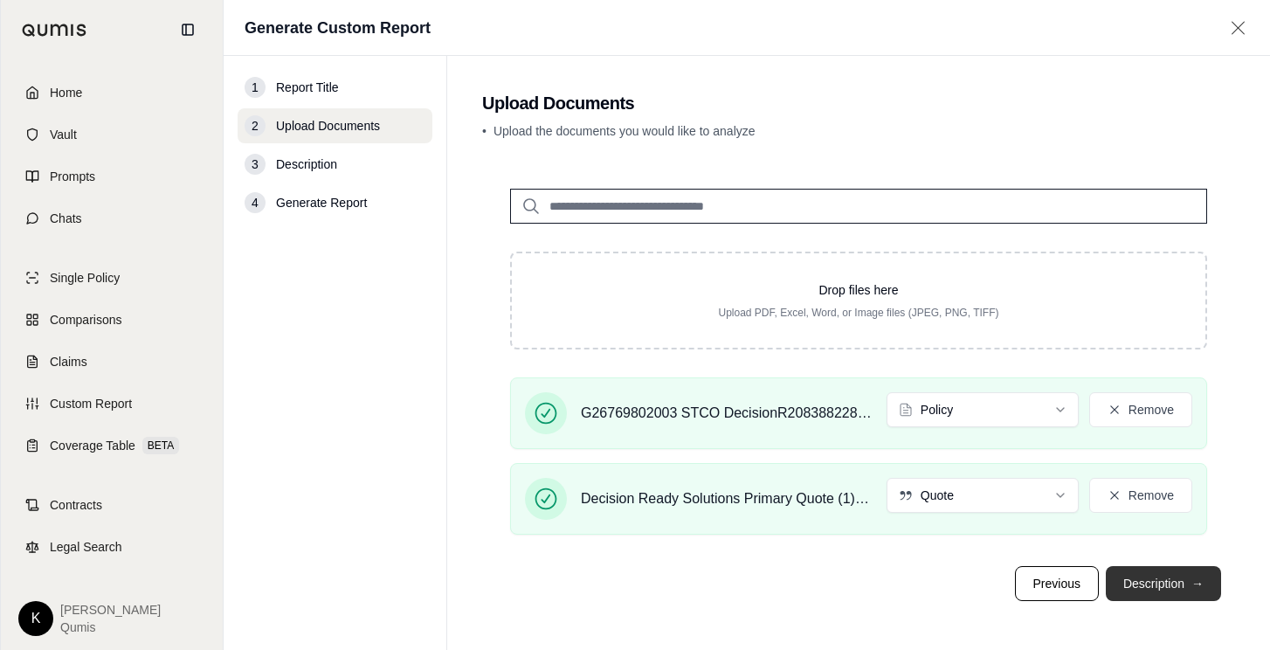
click at [1143, 587] on button "Description →" at bounding box center [1163, 583] width 115 height 35
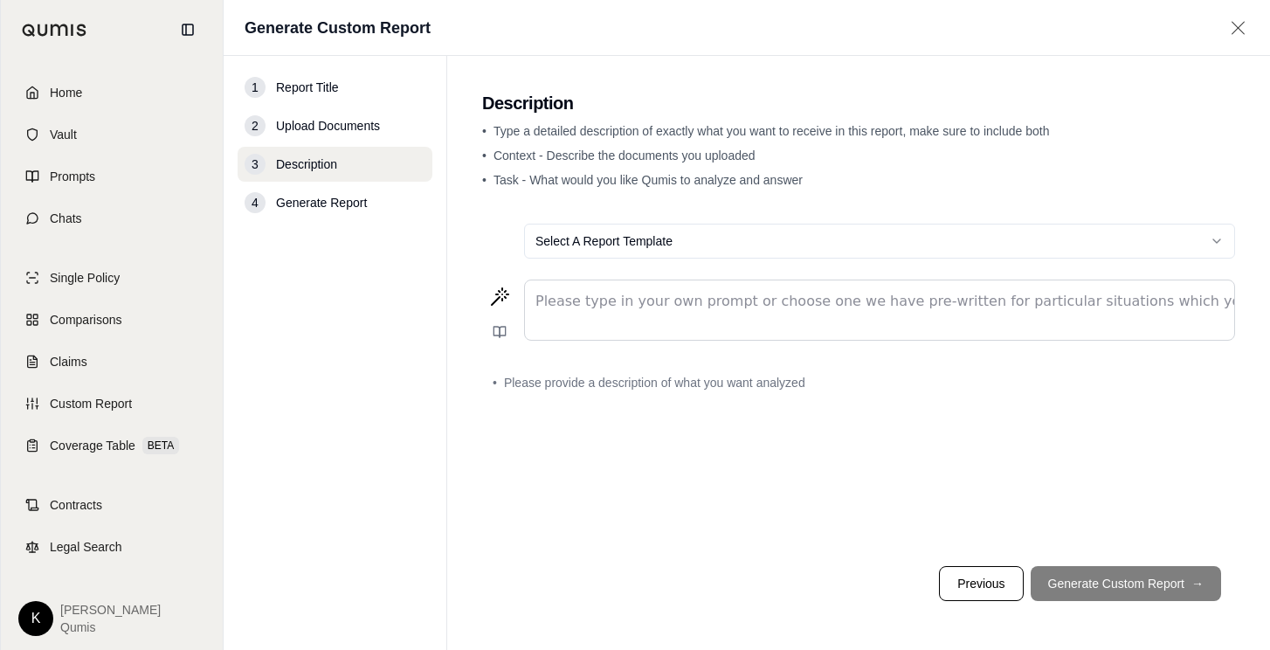
click at [906, 252] on html "Home Vault Prompts Chats Single Policy Comparisons Claims Custom Report Coverag…" at bounding box center [635, 325] width 1270 height 650
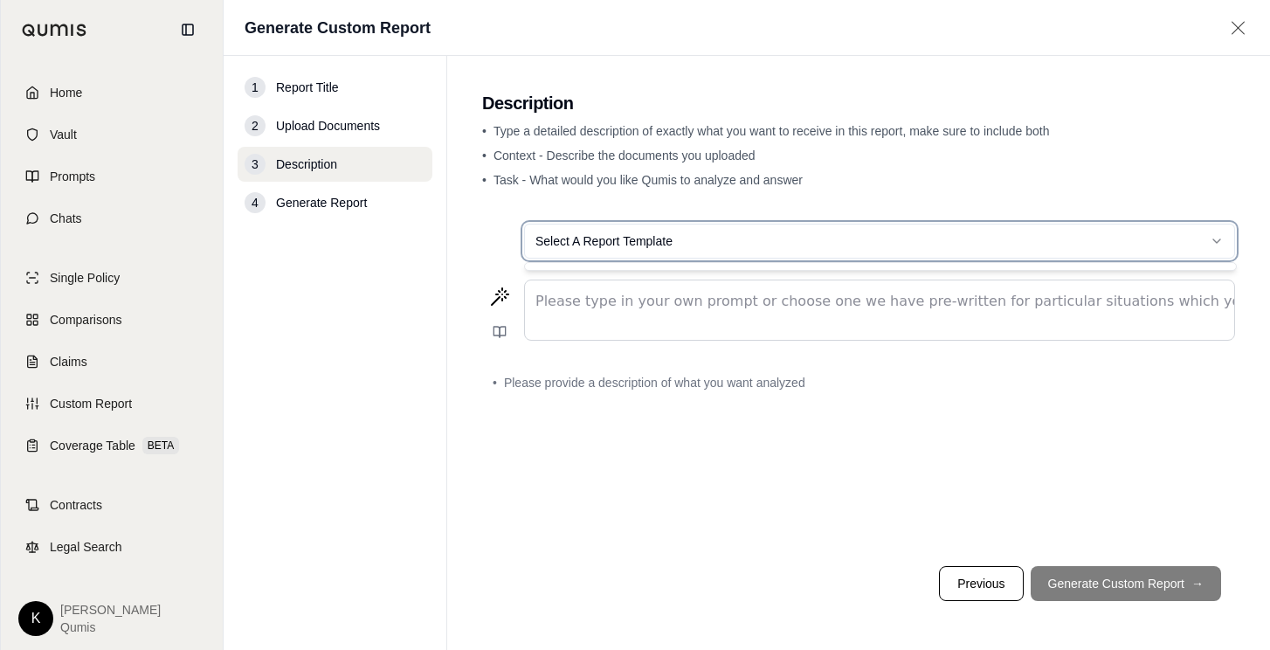
click at [926, 203] on html "Home Vault Prompts Chats Single Policy Comparisons Claims Custom Report Coverag…" at bounding box center [635, 325] width 1270 height 650
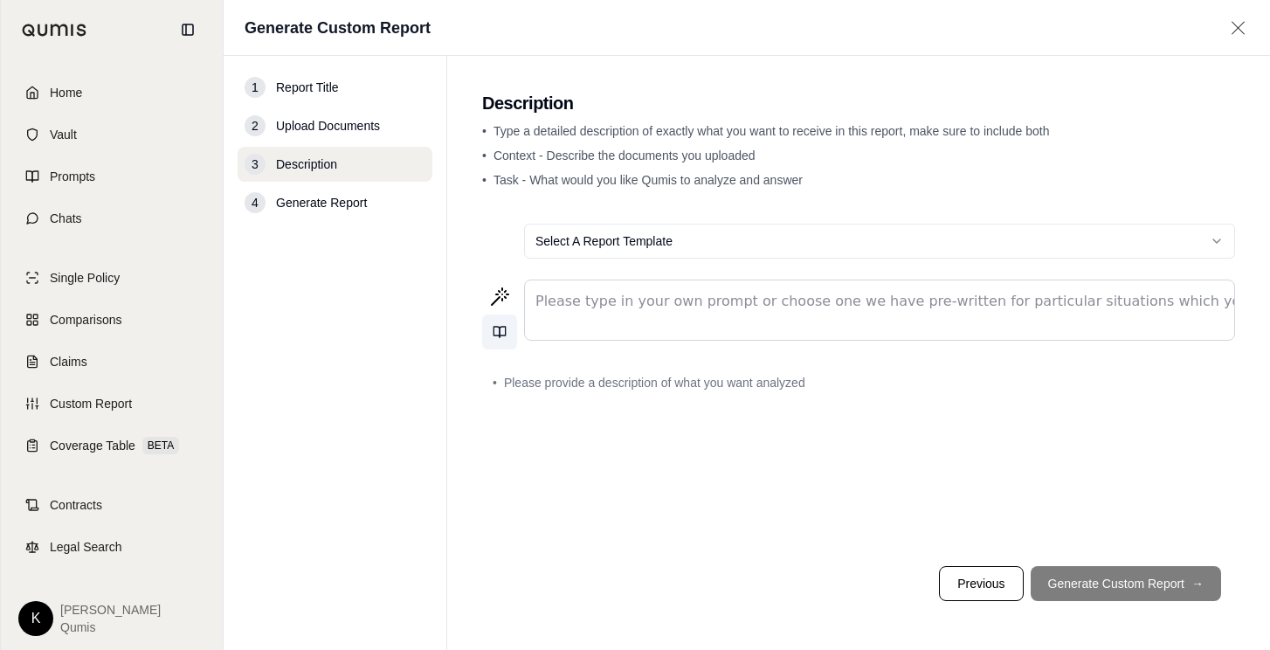
click at [504, 332] on icon at bounding box center [500, 332] width 14 height 14
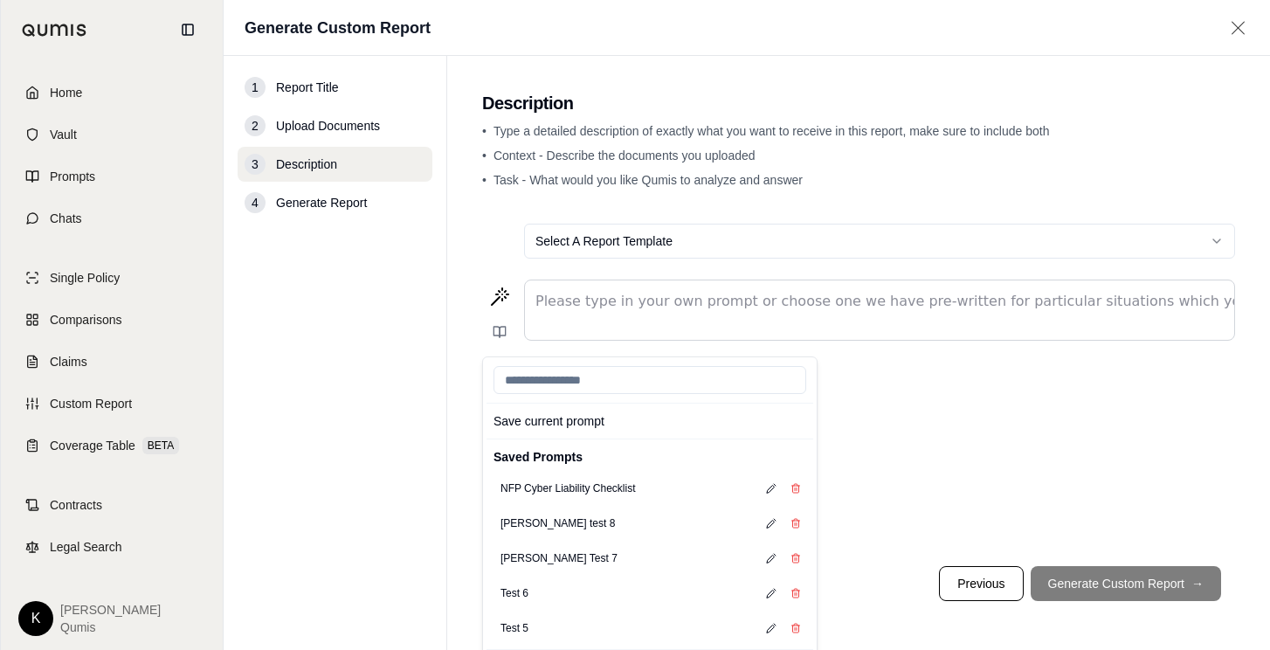
click at [525, 210] on div "Select A Report Template" at bounding box center [858, 241] width 753 height 63
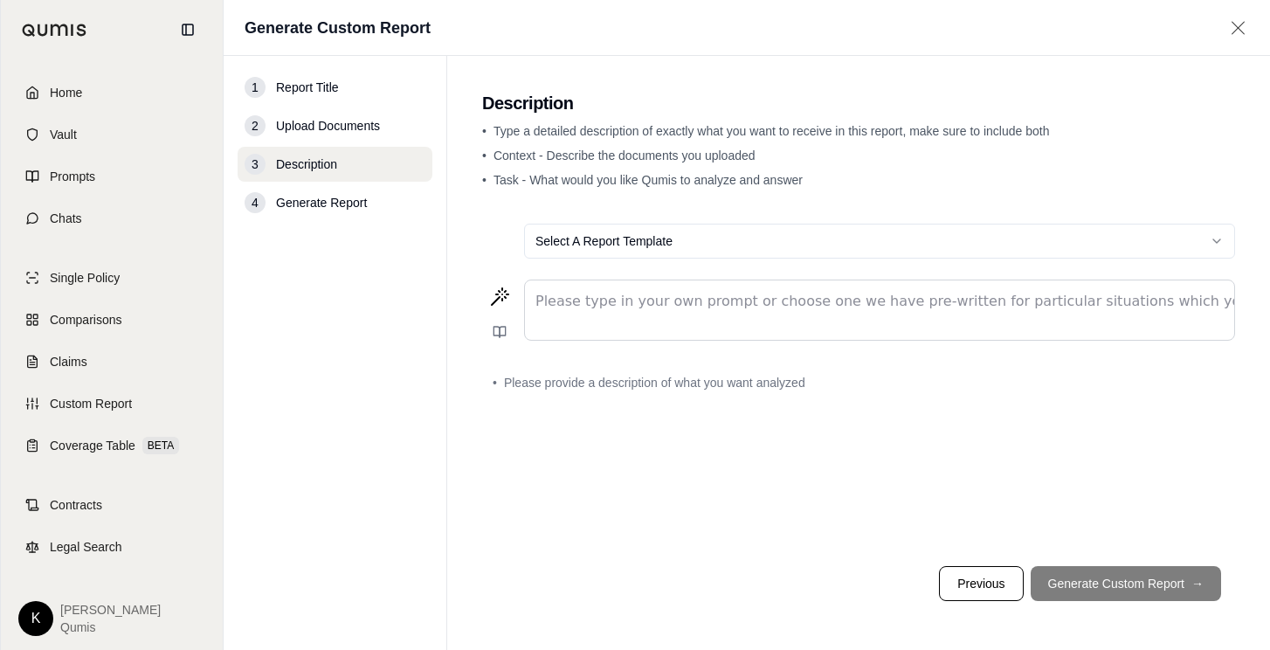
click at [622, 308] on p "editable markdown" at bounding box center [879, 301] width 688 height 21
click at [112, 404] on span "Custom Report" at bounding box center [91, 403] width 82 height 17
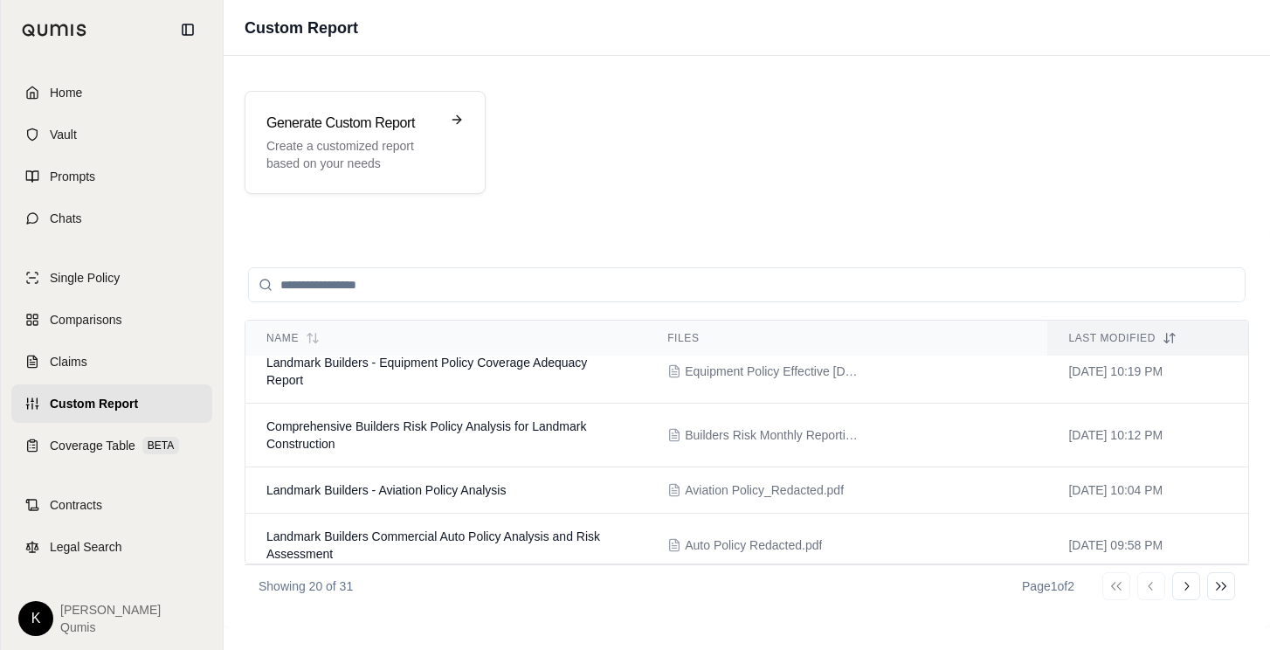
scroll to position [912, 0]
click at [1181, 580] on icon at bounding box center [1186, 586] width 14 height 14
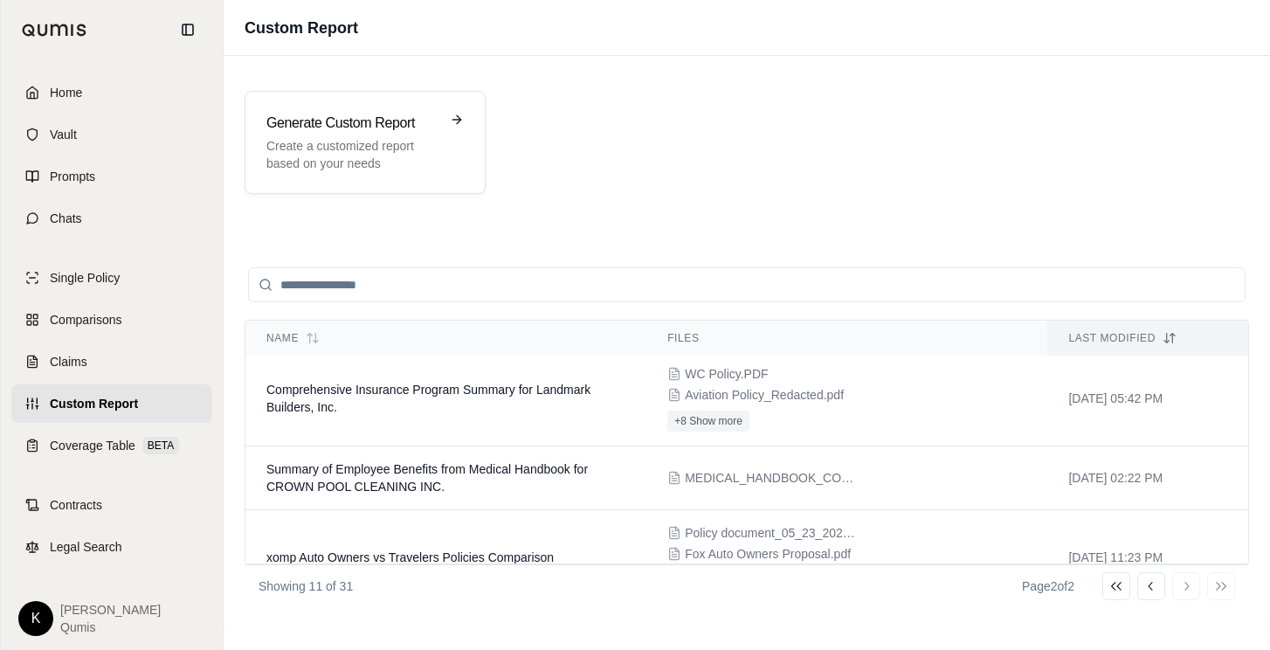
scroll to position [0, 0]
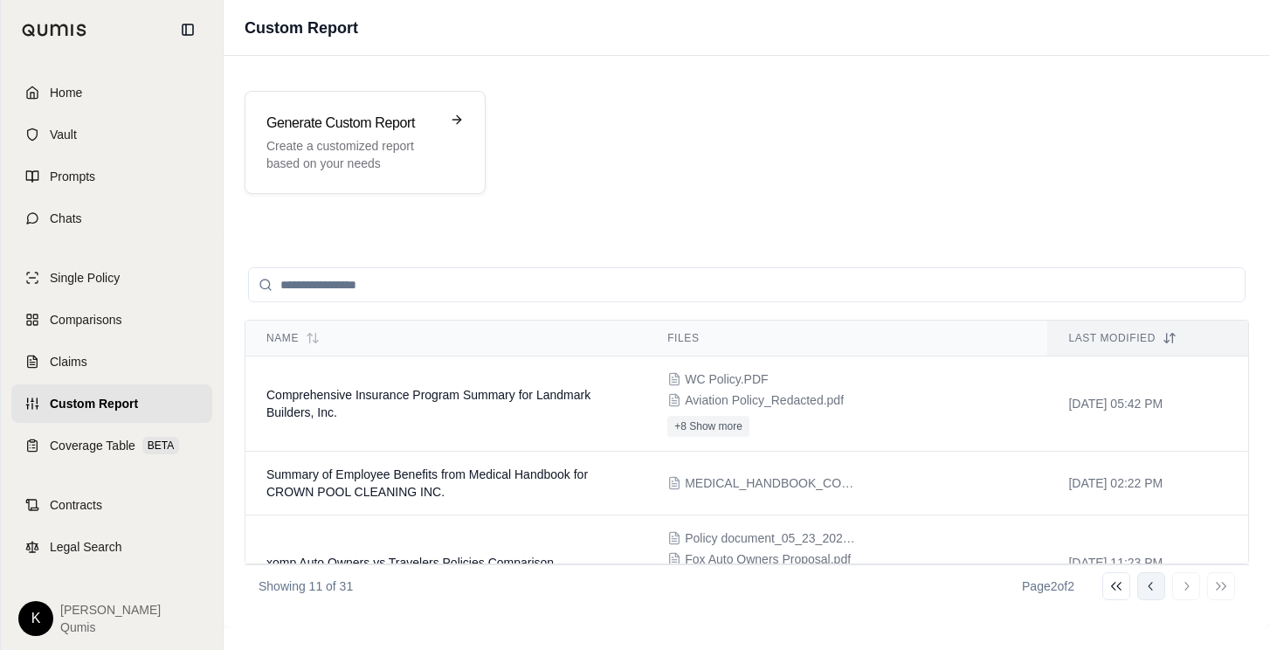
click at [1152, 588] on icon at bounding box center [1151, 586] width 14 height 14
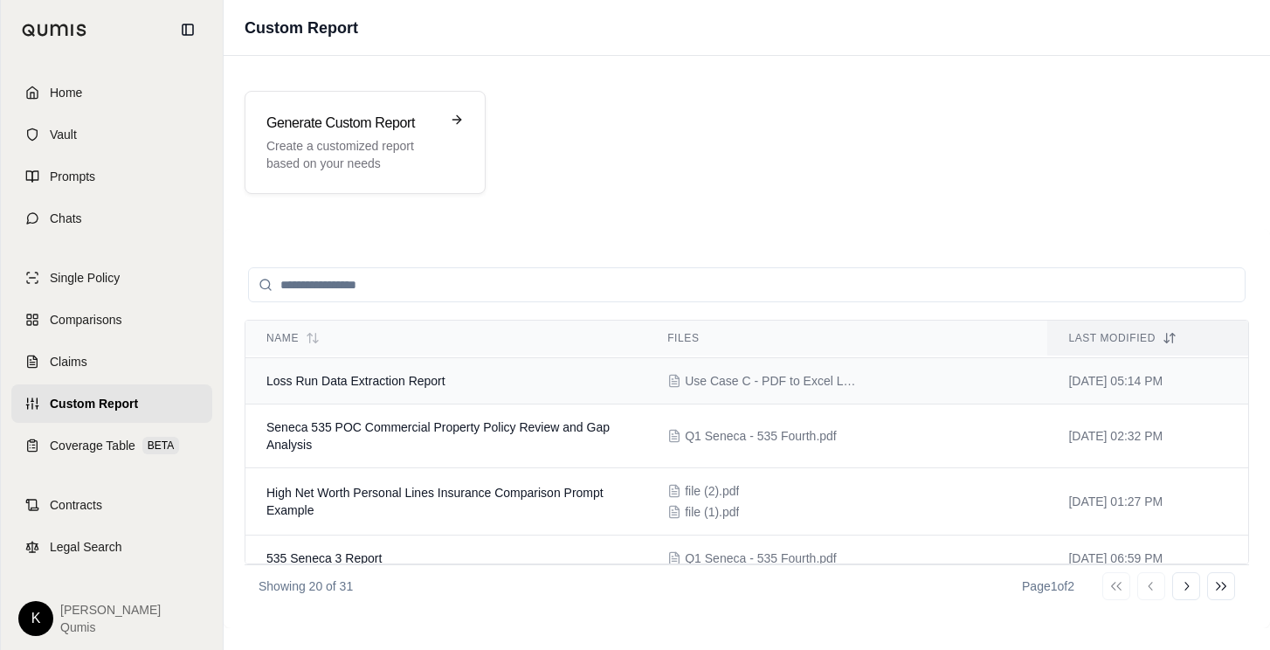
scroll to position [95, 0]
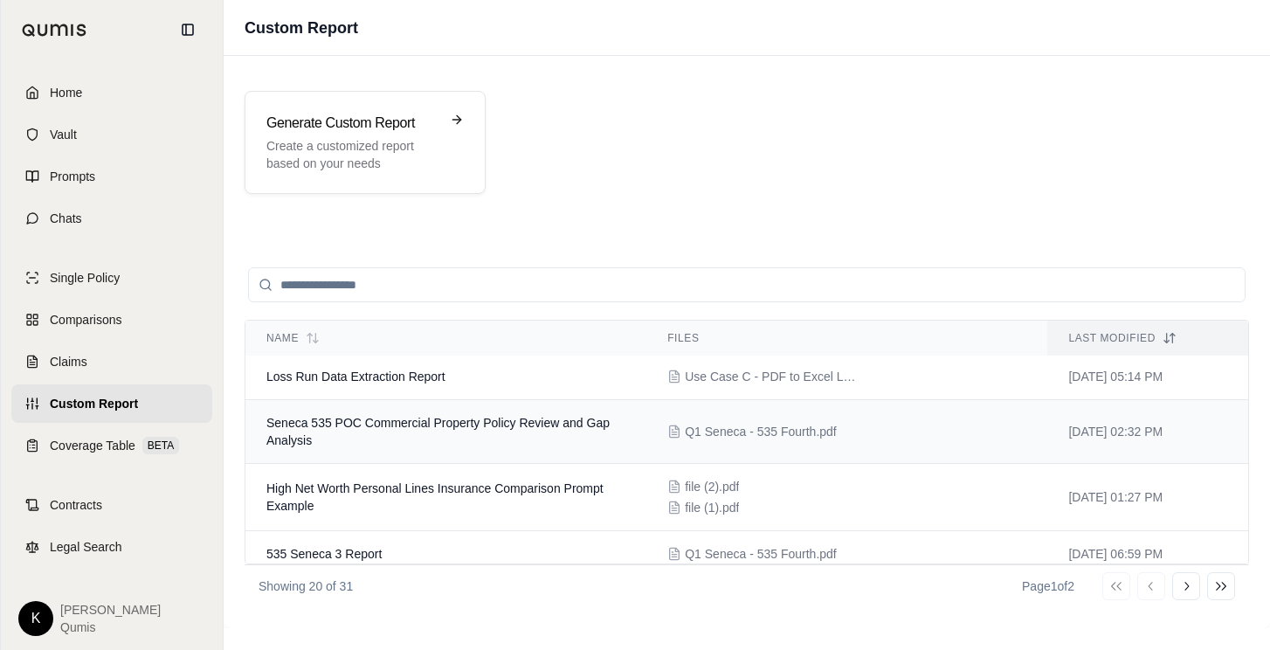
click at [464, 435] on td "Seneca 535 POC Commercial Property Policy Review and Gap Analysis" at bounding box center [445, 432] width 401 height 64
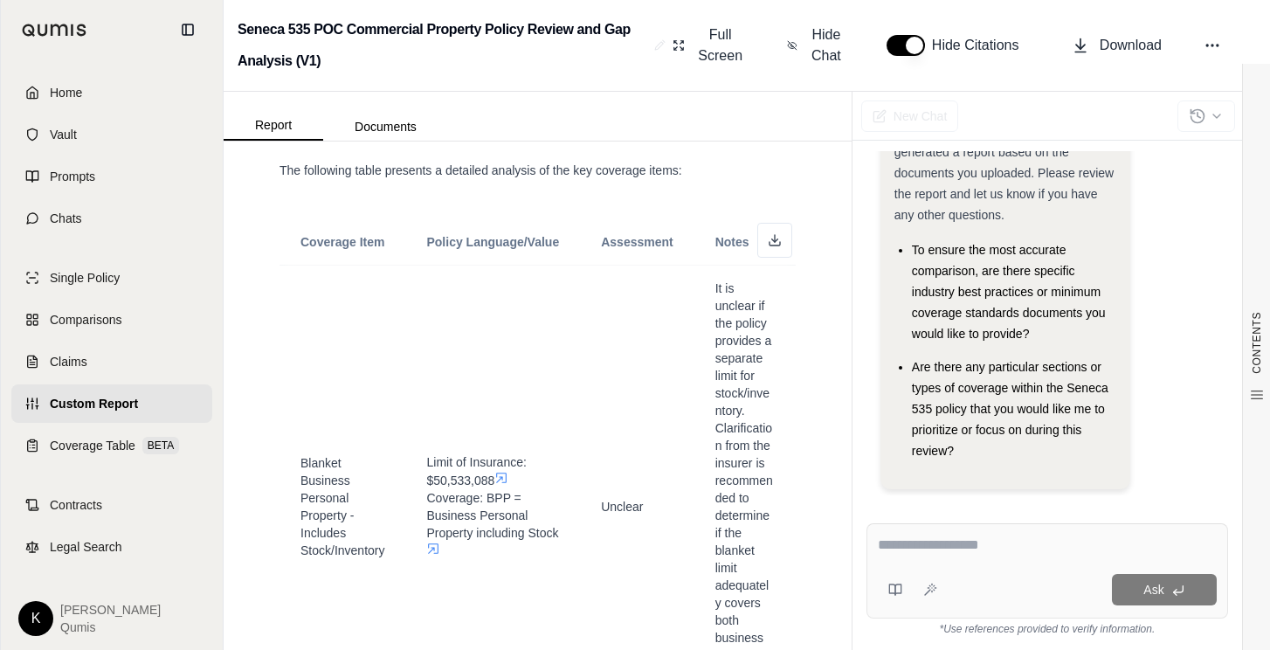
scroll to position [1247, 0]
click at [823, 31] on span "Hide Chat" at bounding box center [826, 45] width 37 height 42
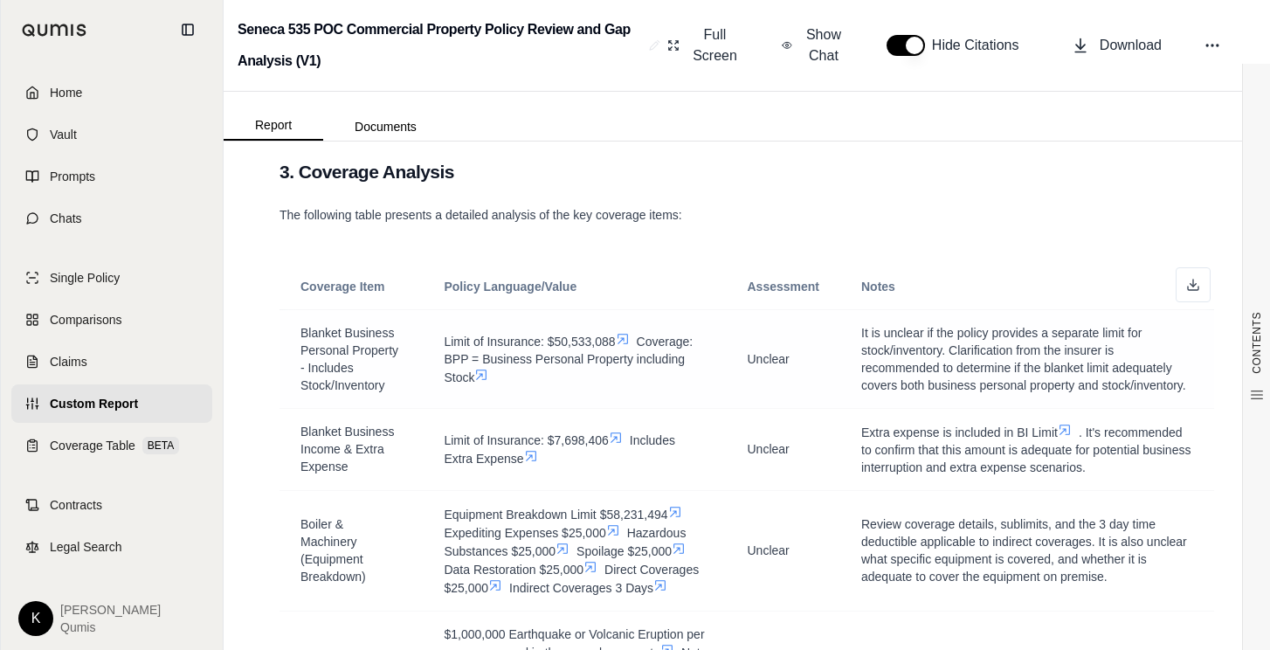
scroll to position [963, 0]
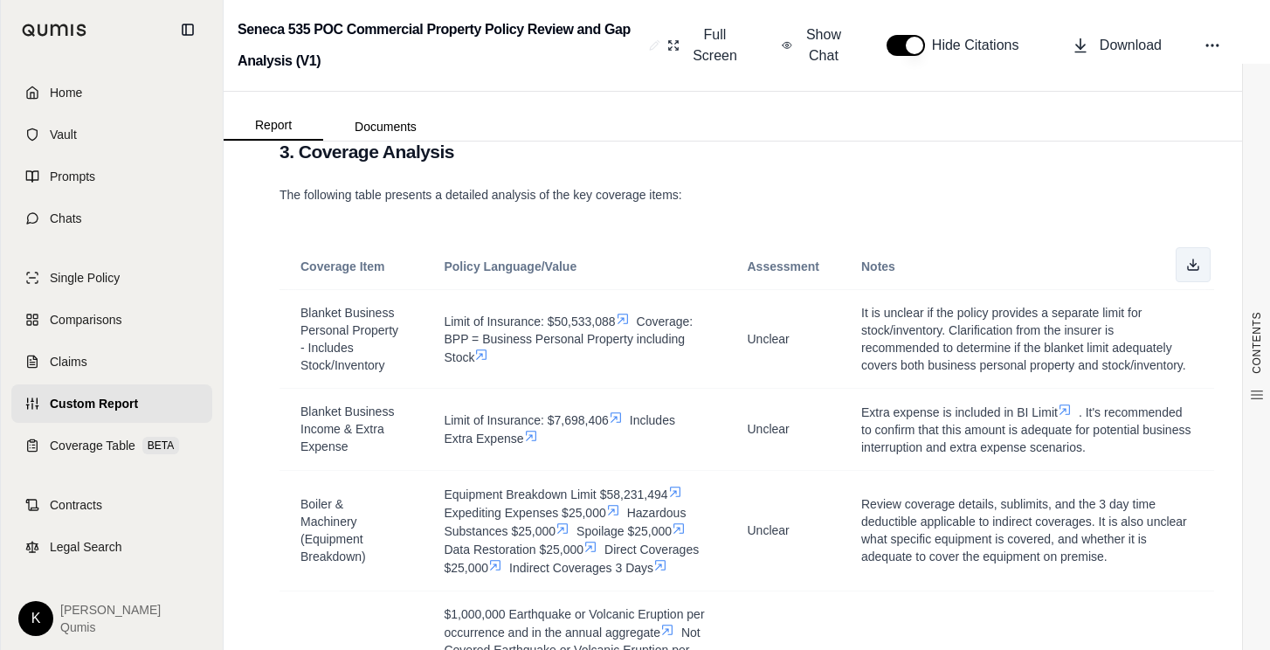
click at [1180, 273] on button at bounding box center [1192, 264] width 35 height 35
click at [319, 451] on span "Blanket Business Income & Extra Expense" at bounding box center [346, 428] width 93 height 49
click at [95, 285] on span "Single Policy" at bounding box center [85, 277] width 70 height 17
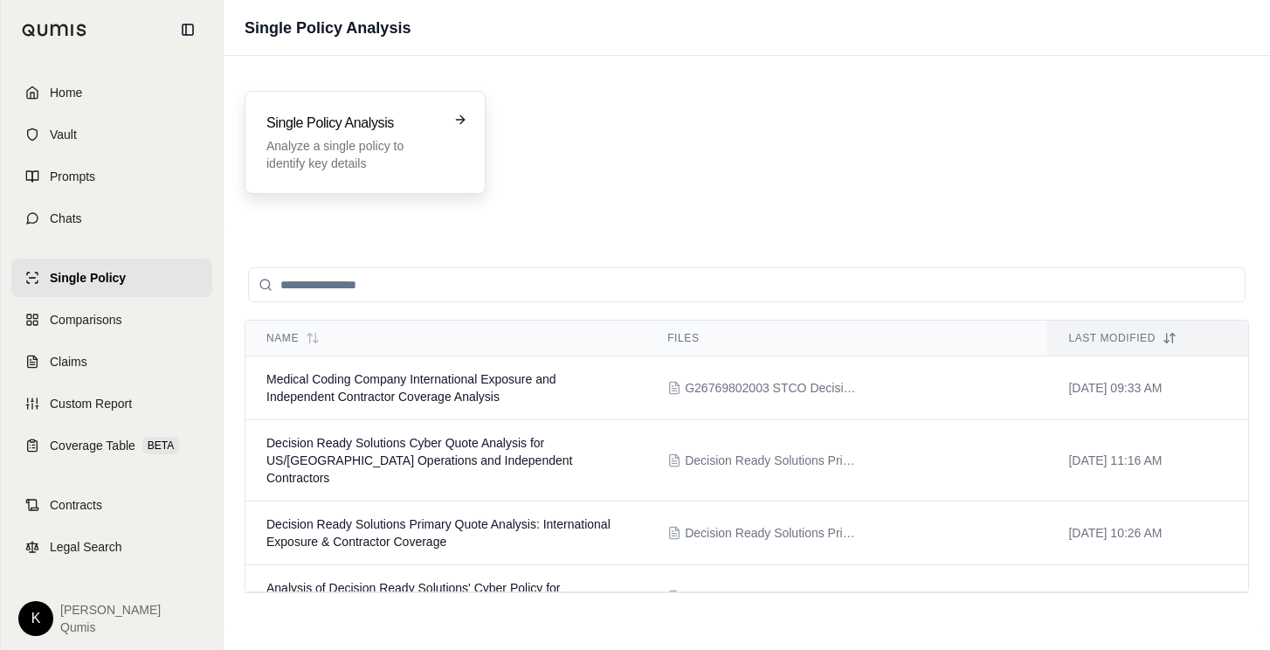
click at [339, 129] on h3 "Single Policy Analysis" at bounding box center [352, 123] width 173 height 21
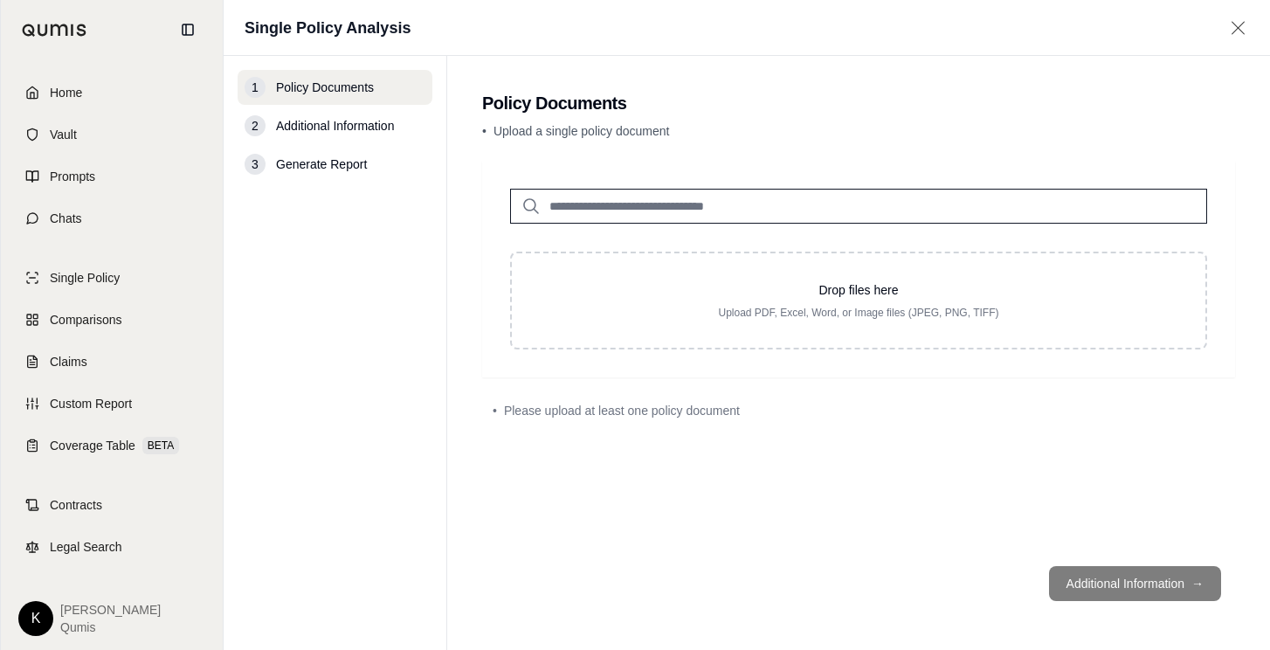
click at [762, 219] on input "search" at bounding box center [858, 206] width 697 height 35
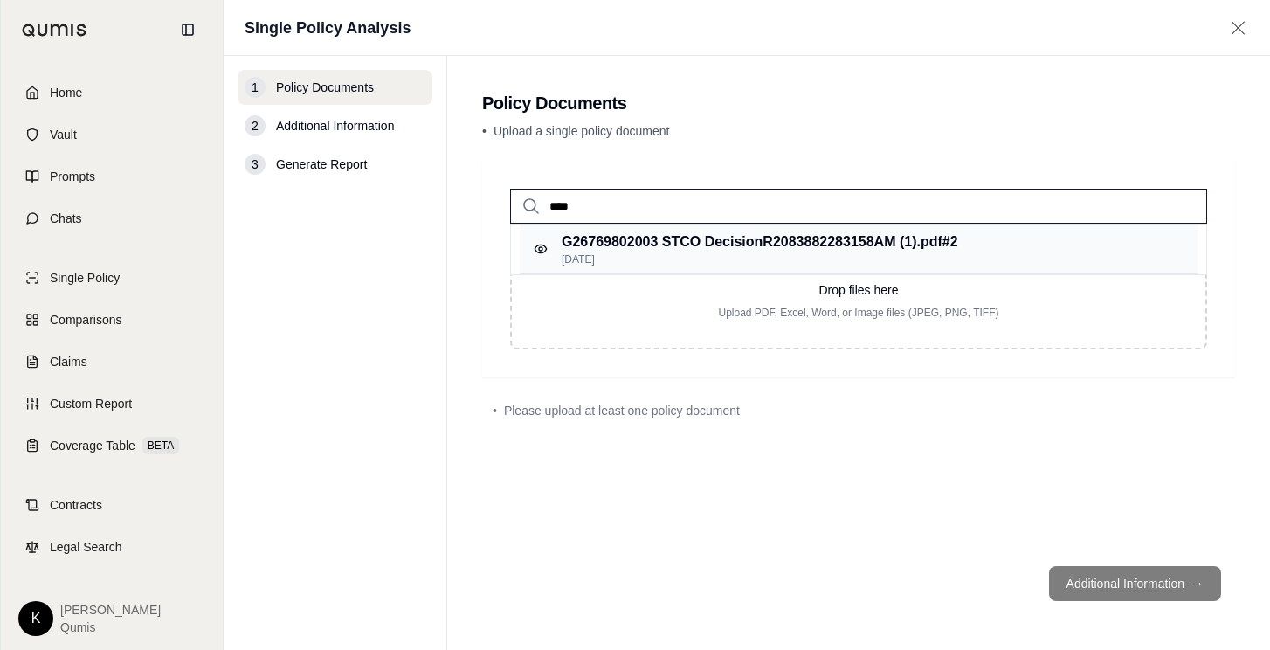
type input "****"
click at [773, 244] on p "G26769802003 STCO DecisionR2083882283158AM (1).pdf #2" at bounding box center [760, 241] width 396 height 21
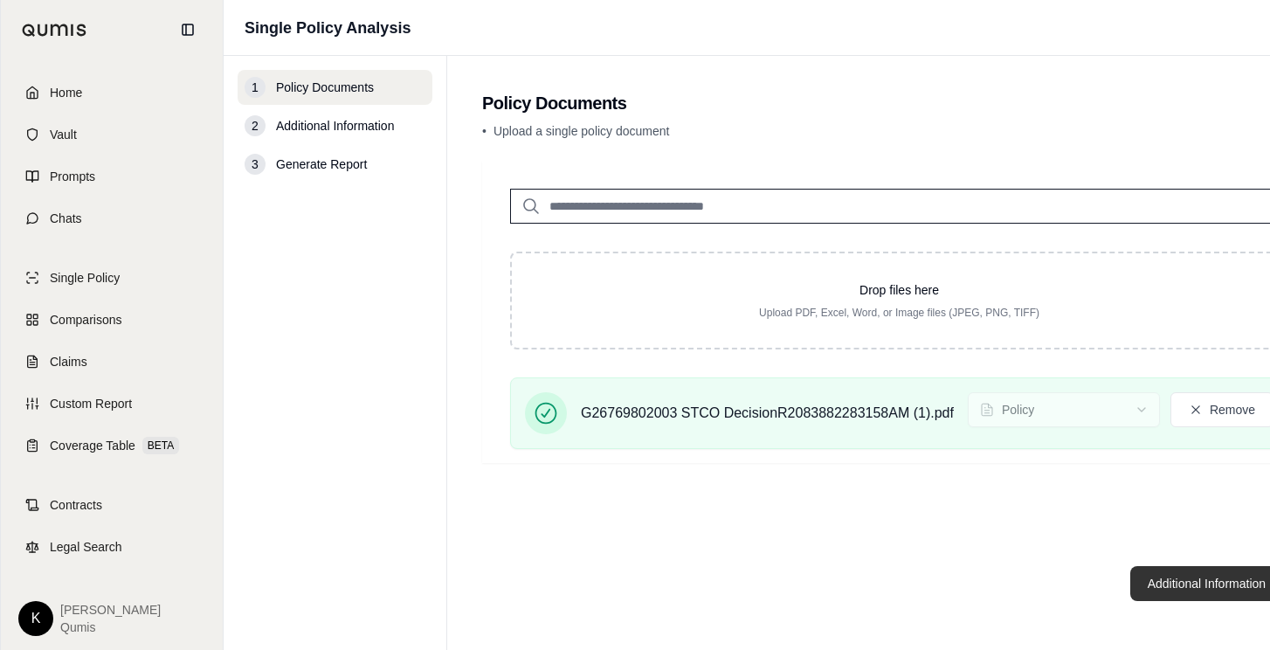
click at [1162, 583] on button "Additional Information →" at bounding box center [1216, 583] width 172 height 35
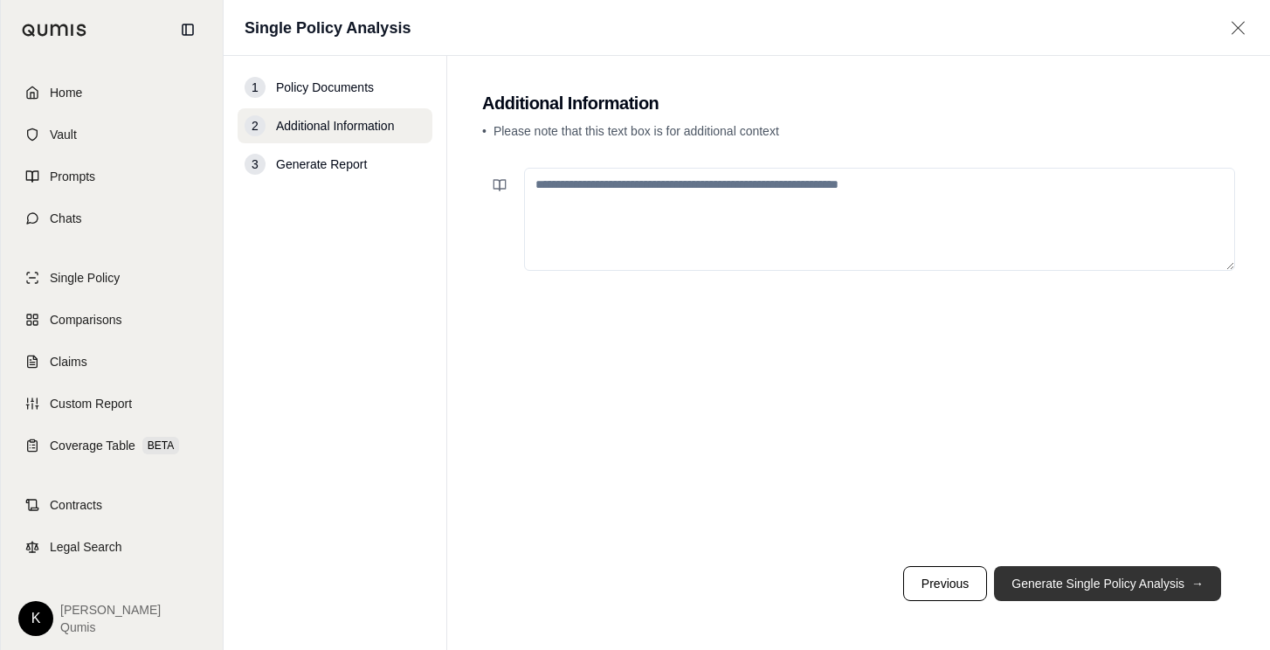
click at [1066, 594] on button "Generate Single Policy Analysis →" at bounding box center [1107, 583] width 227 height 35
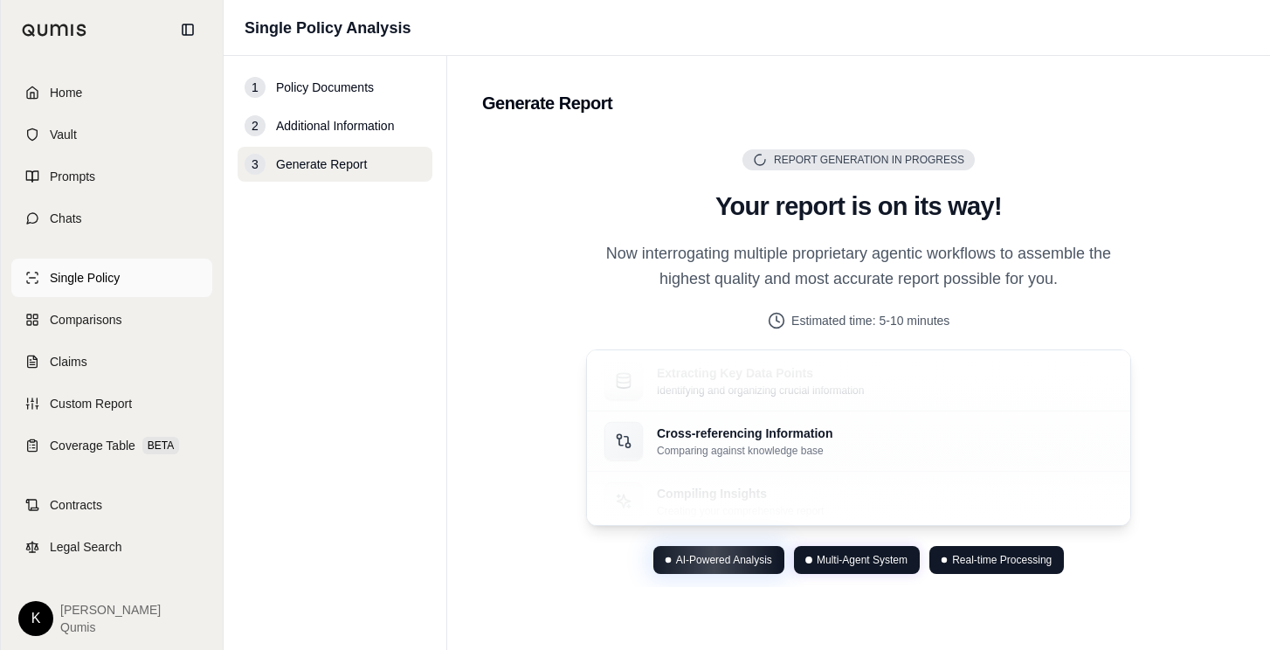
click at [76, 284] on span "Single Policy" at bounding box center [85, 277] width 70 height 17
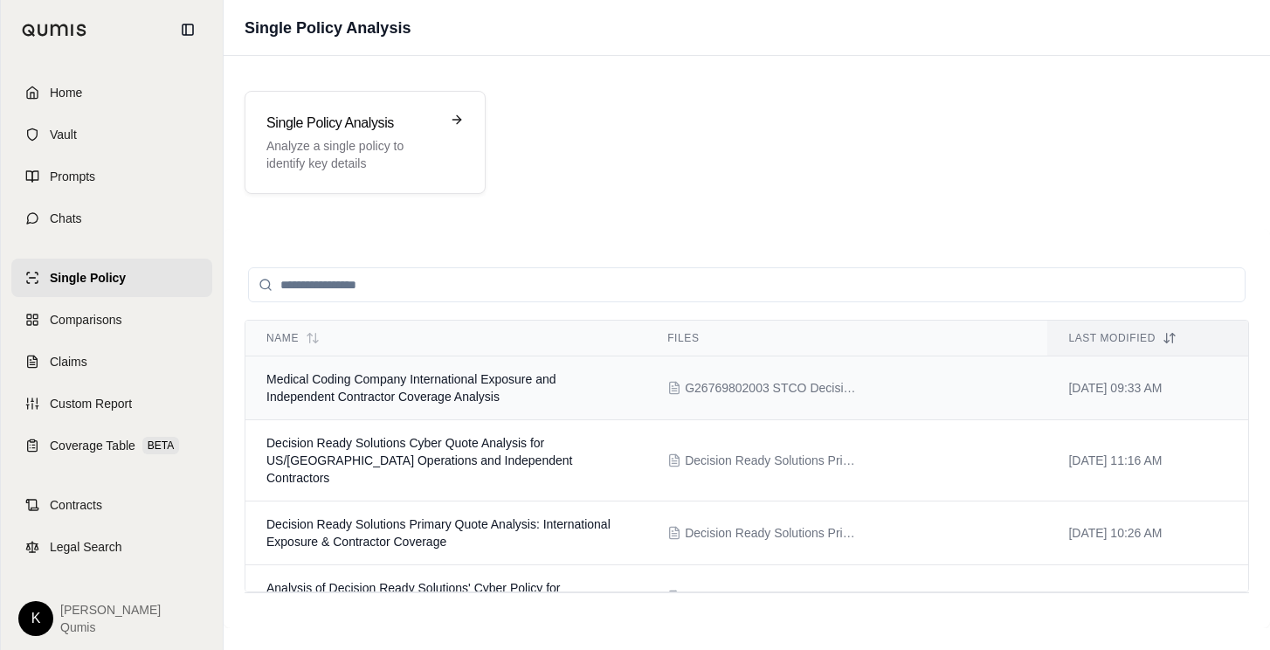
click at [424, 396] on span "Medical Coding Company International Exposure and Independent Contractor Covera…" at bounding box center [411, 387] width 290 height 31
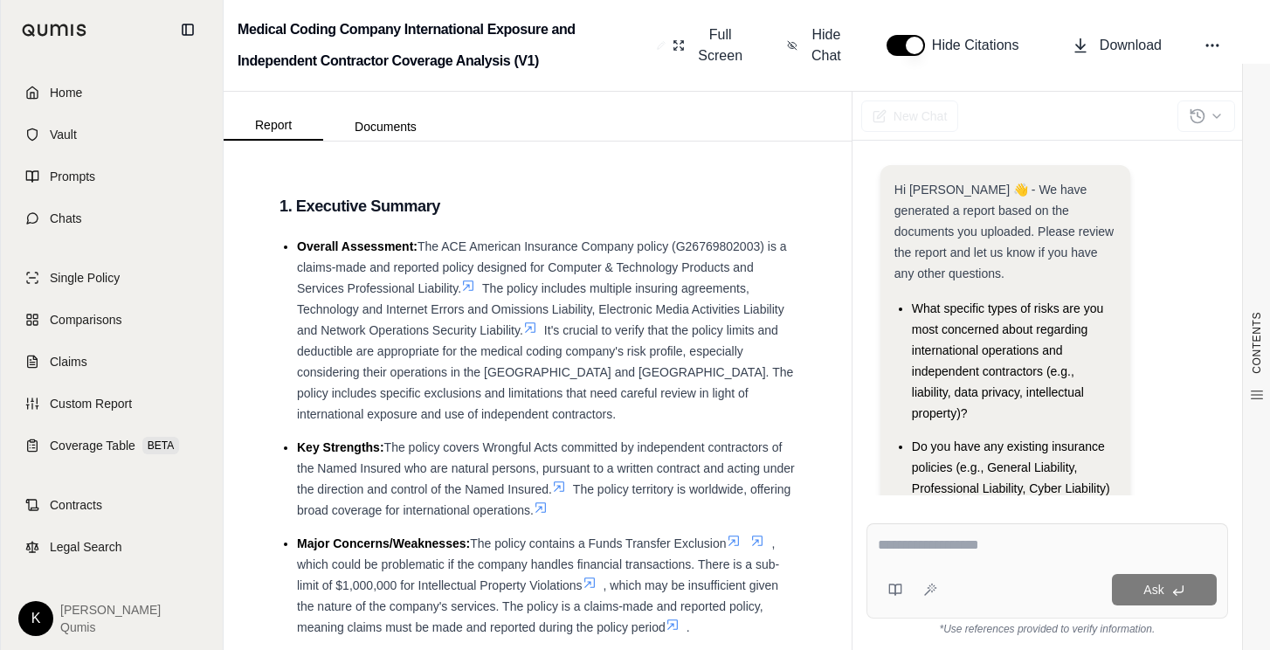
scroll to position [79, 0]
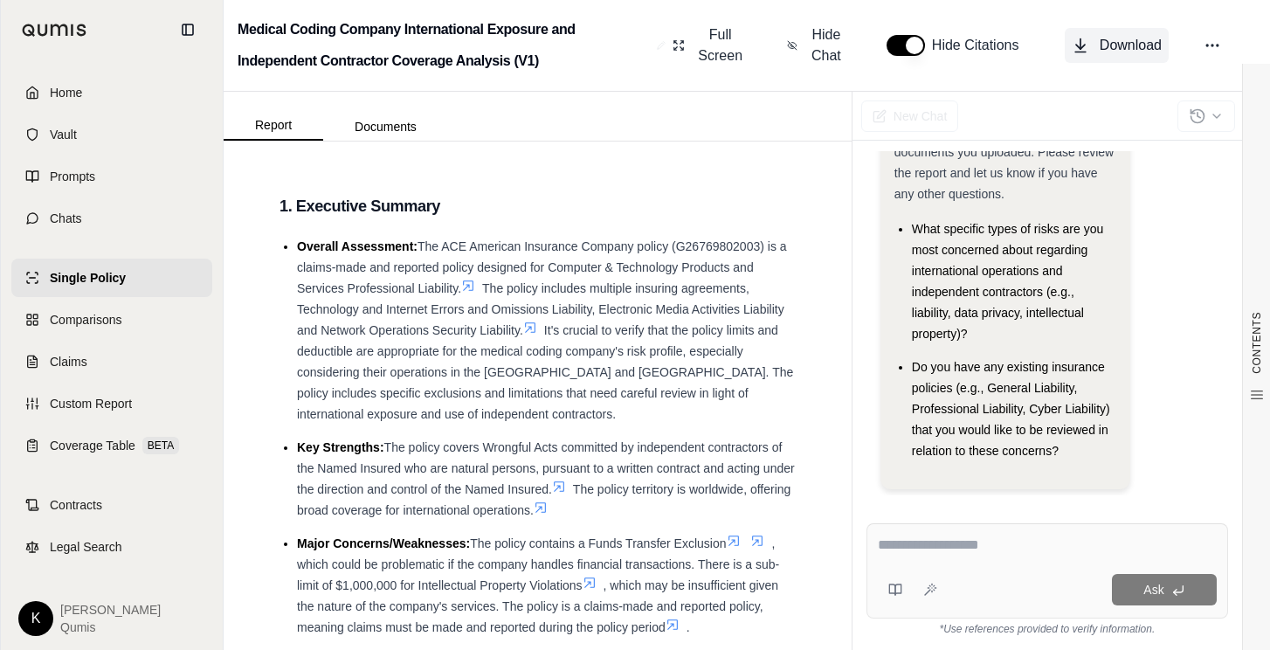
click at [1129, 43] on span "Download" at bounding box center [1131, 45] width 62 height 21
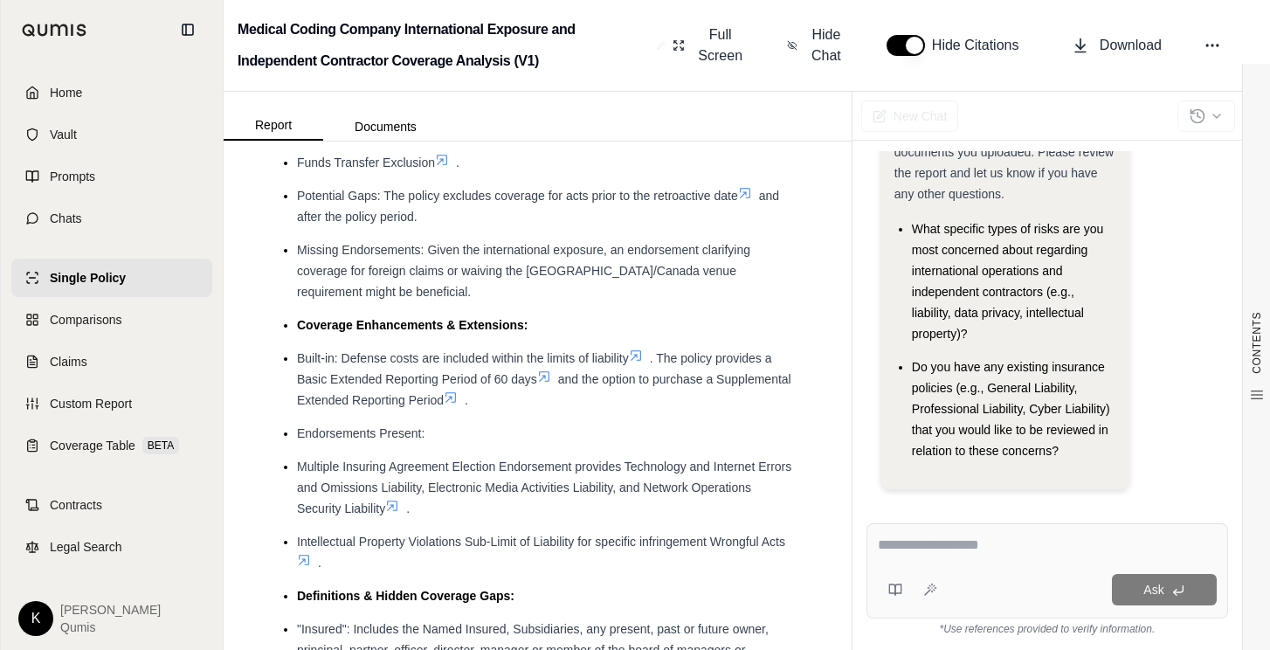
scroll to position [1117, 0]
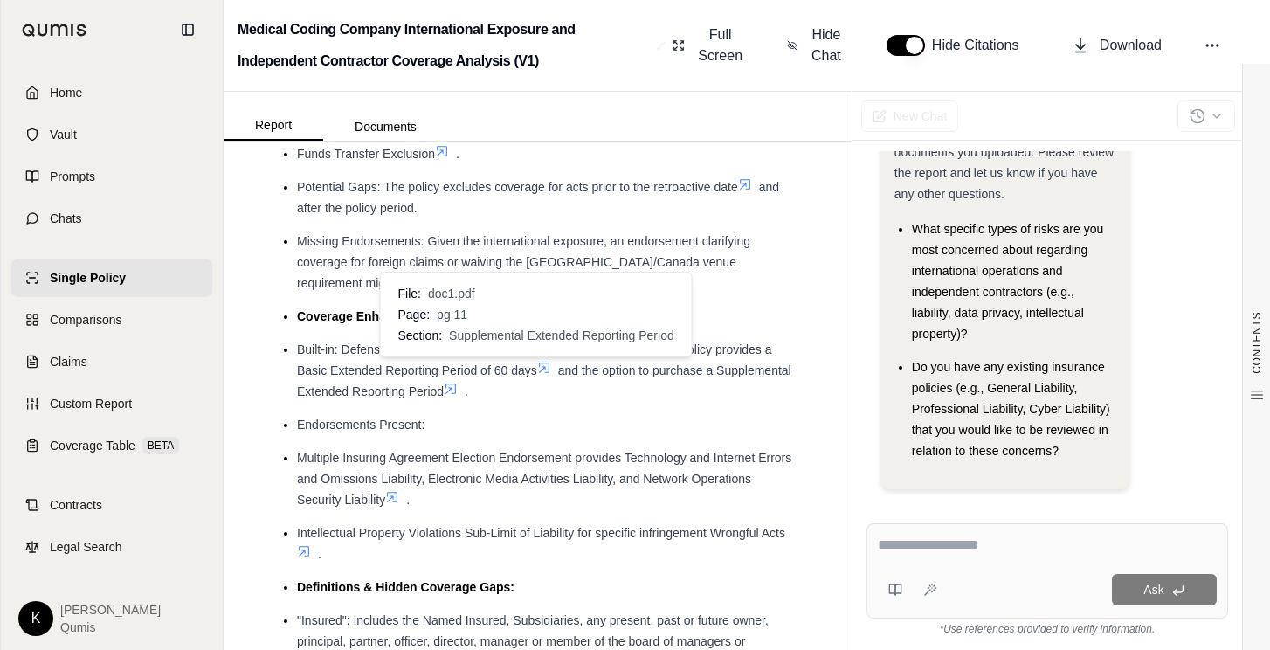
click at [458, 382] on icon at bounding box center [451, 389] width 14 height 14
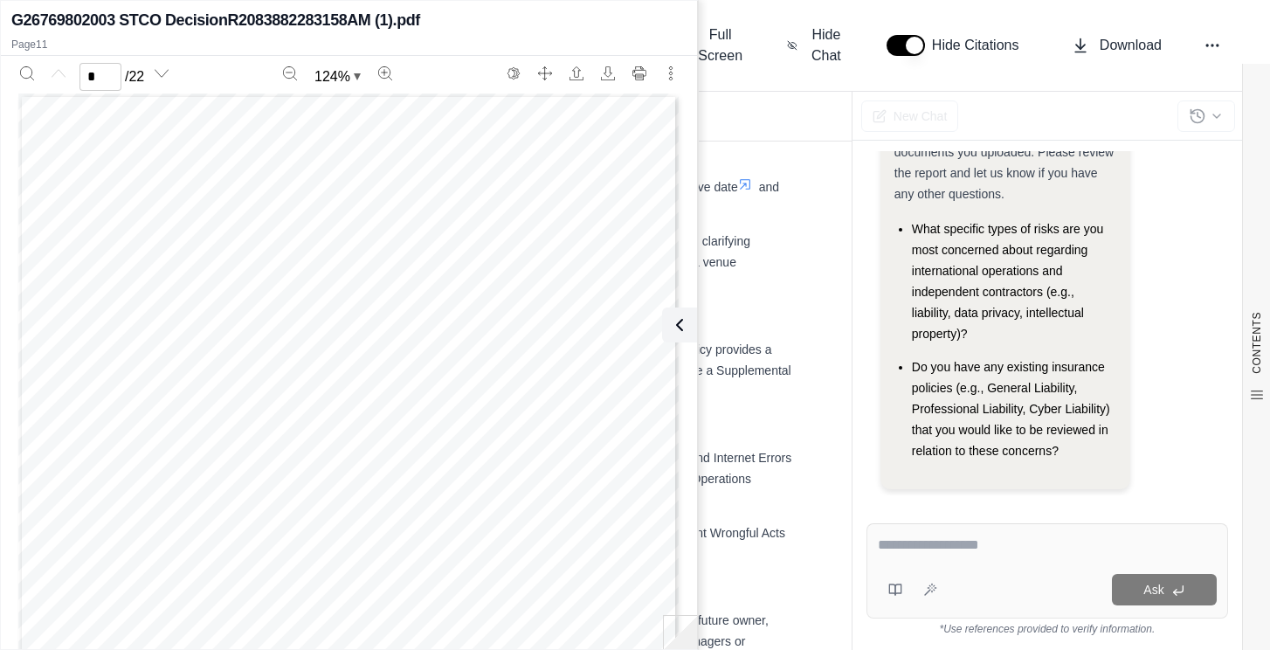
scroll to position [8544, 0]
type input "**"
click at [676, 334] on icon at bounding box center [675, 324] width 21 height 21
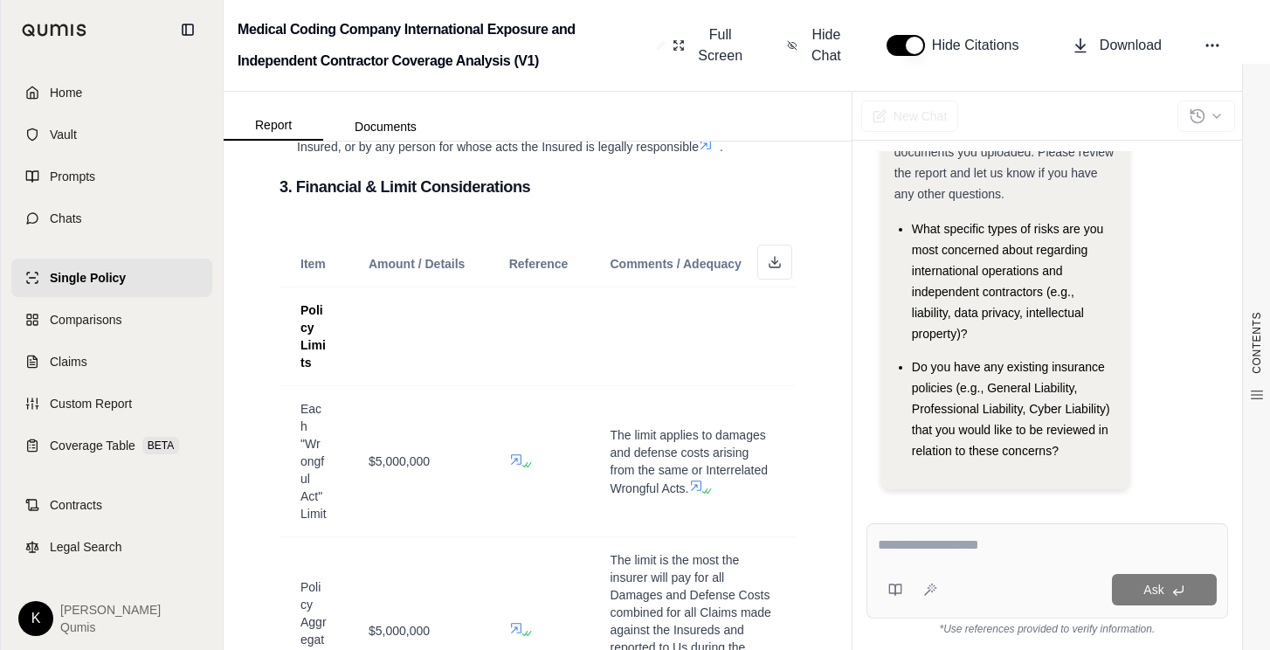
scroll to position [1909, 0]
click at [806, 45] on button "Hide Chat" at bounding box center [816, 45] width 72 height 56
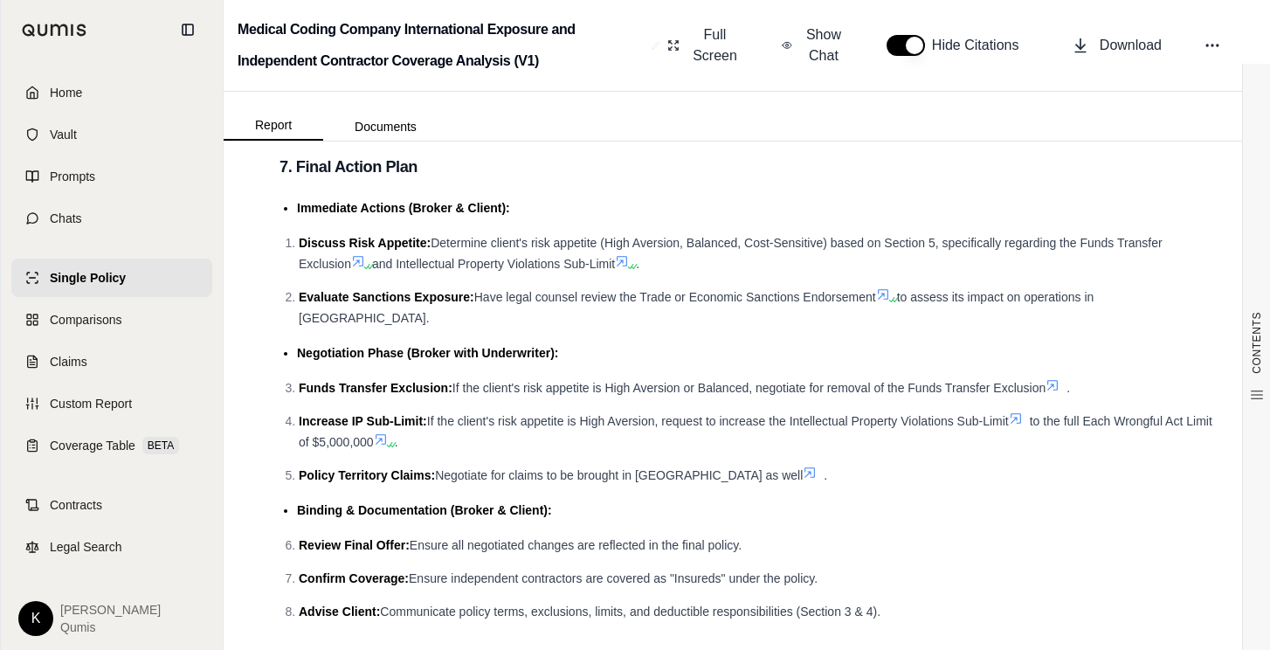
scroll to position [3771, 0]
click at [105, 319] on span "Comparisons" at bounding box center [86, 319] width 72 height 17
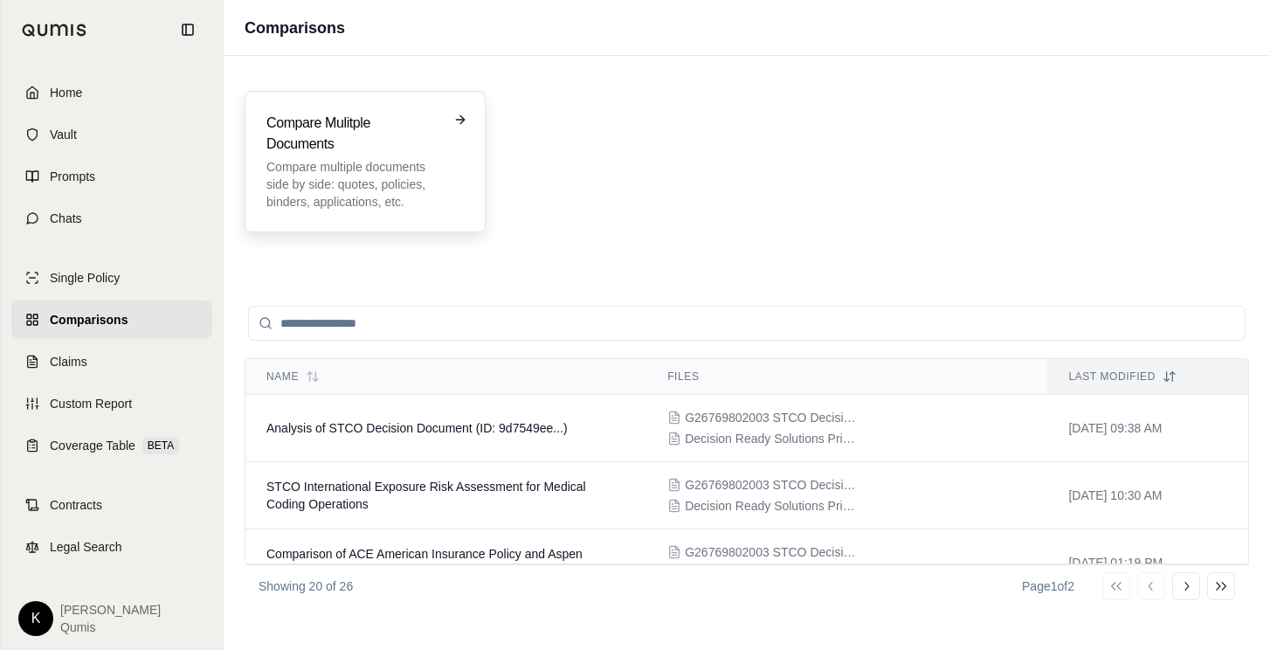
click at [396, 197] on p "Compare multiple documents side by side: quotes, policies, binders, application…" at bounding box center [352, 184] width 173 height 52
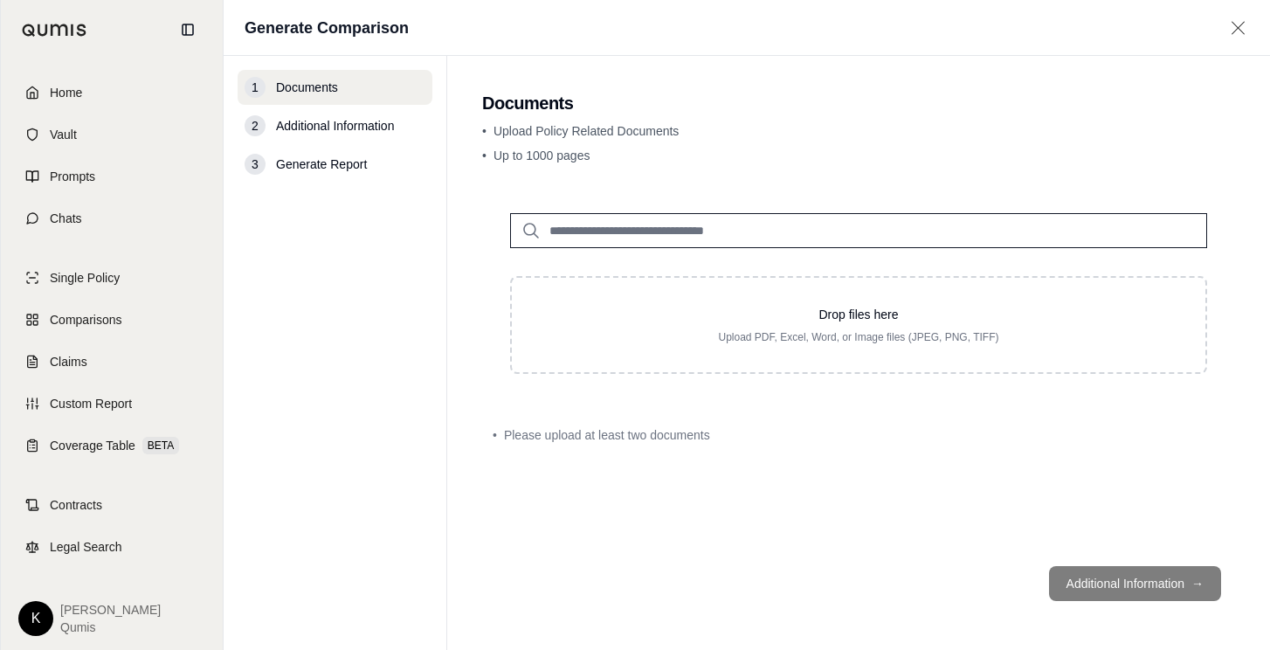
click at [748, 224] on input "search" at bounding box center [858, 230] width 697 height 35
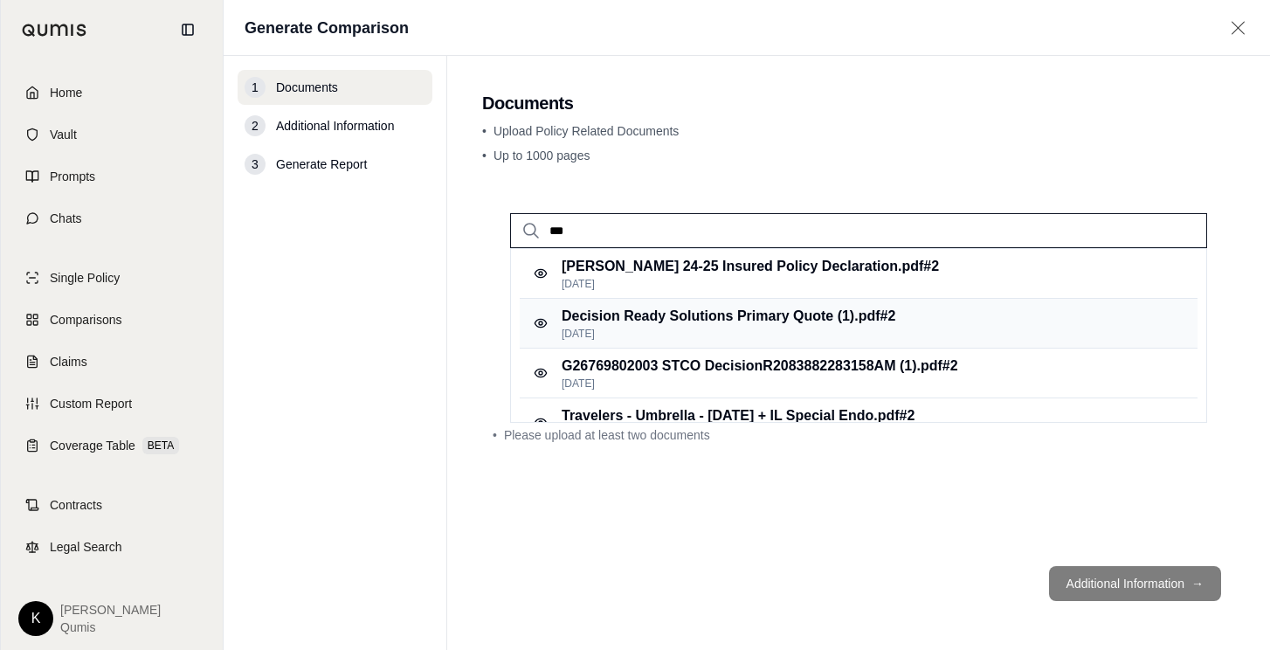
type input "***"
click at [727, 326] on p "Decision Ready Solutions Primary Quote (1).pdf #2" at bounding box center [729, 316] width 334 height 21
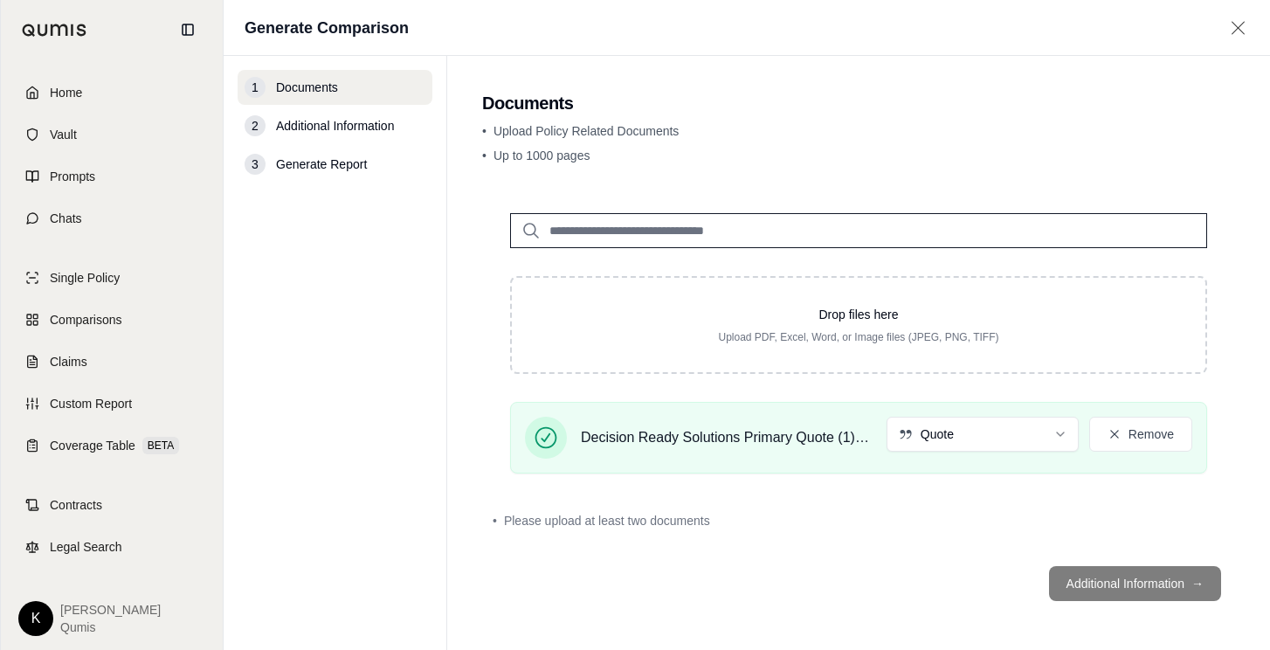
click at [663, 231] on input "search" at bounding box center [858, 230] width 697 height 35
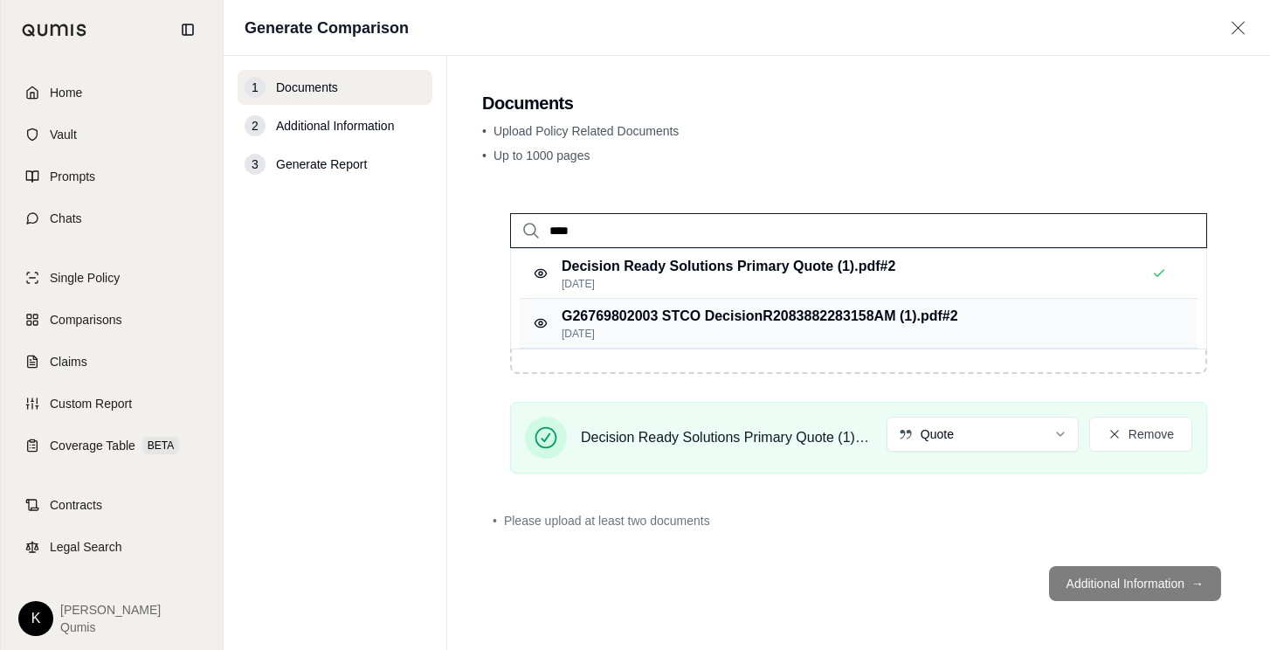
type input "****"
click at [696, 310] on p "G26769802003 STCO DecisionR2083882283158AM (1).pdf #2" at bounding box center [760, 316] width 396 height 21
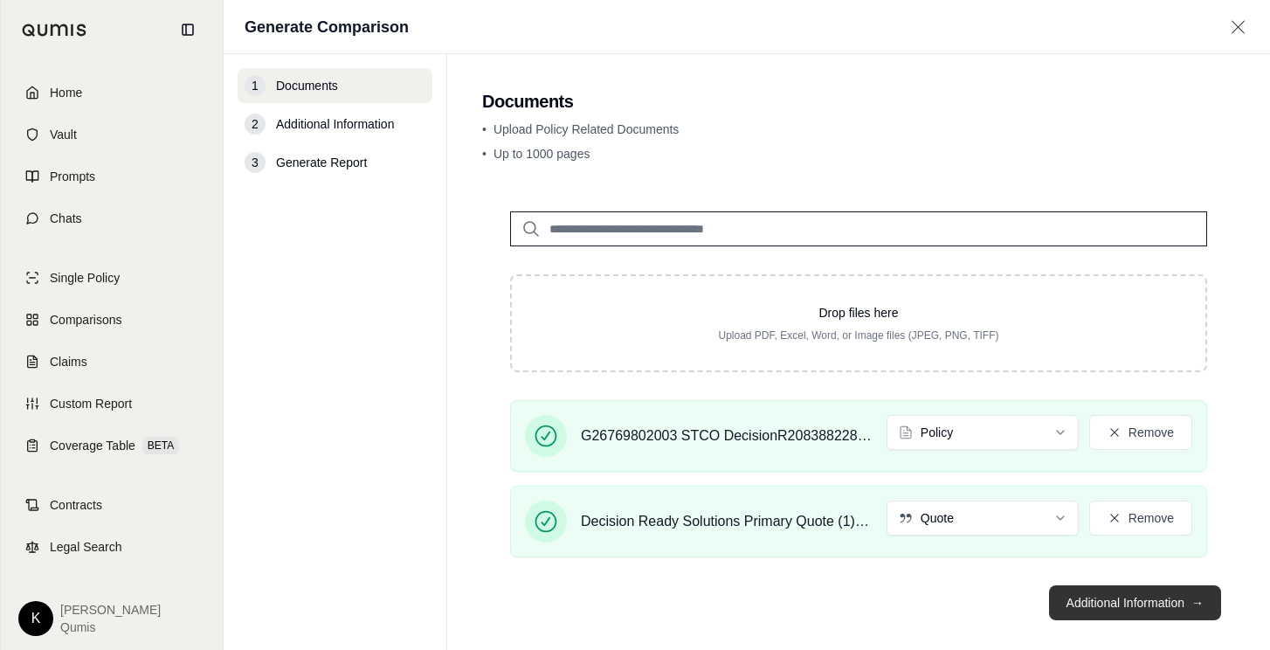
click at [1140, 598] on button "Additional Information →" at bounding box center [1135, 602] width 172 height 35
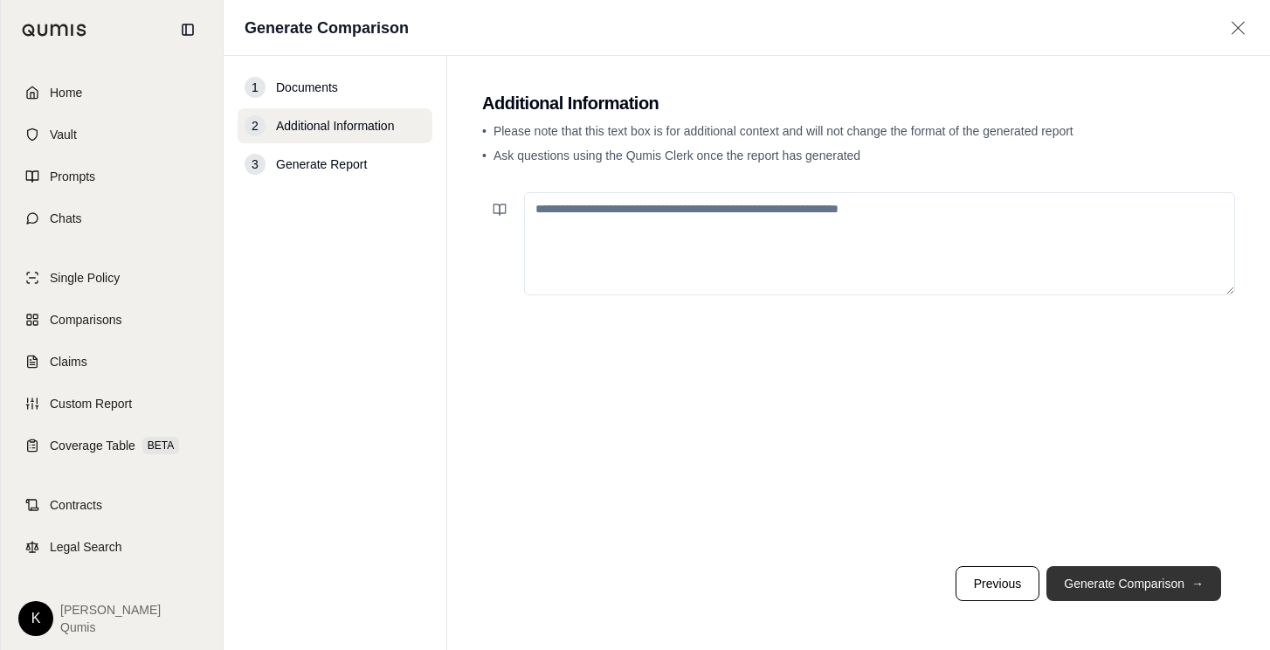
click at [1100, 586] on button "Generate Comparison →" at bounding box center [1133, 583] width 175 height 35
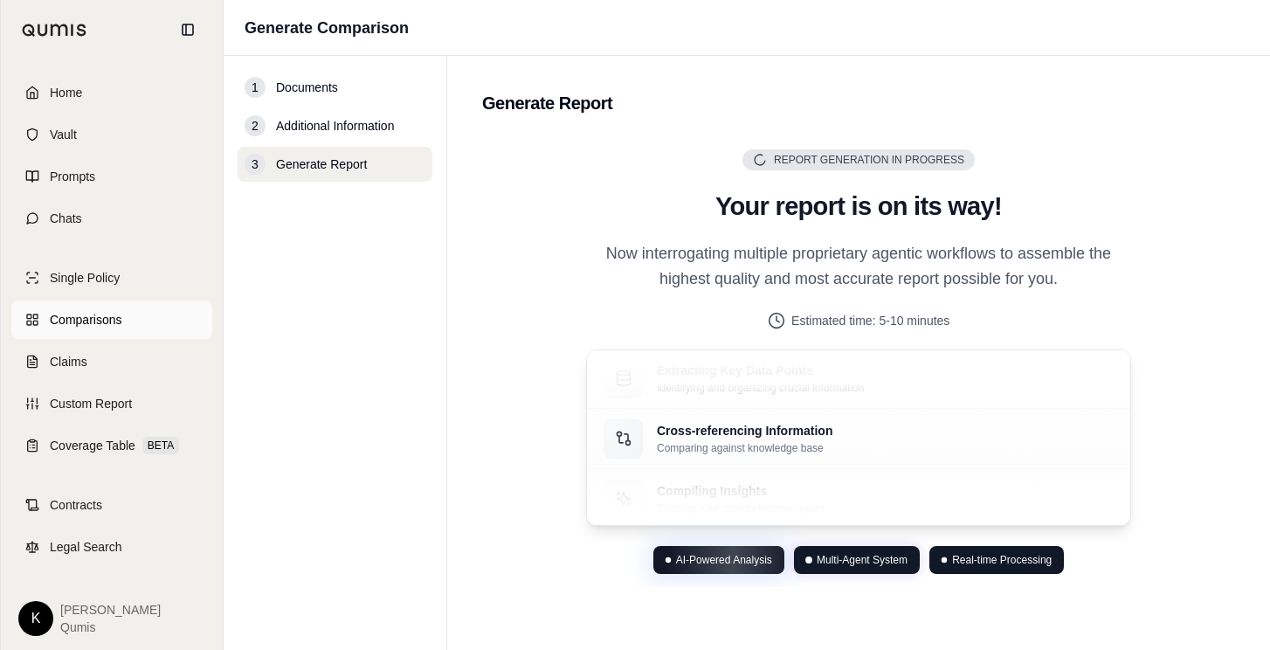
click at [75, 319] on span "Comparisons" at bounding box center [86, 319] width 72 height 17
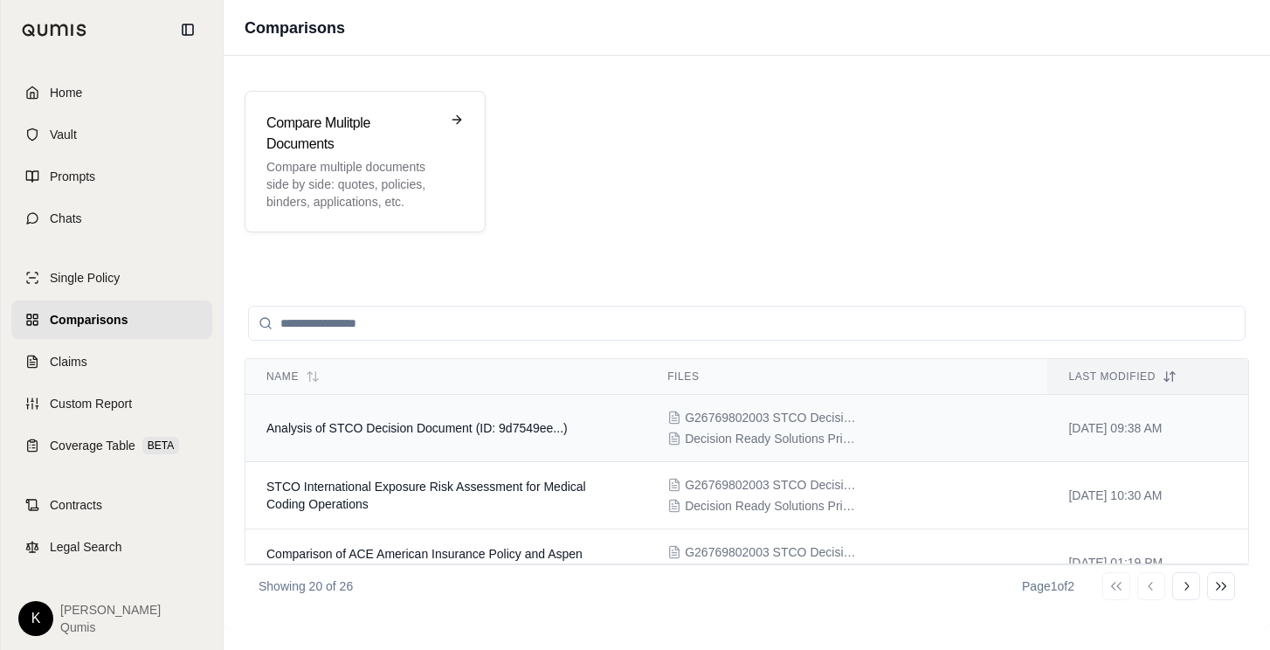
click at [486, 417] on td "Analysis of STCO Decision Document (ID: 9d7549ee...)" at bounding box center [445, 428] width 401 height 67
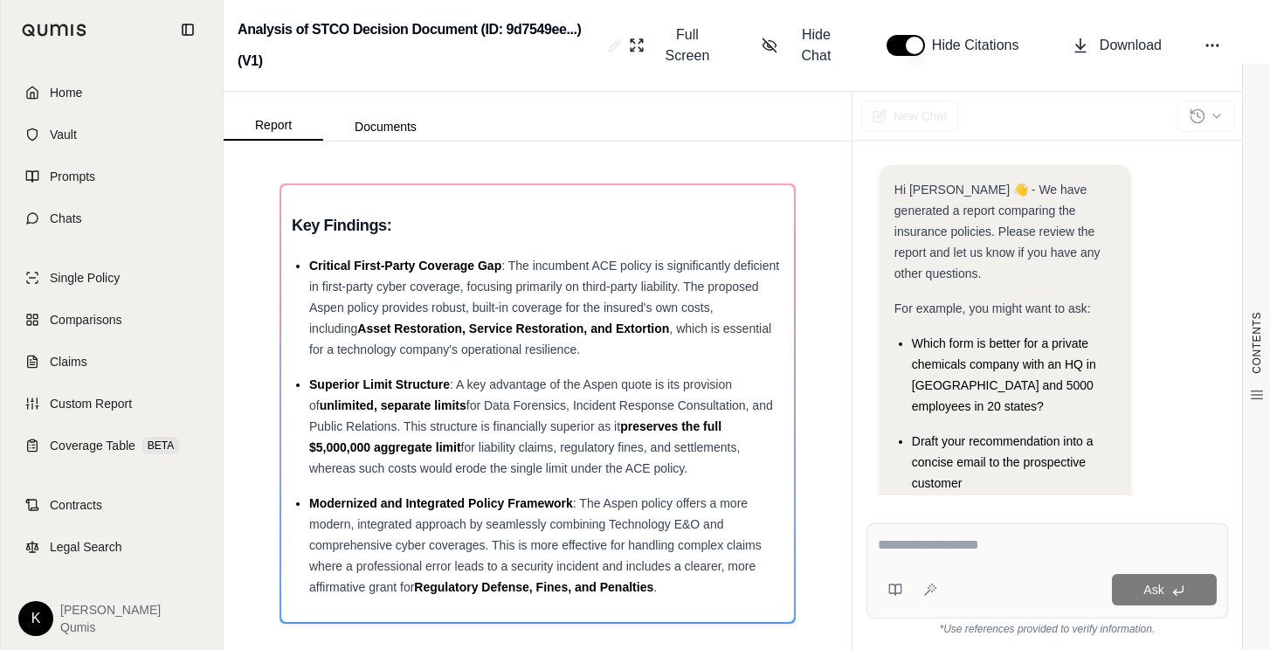
scroll to position [165, 0]
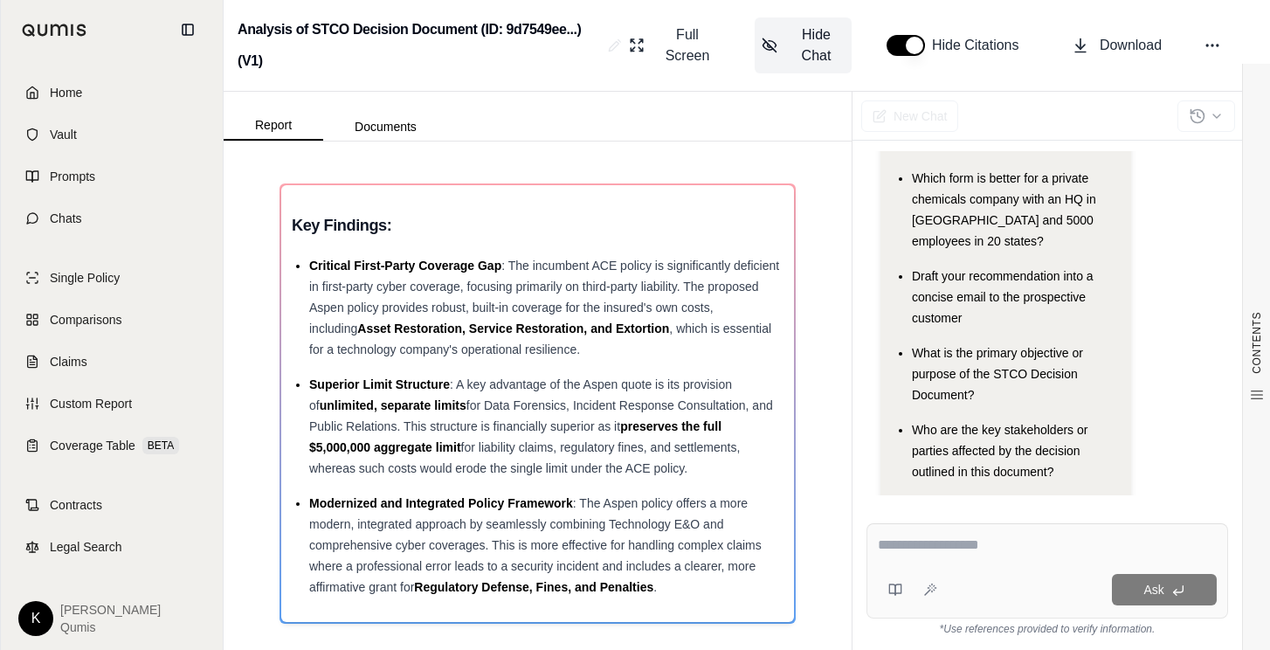
click at [796, 54] on span "Hide Chat" at bounding box center [816, 45] width 57 height 42
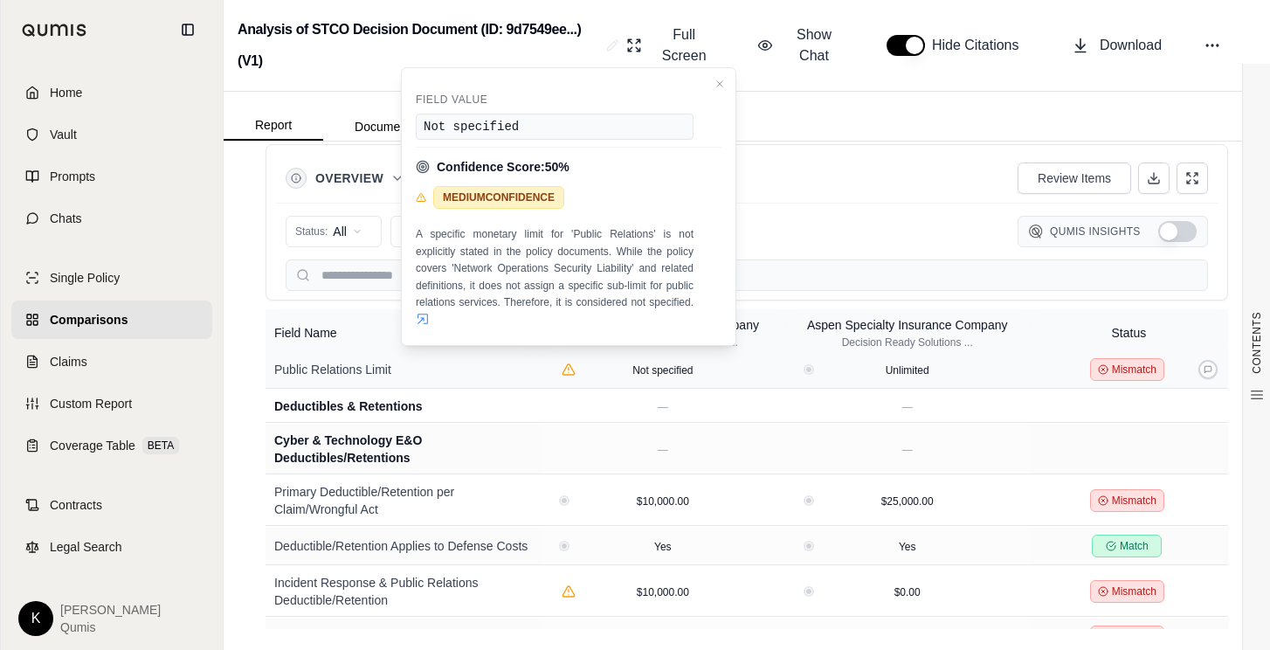
scroll to position [1086, 0]
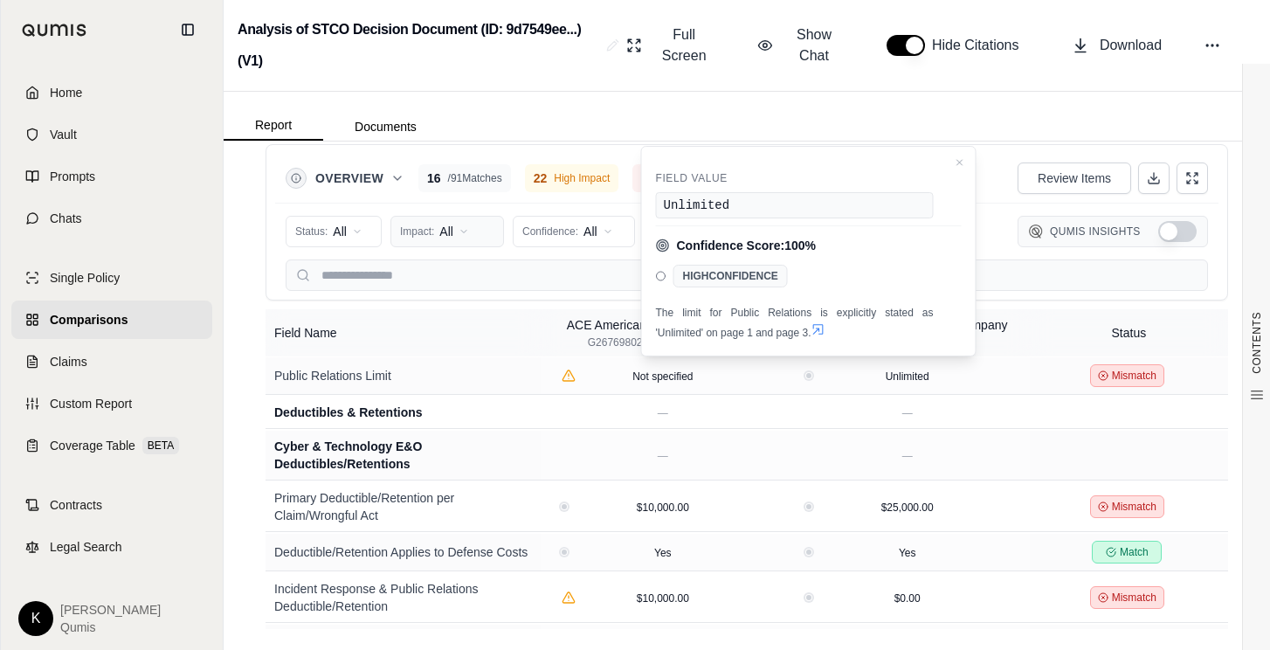
click at [485, 227] on html "Home Vault Prompts Chats Single Policy Comparisons Claims Custom Report Coverag…" at bounding box center [635, 325] width 1270 height 650
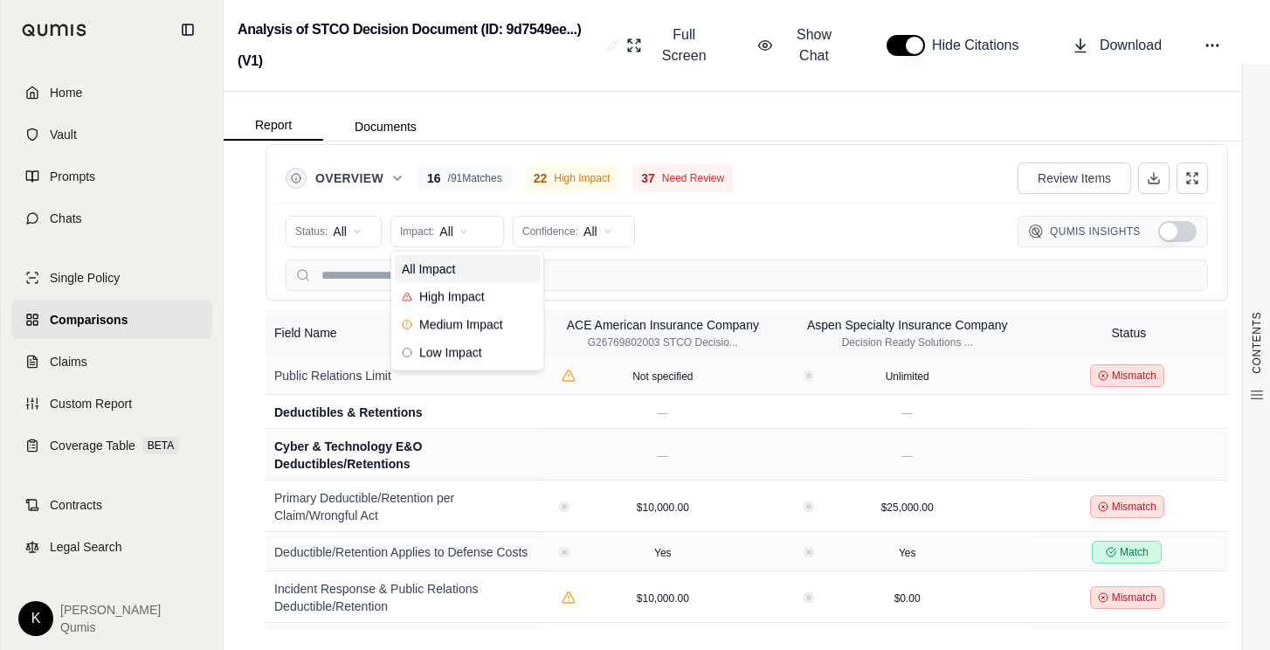
click at [800, 224] on html "Home Vault Prompts Chats Single Policy Comparisons Claims Custom Report Coverag…" at bounding box center [635, 325] width 1270 height 650
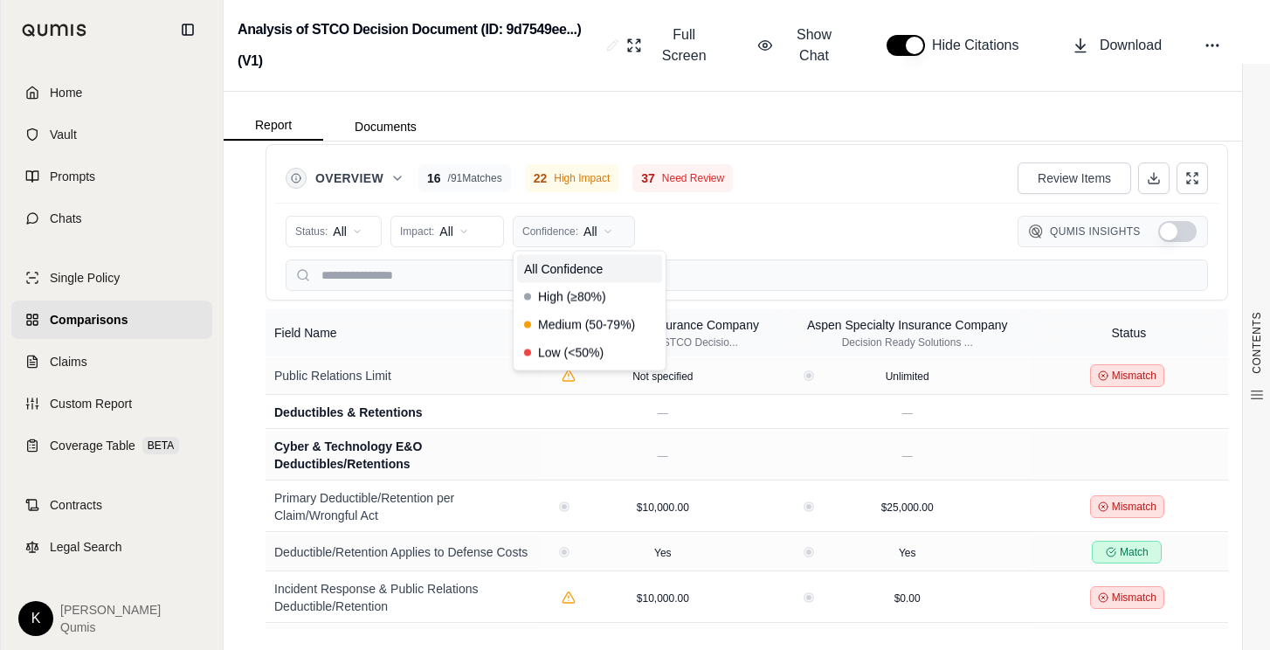
click at [589, 230] on html "Home Vault Prompts Chats Single Policy Comparisons Claims Custom Report Coverag…" at bounding box center [635, 325] width 1270 height 650
click at [790, 213] on html "Home Vault Prompts Chats Single Policy Comparisons Claims Custom Report Coverag…" at bounding box center [635, 325] width 1270 height 650
click at [1127, 57] on button "Download" at bounding box center [1117, 45] width 104 height 35
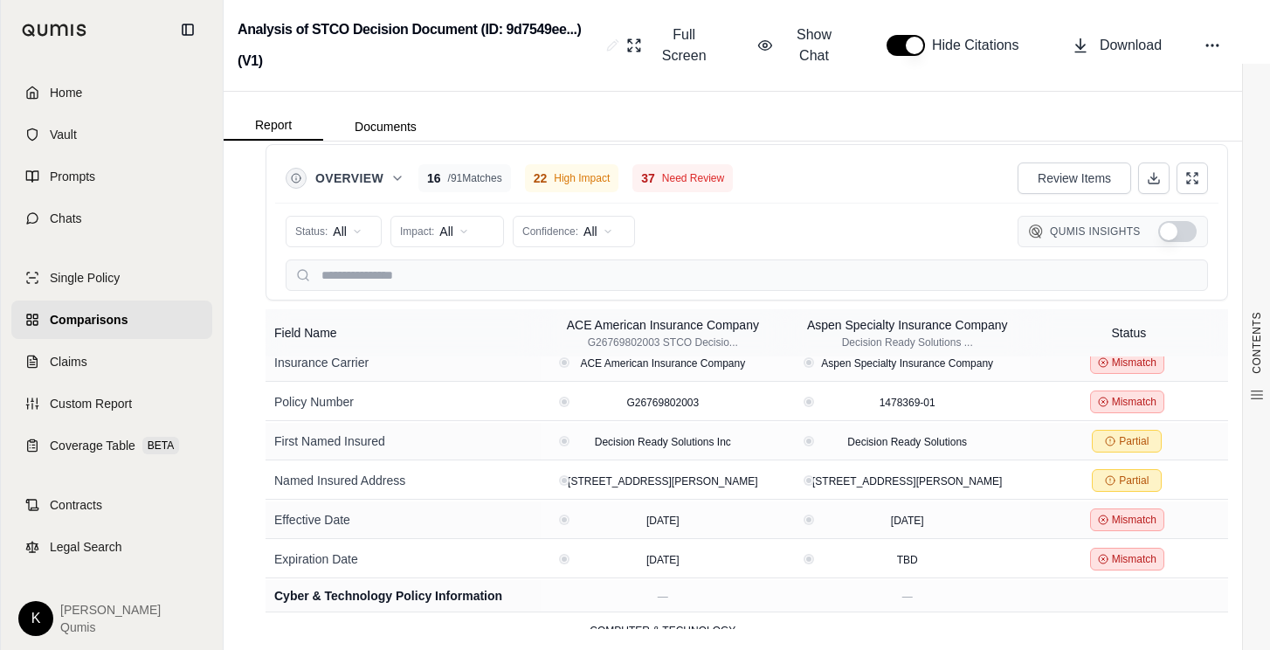
scroll to position [0, 0]
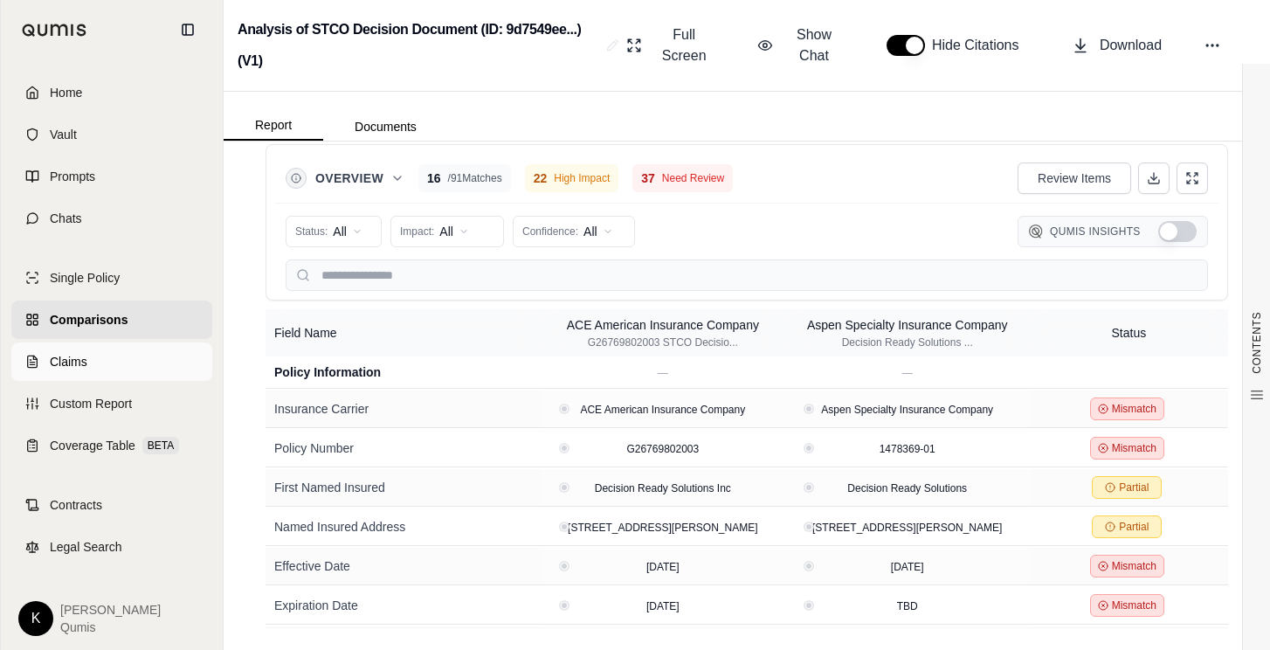
click at [101, 374] on link "Claims" at bounding box center [111, 361] width 201 height 38
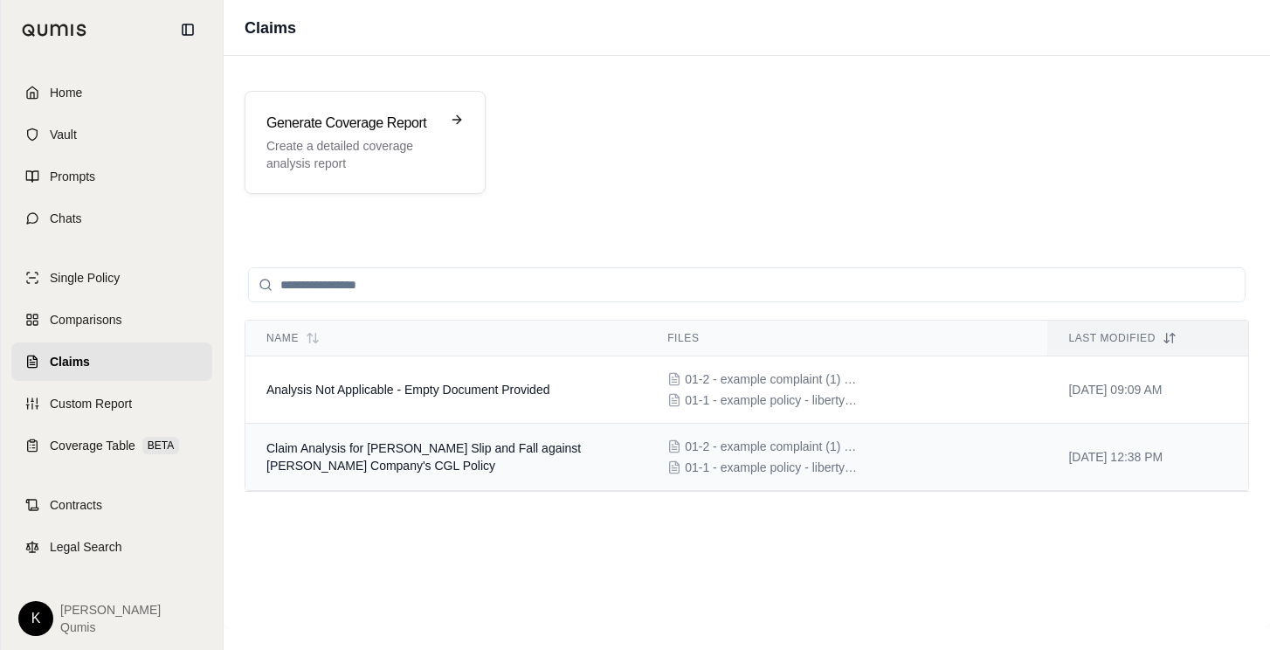
click at [491, 465] on td "Claim Analysis for [PERSON_NAME] Slip and Fall against [PERSON_NAME] Company's …" at bounding box center [445, 457] width 401 height 67
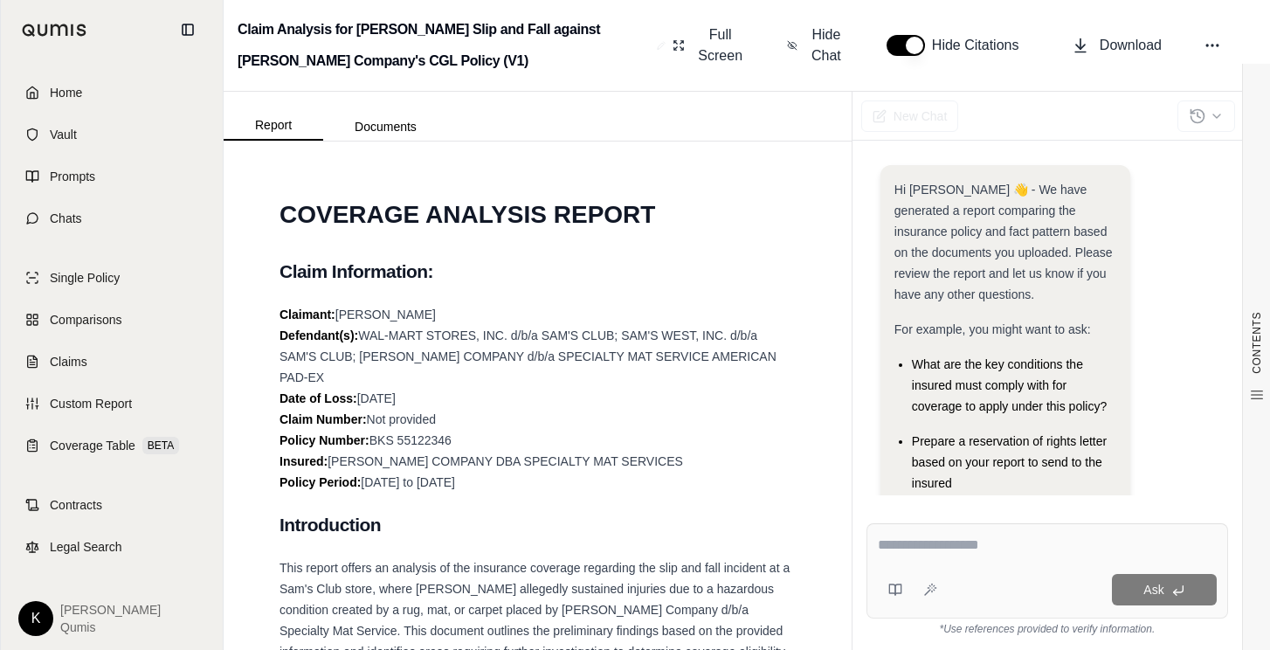
scroll to position [291, 0]
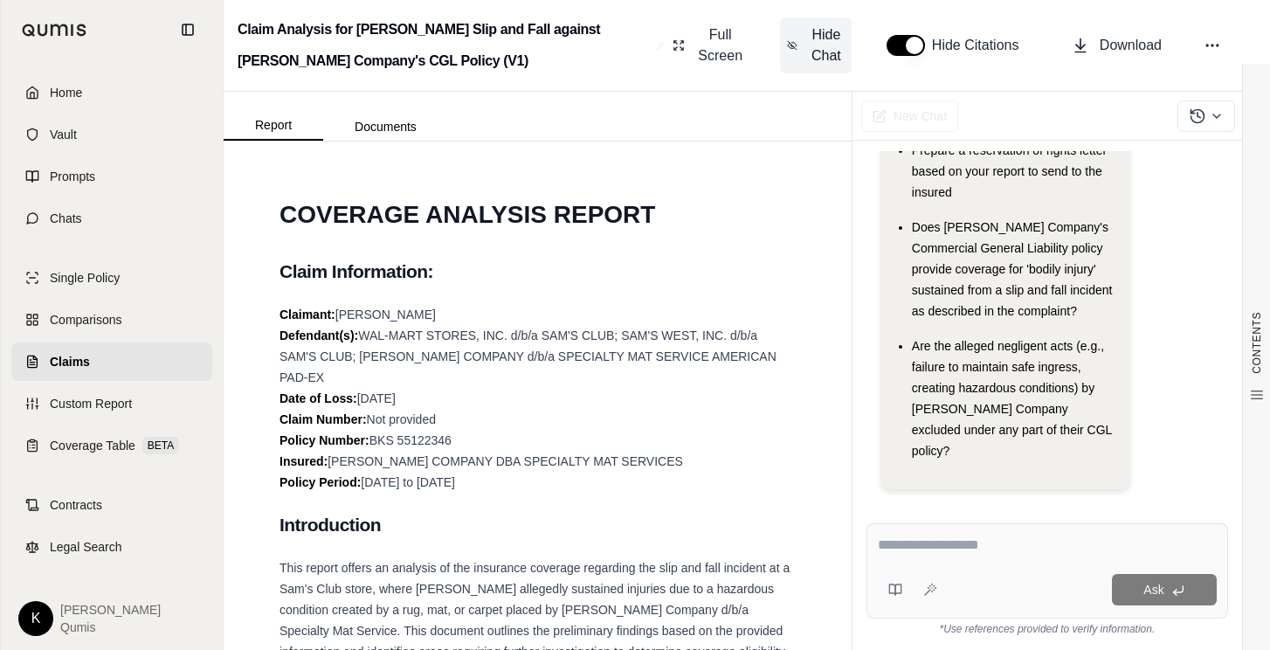
click at [836, 53] on span "Hide Chat" at bounding box center [826, 45] width 37 height 42
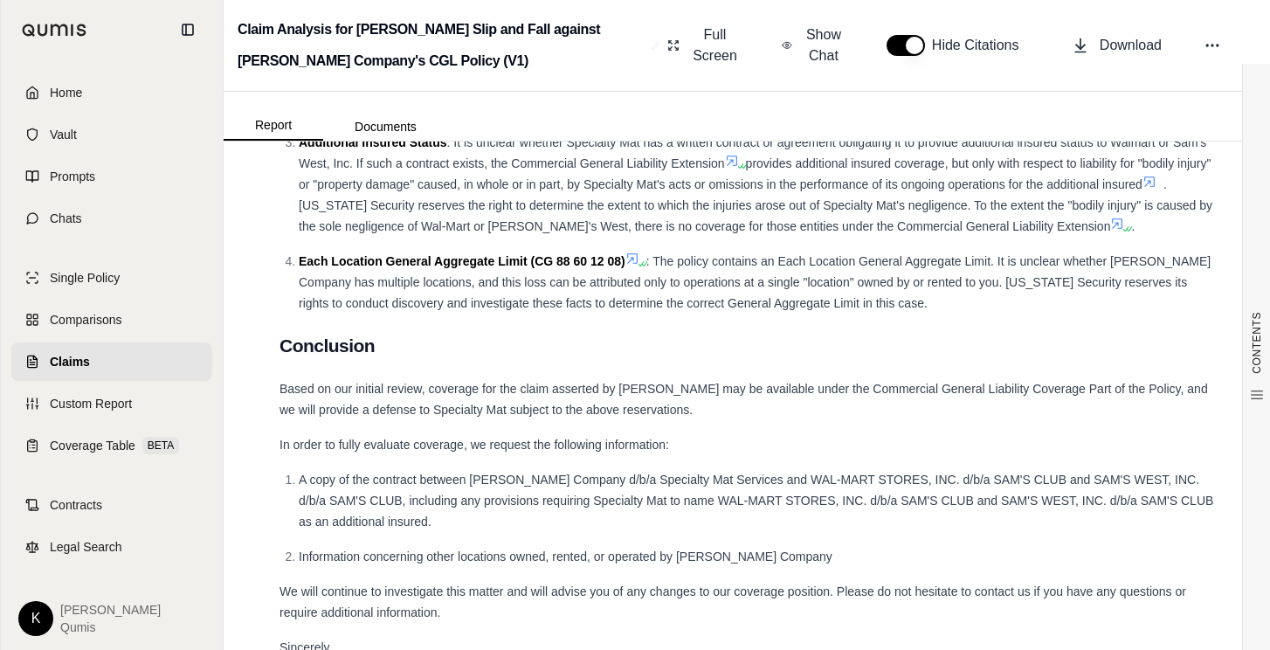
scroll to position [6856, 0]
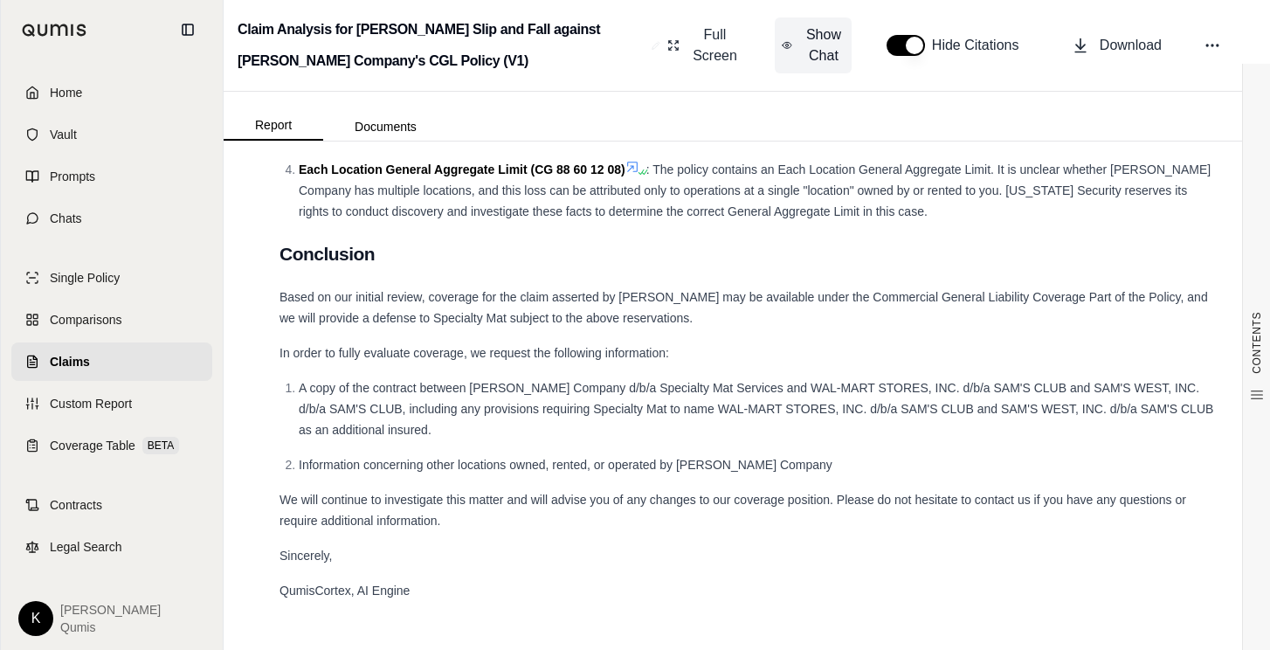
click at [835, 56] on span "Show Chat" at bounding box center [824, 45] width 42 height 42
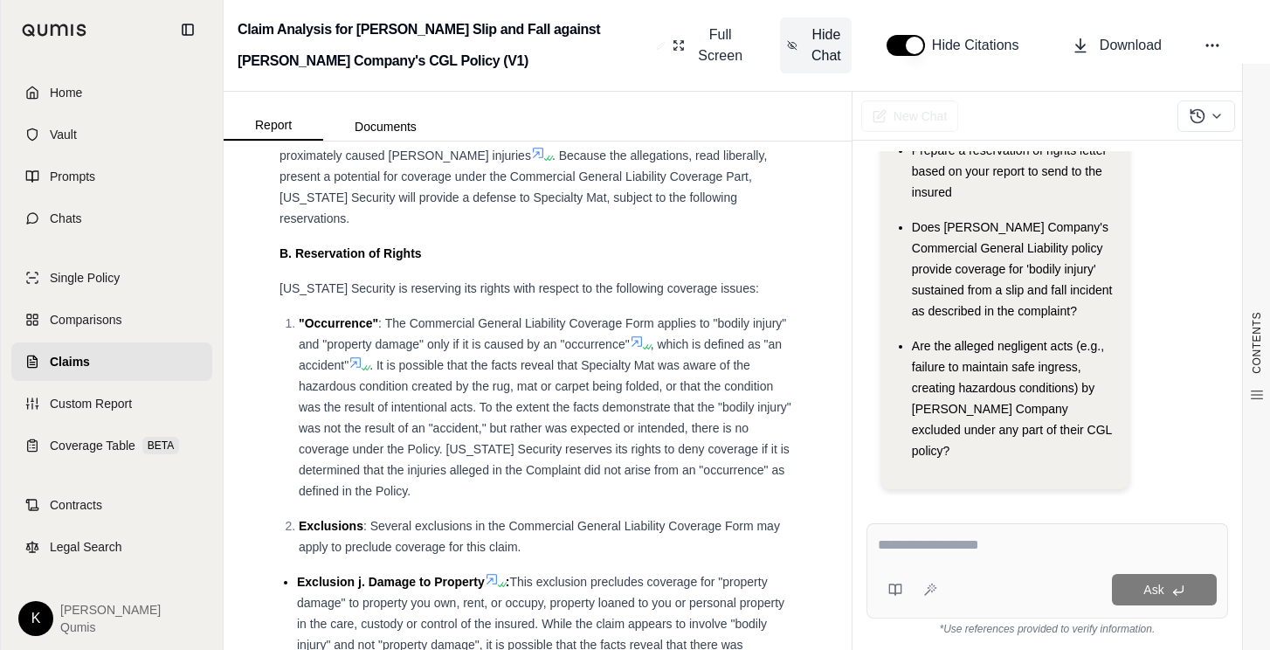
scroll to position [9287, 0]
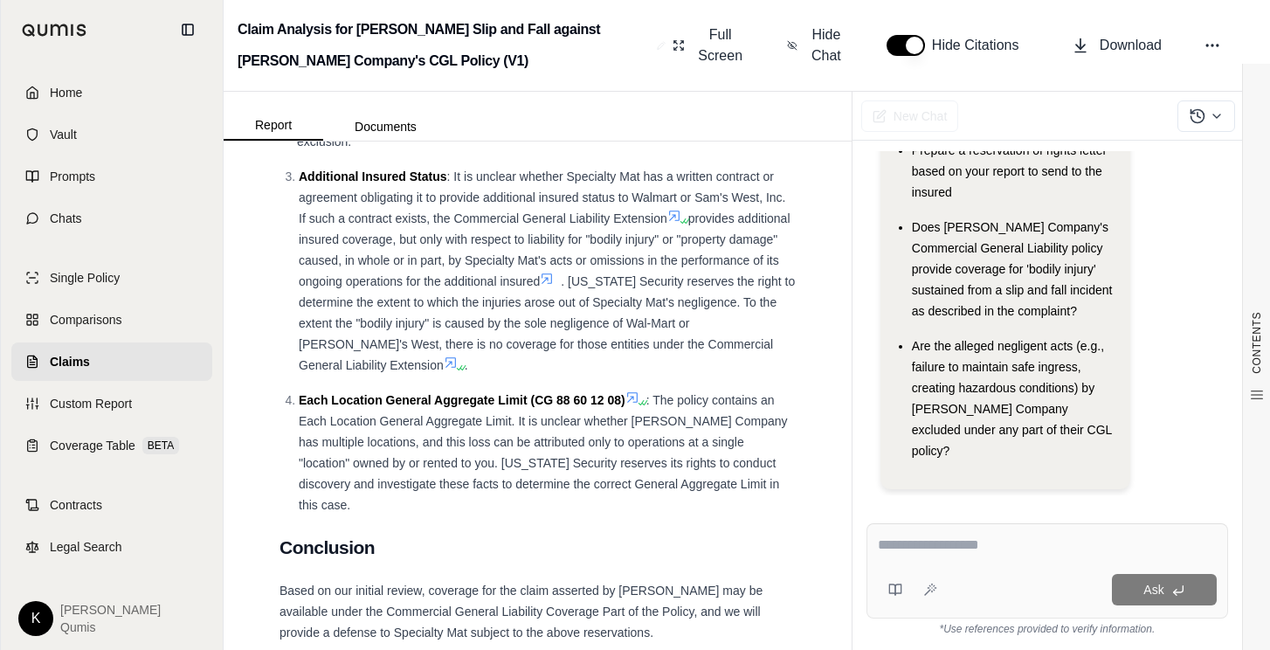
click at [951, 557] on div at bounding box center [1047, 547] width 339 height 27
click at [931, 548] on textarea at bounding box center [1047, 544] width 339 height 21
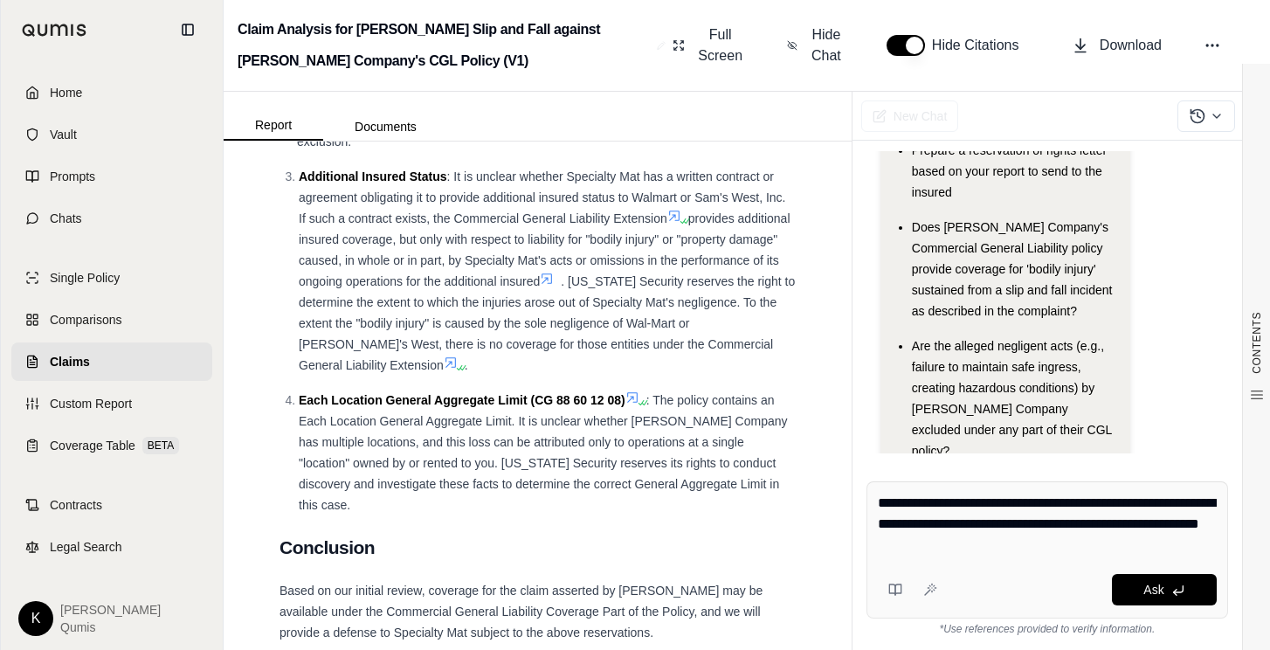
type textarea "**********"
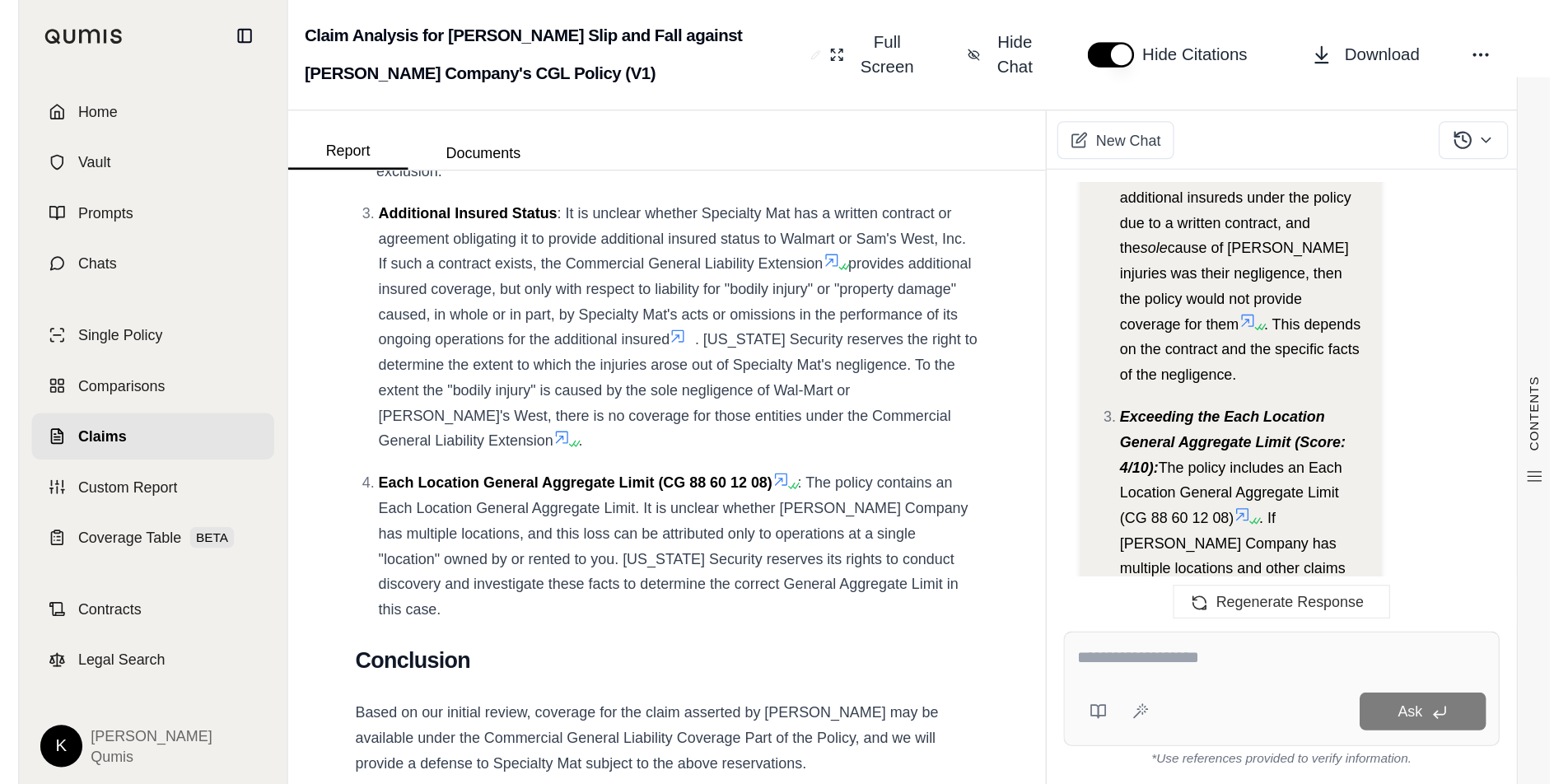
scroll to position [3454, 0]
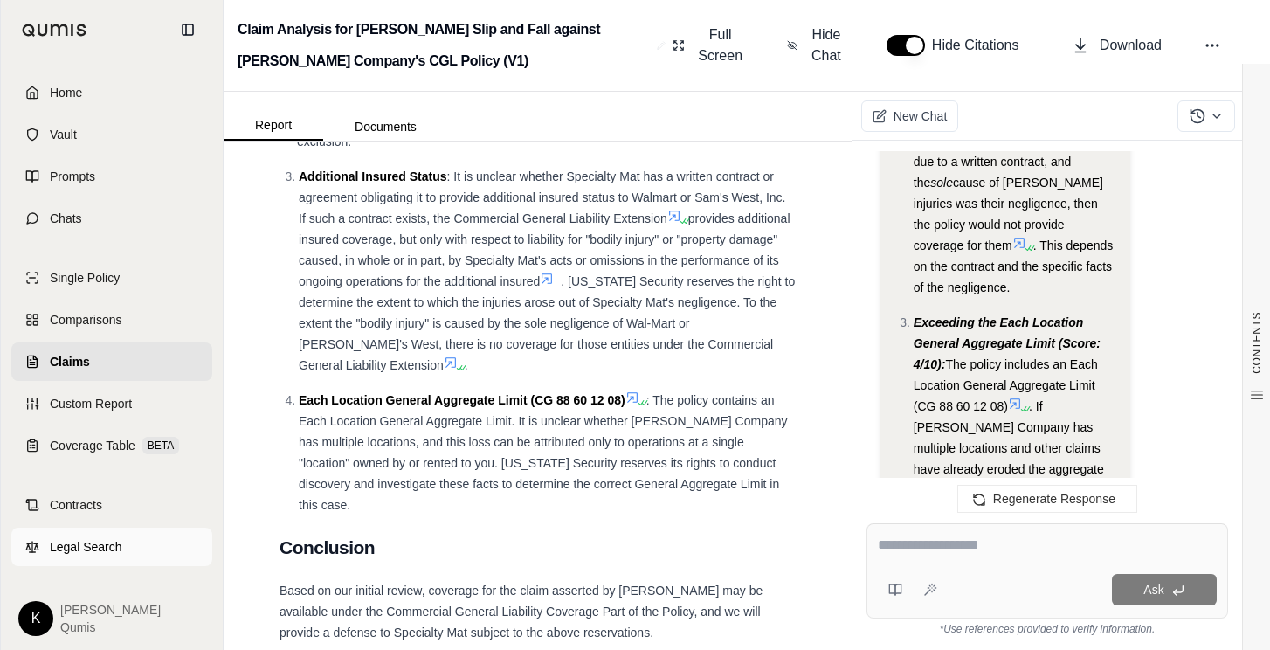
click at [99, 544] on span "Legal Search" at bounding box center [86, 546] width 72 height 17
click at [102, 285] on span "Single Policy" at bounding box center [85, 277] width 70 height 17
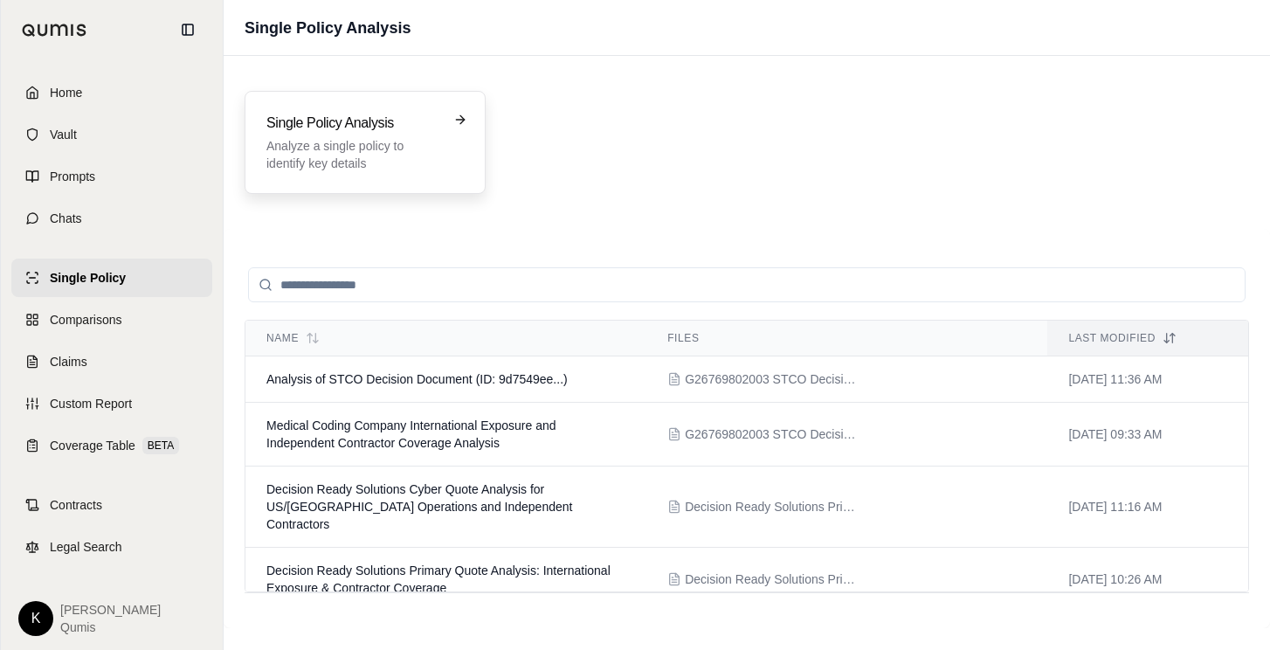
click at [369, 128] on h3 "Single Policy Analysis" at bounding box center [352, 123] width 173 height 21
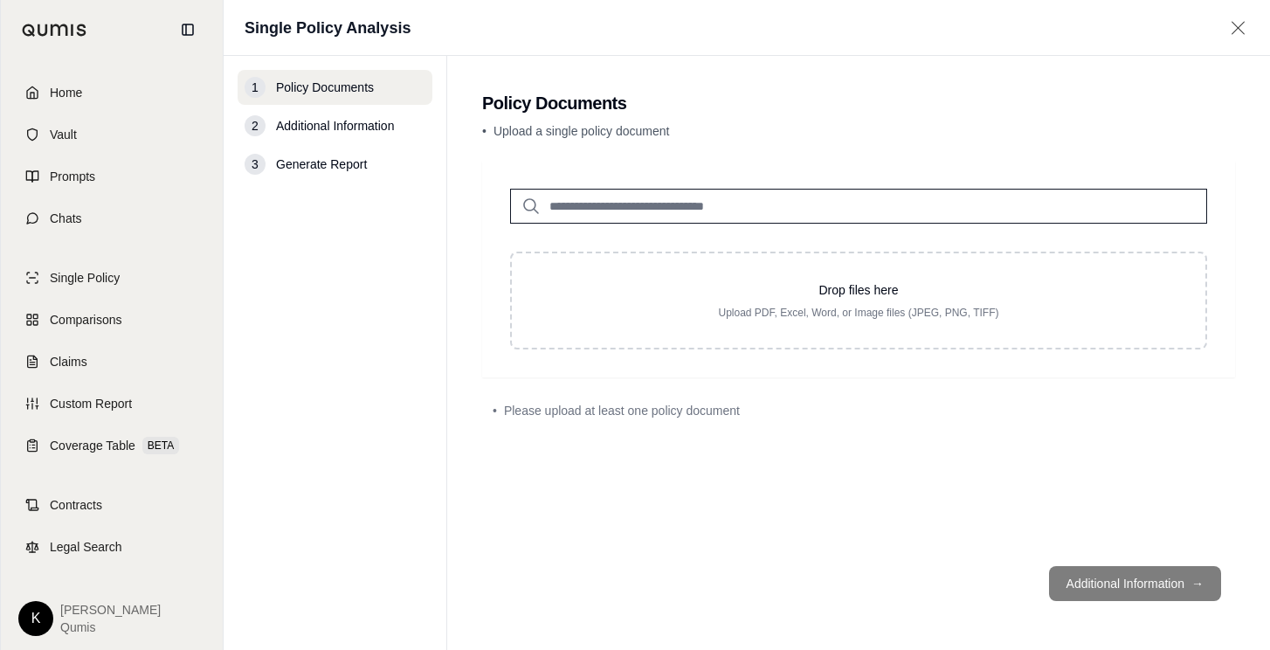
click at [748, 215] on input "search" at bounding box center [858, 206] width 697 height 35
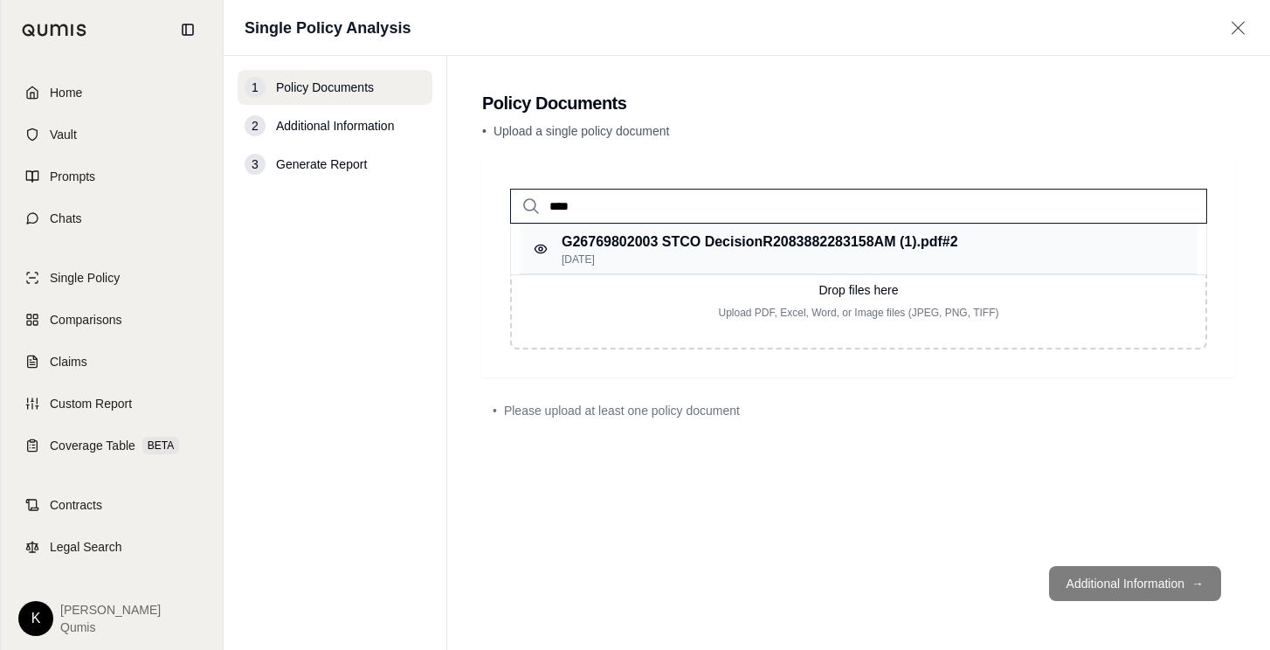
type input "****"
click at [793, 252] on p "[DATE]" at bounding box center [760, 259] width 396 height 14
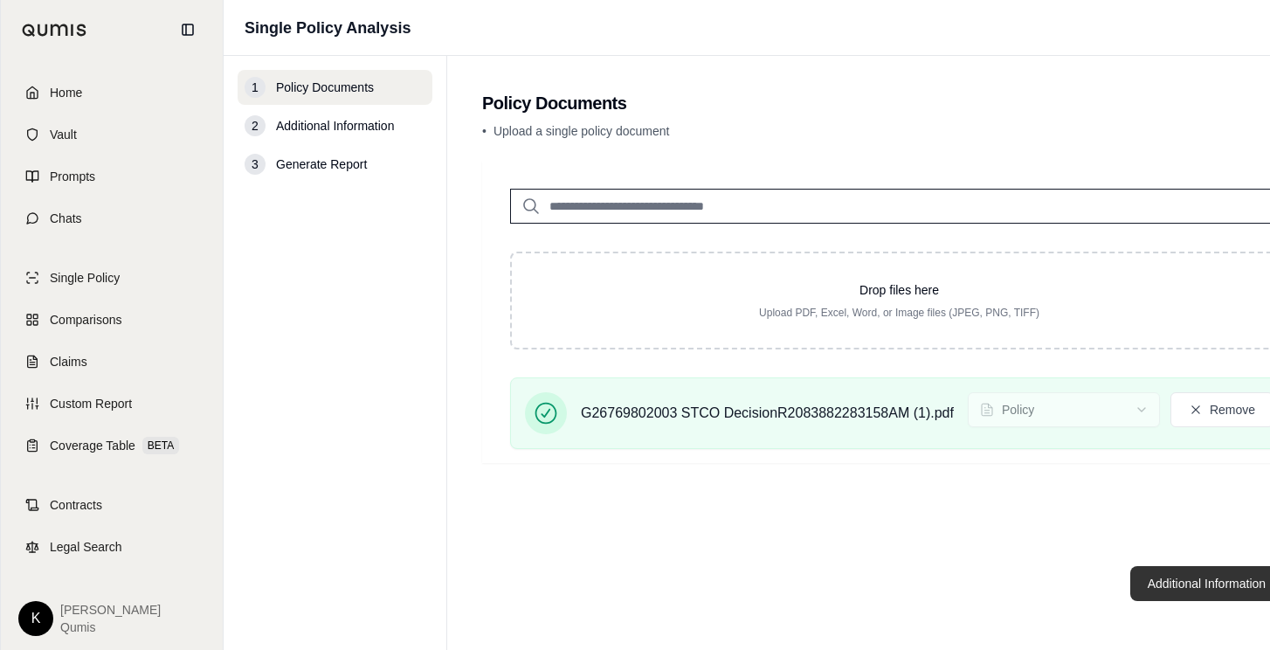
click at [1187, 583] on button "Additional Information →" at bounding box center [1216, 583] width 172 height 35
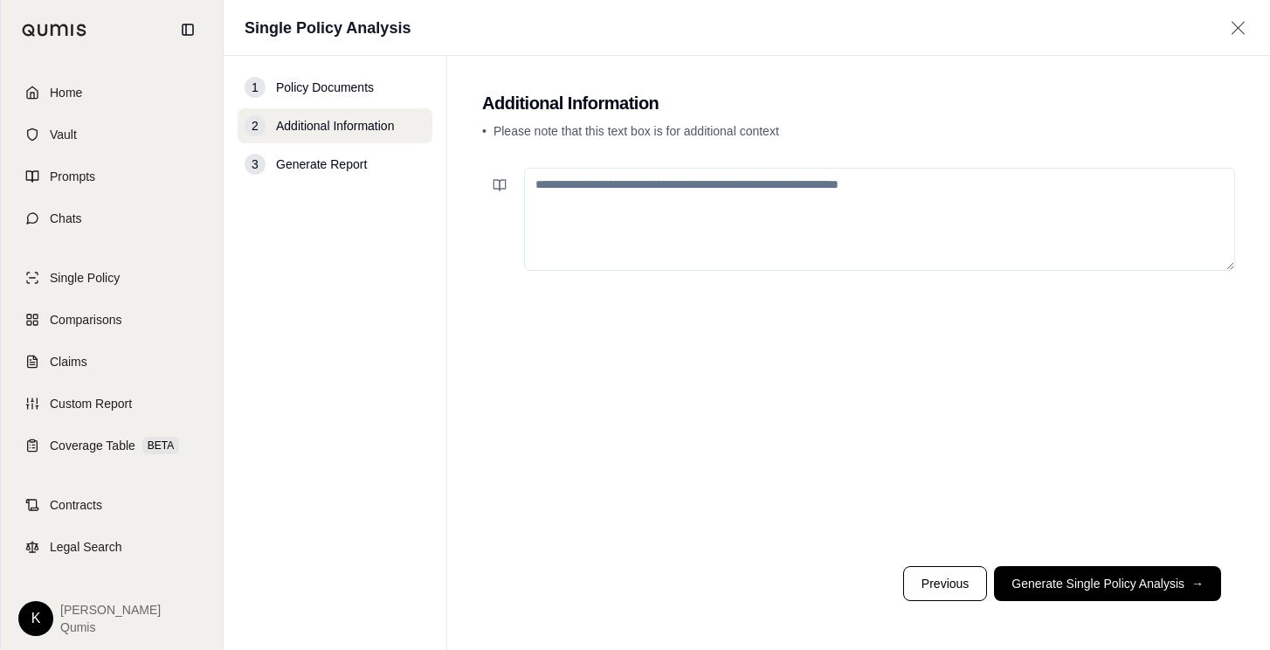
click at [569, 183] on textarea at bounding box center [879, 219] width 711 height 103
